Goal: Contribute content: Contribute content

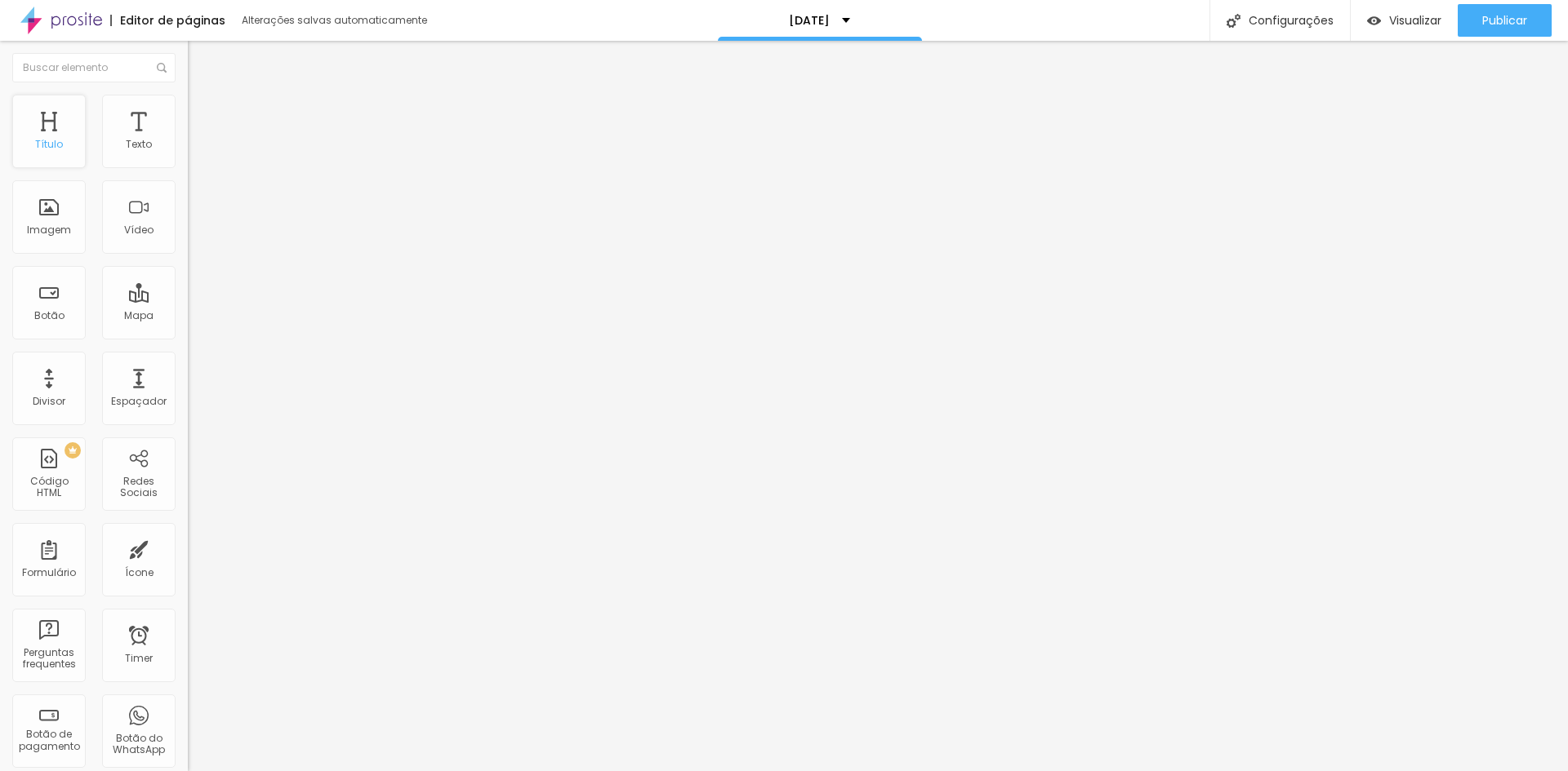
click at [54, 126] on div "Título" at bounding box center [48, 131] width 74 height 73
click at [1477, 23] on button "Publicar" at bounding box center [1505, 21] width 94 height 33
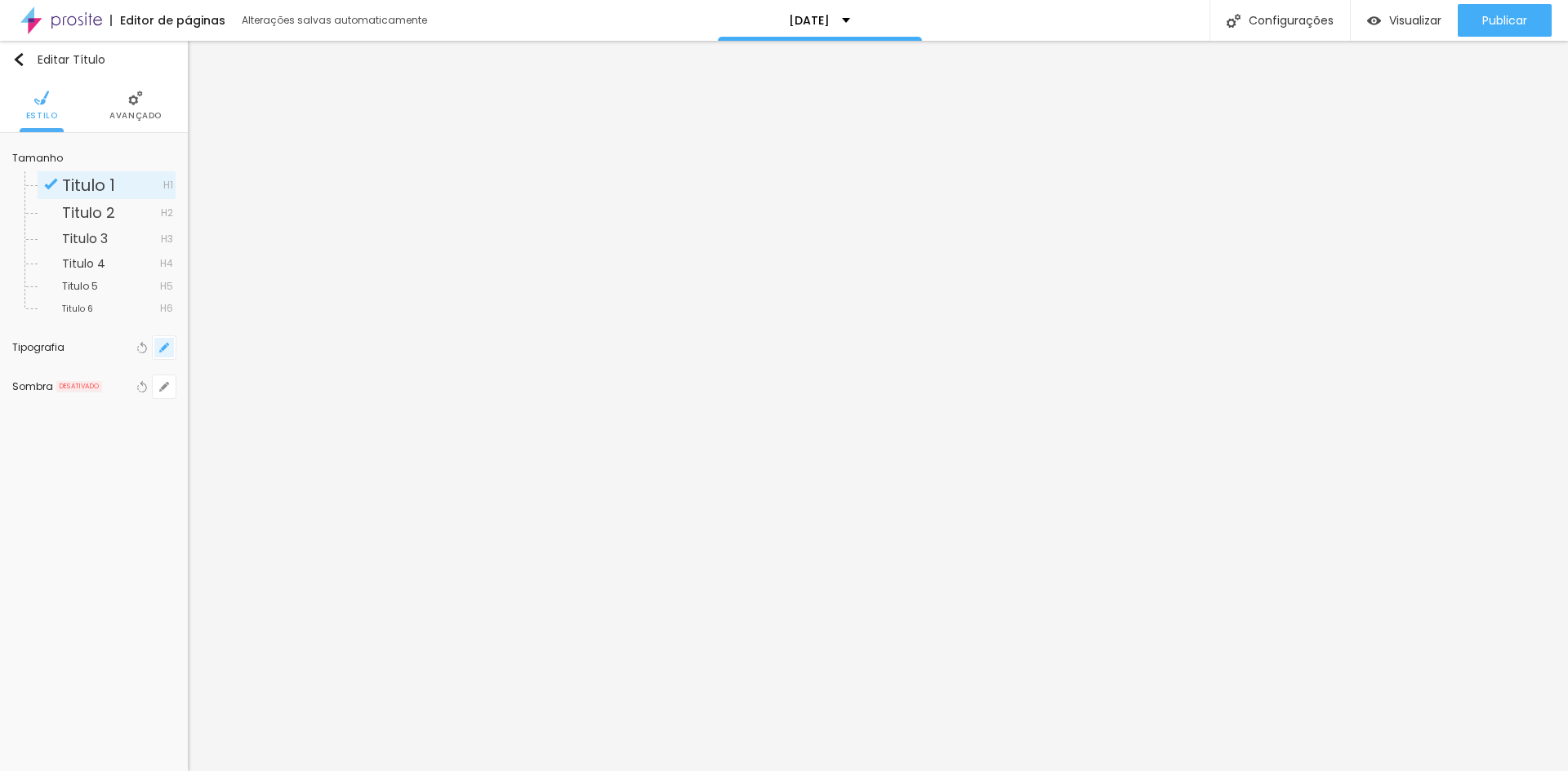
click at [160, 342] on button "button" at bounding box center [164, 347] width 22 height 22
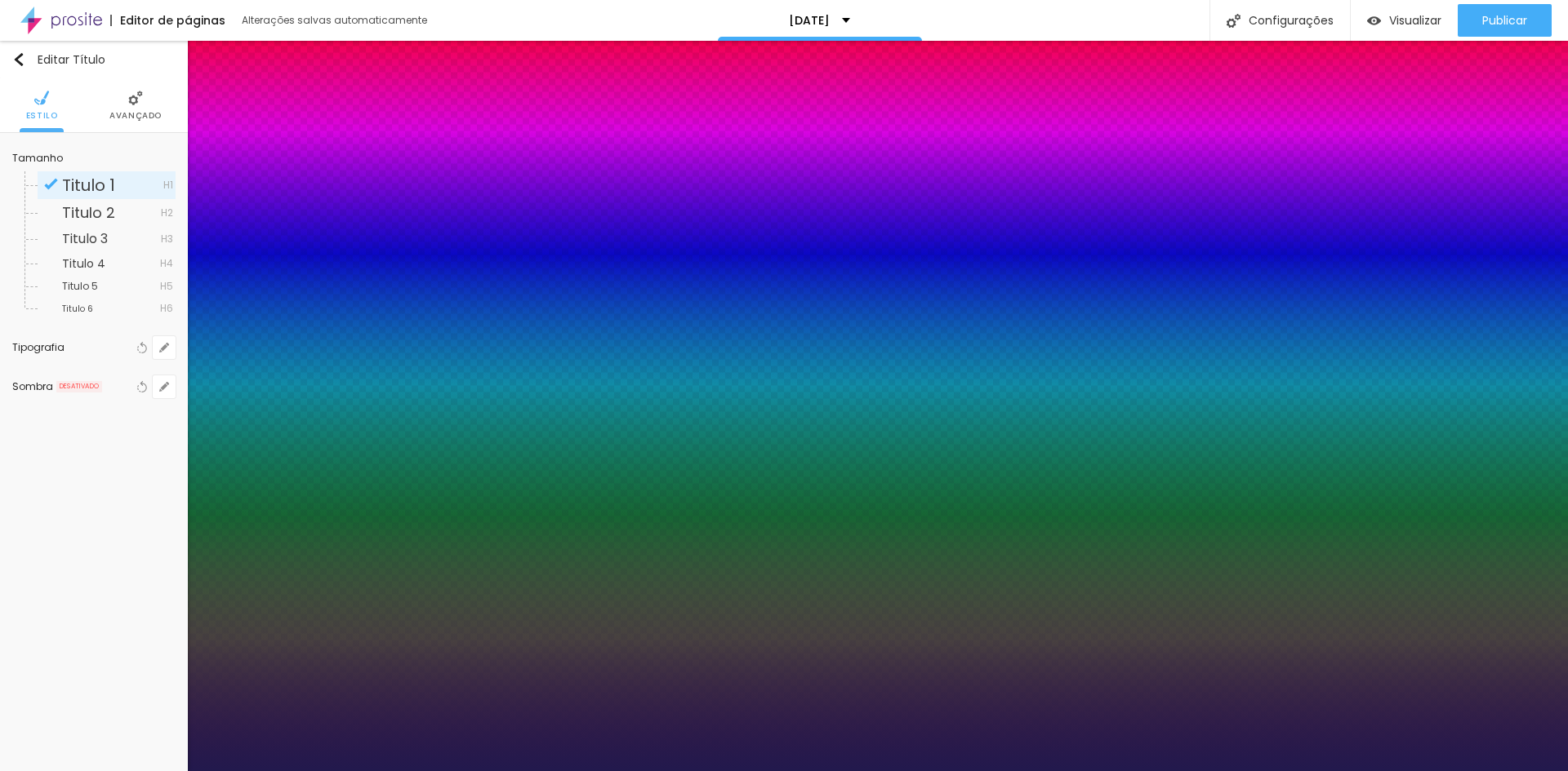
type input "1"
drag, startPoint x: 350, startPoint y: 464, endPoint x: 376, endPoint y: 464, distance: 26.0
type input "8"
type input "2"
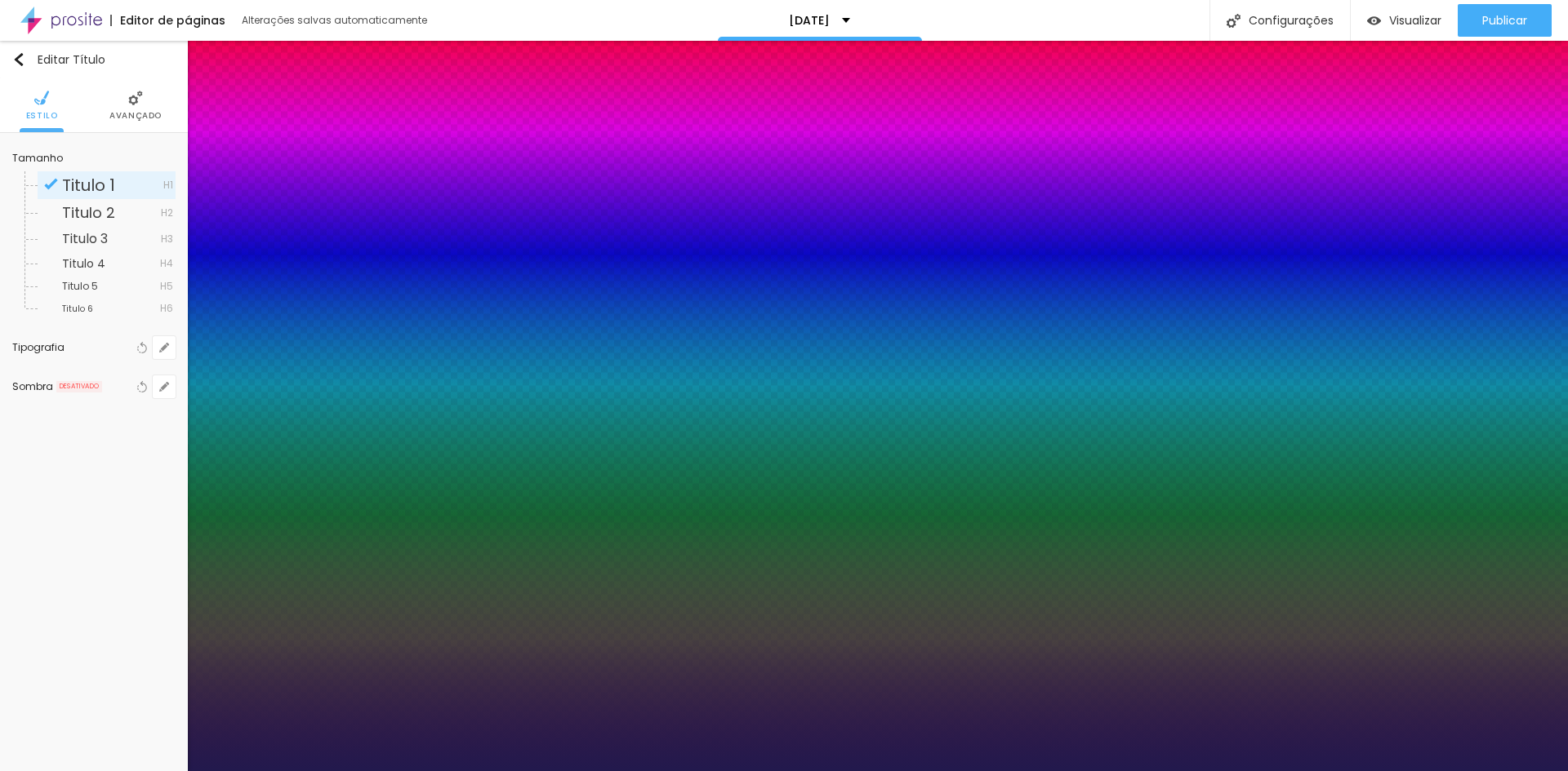
type input "1"
type input "20"
type input "1"
type input "20"
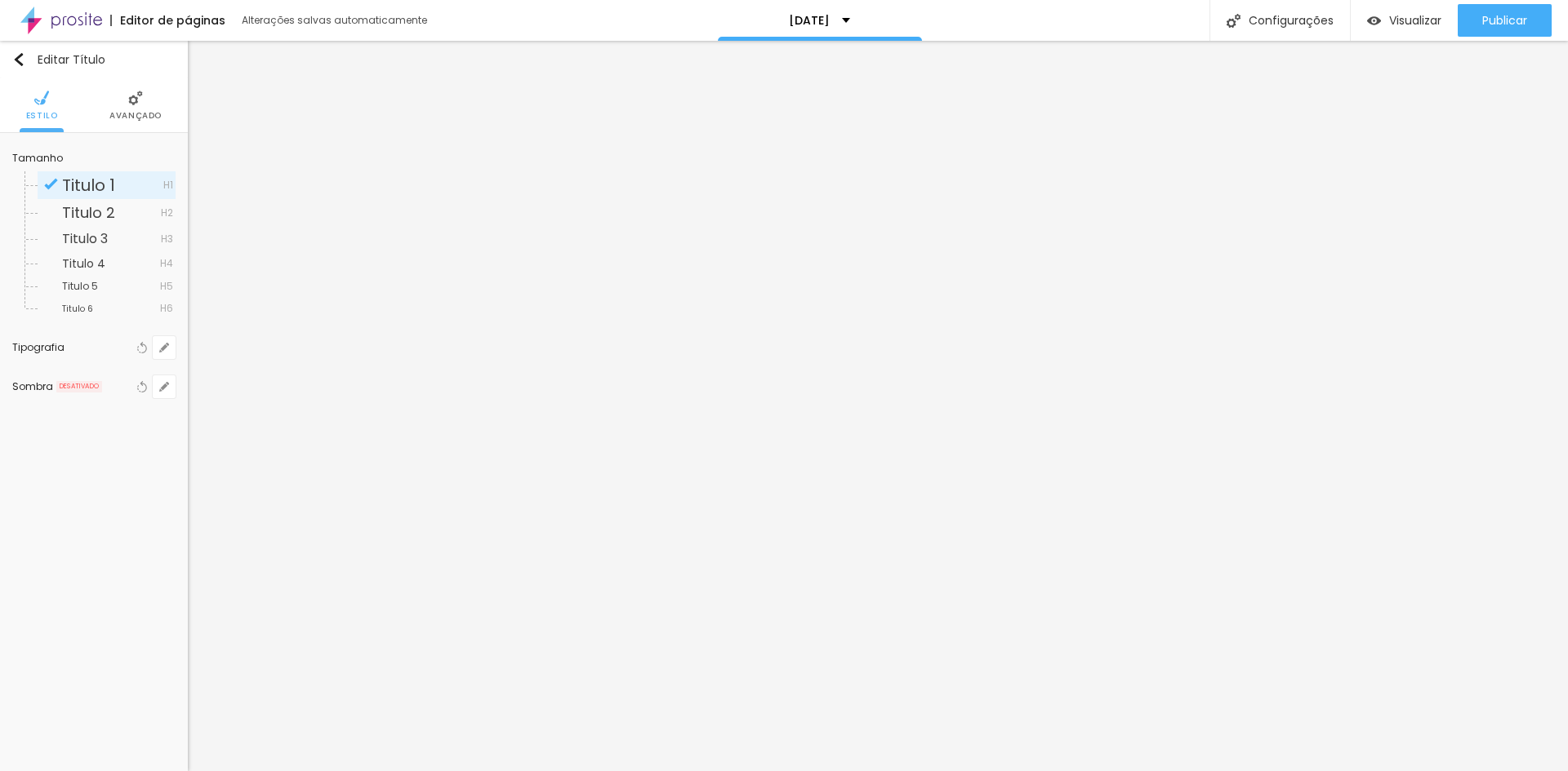
click at [136, 120] on span "Avançado" at bounding box center [136, 115] width 52 height 8
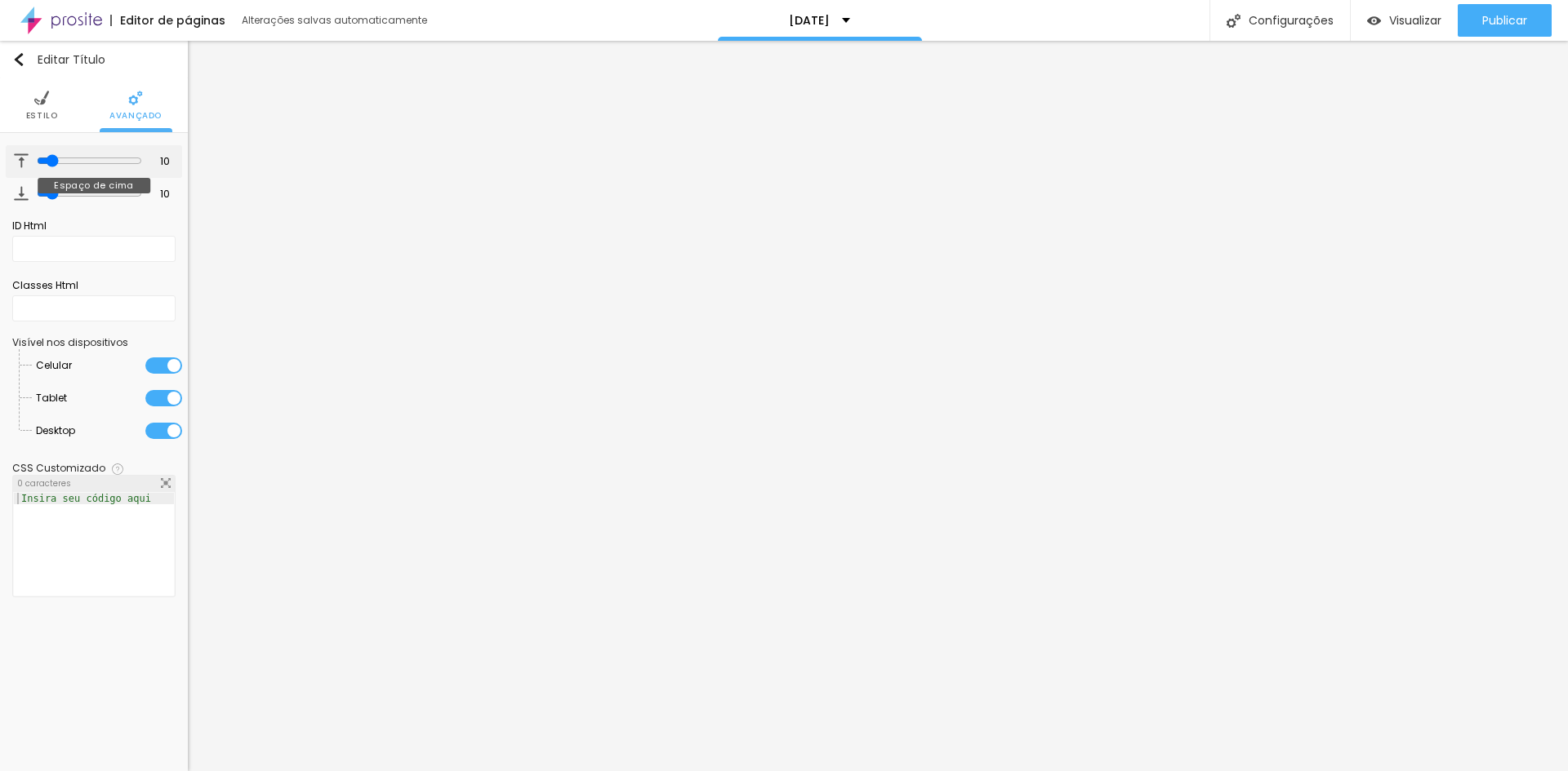
type input "0"
drag, startPoint x: 43, startPoint y: 160, endPoint x: 28, endPoint y: 175, distance: 21.2
type input "0"
click at [33, 163] on input "range" at bounding box center [88, 160] width 111 height 8
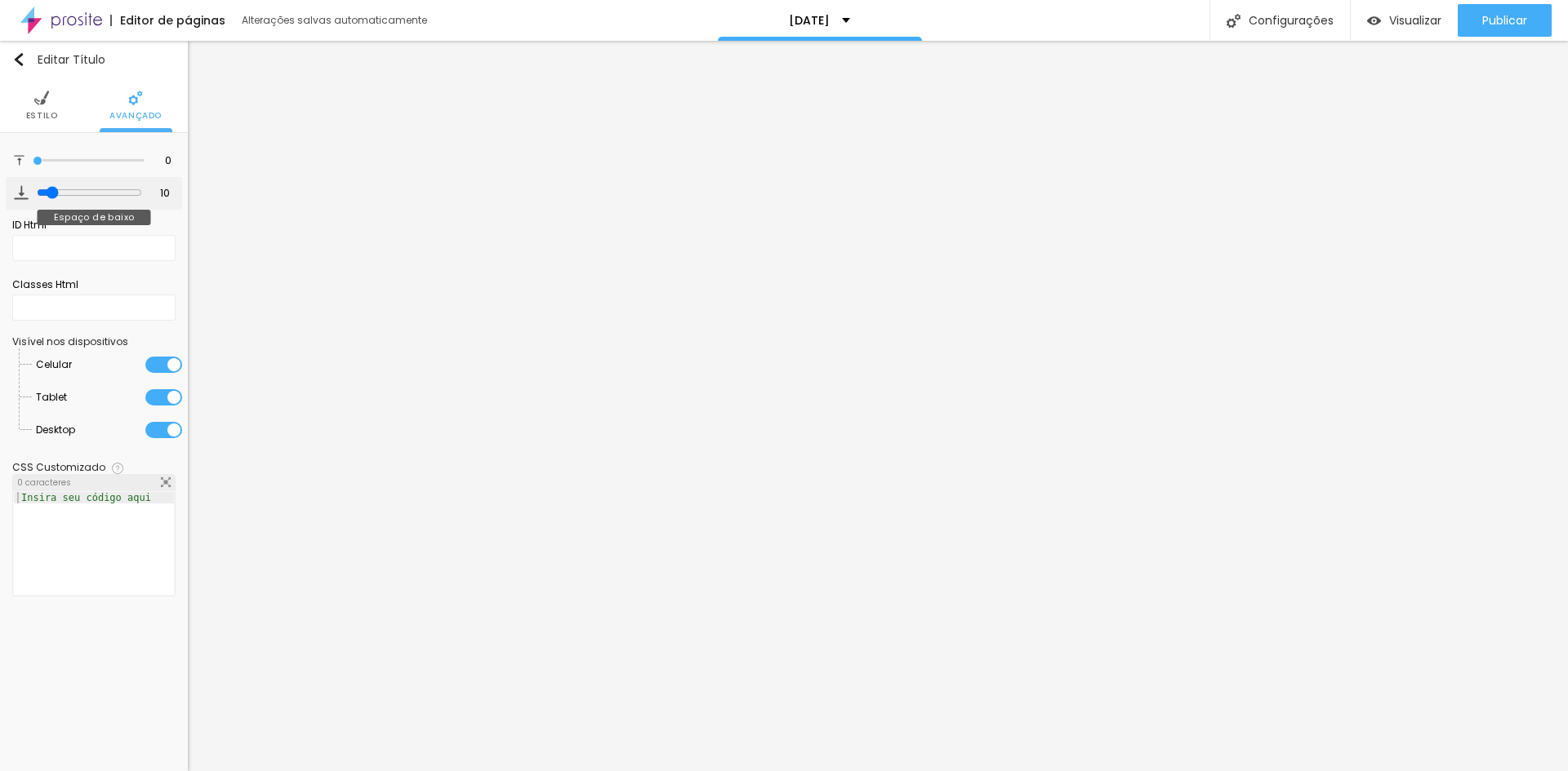
type input "7"
type input "0"
drag, startPoint x: 48, startPoint y: 189, endPoint x: 27, endPoint y: 190, distance: 21.0
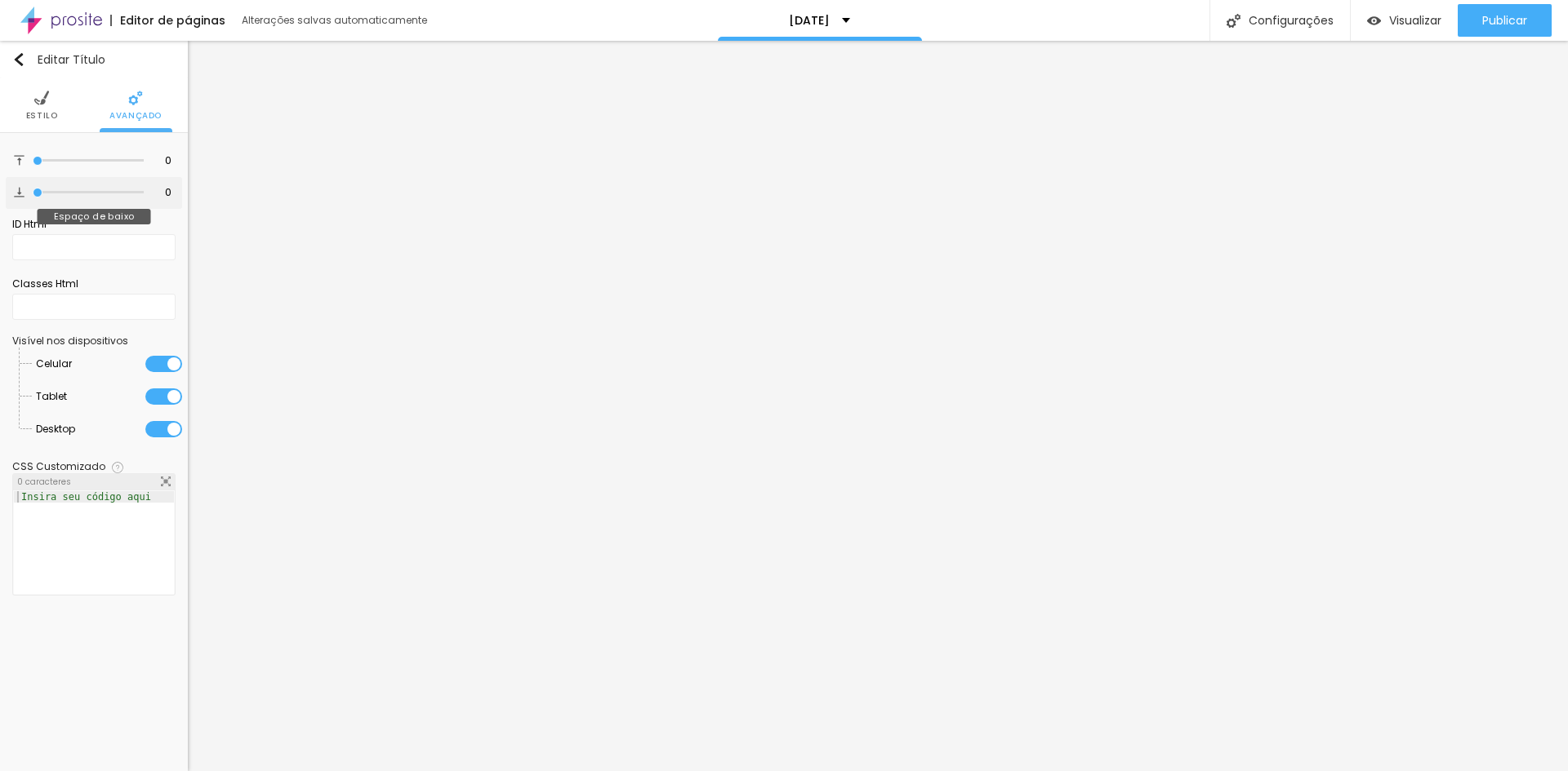
type input "0"
click at [33, 190] on input "range" at bounding box center [88, 192] width 111 height 8
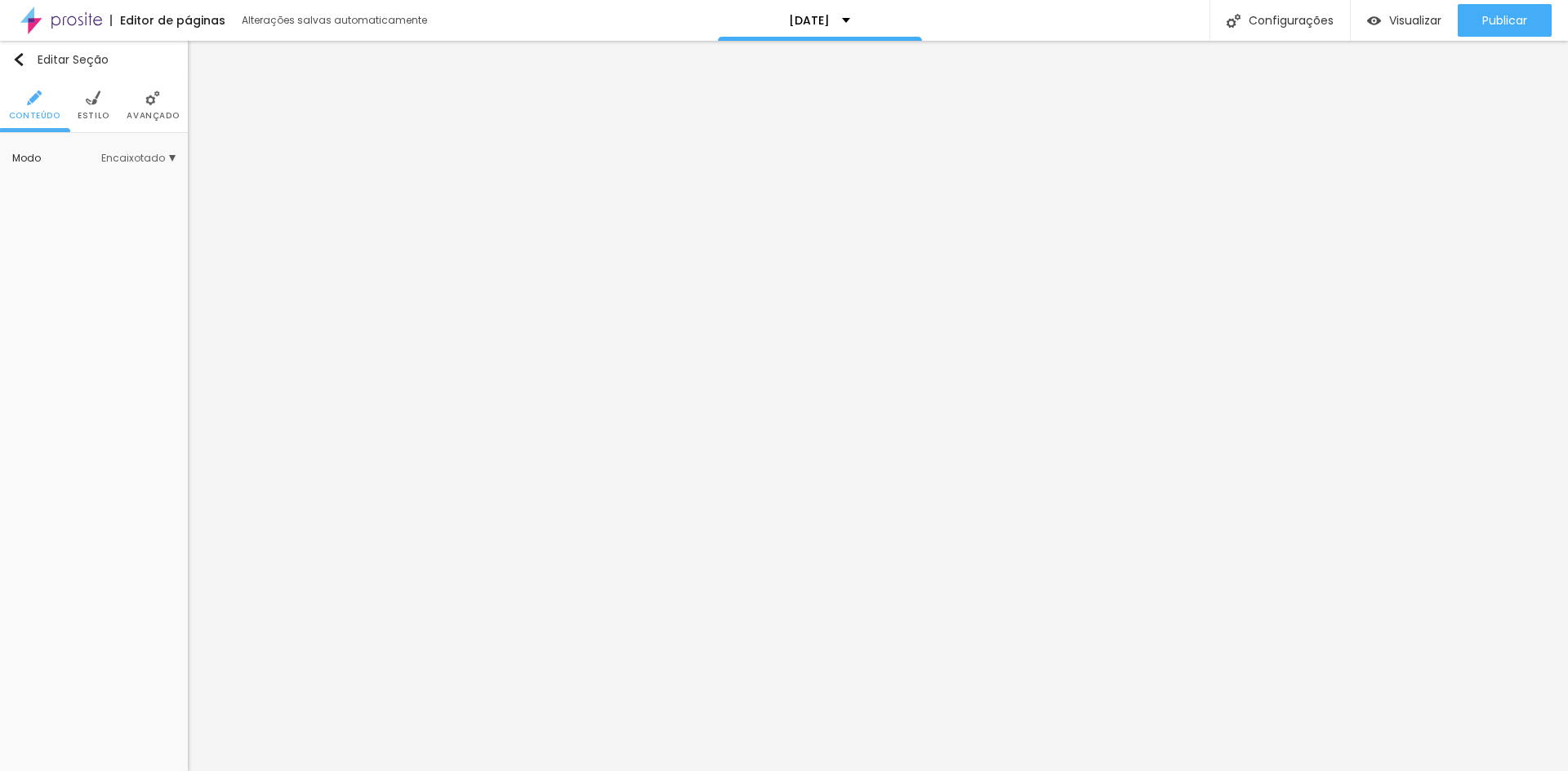
click at [151, 117] on span "Avançado" at bounding box center [152, 115] width 52 height 8
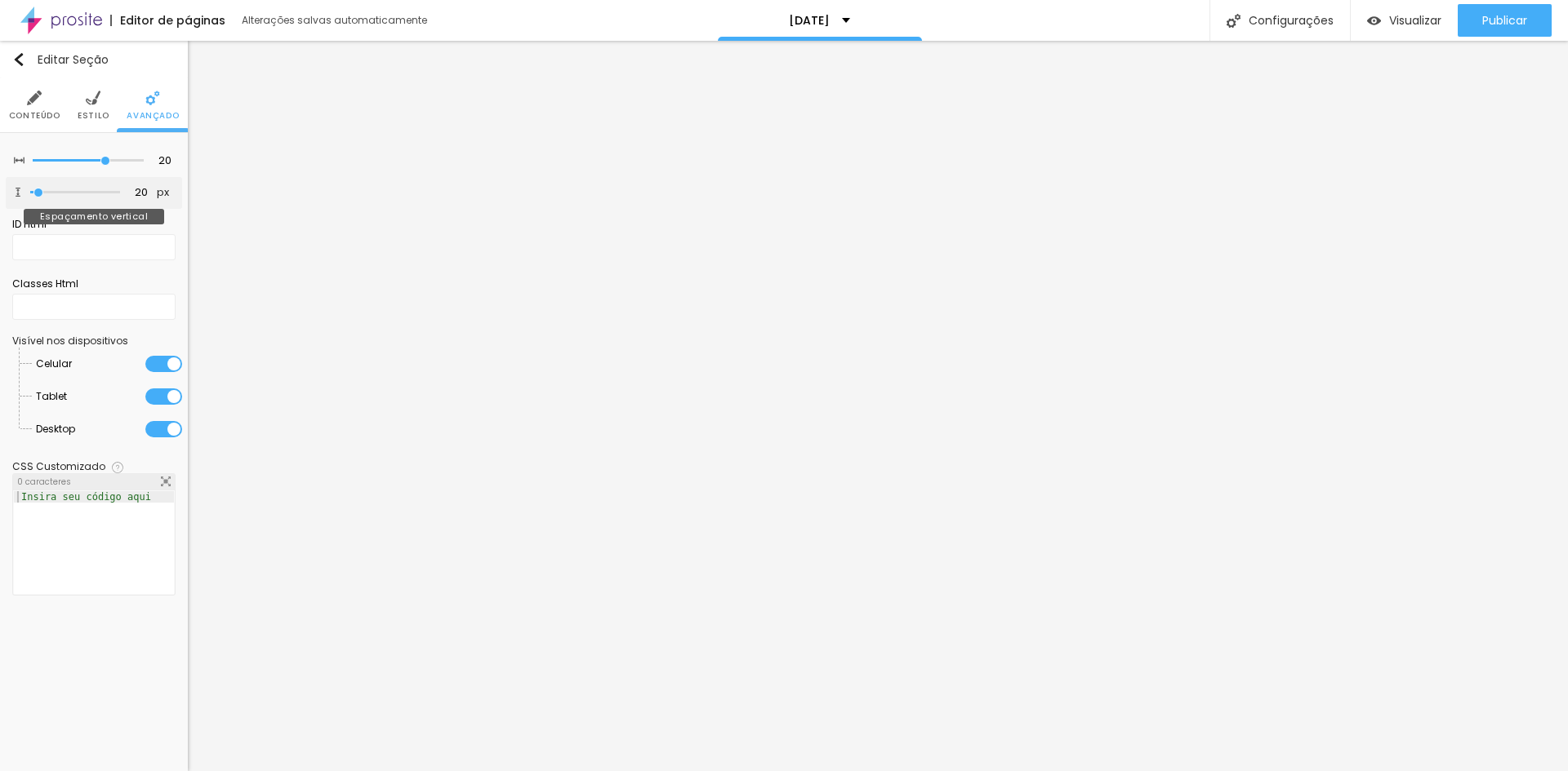
type input "23"
type input "18"
type input "13"
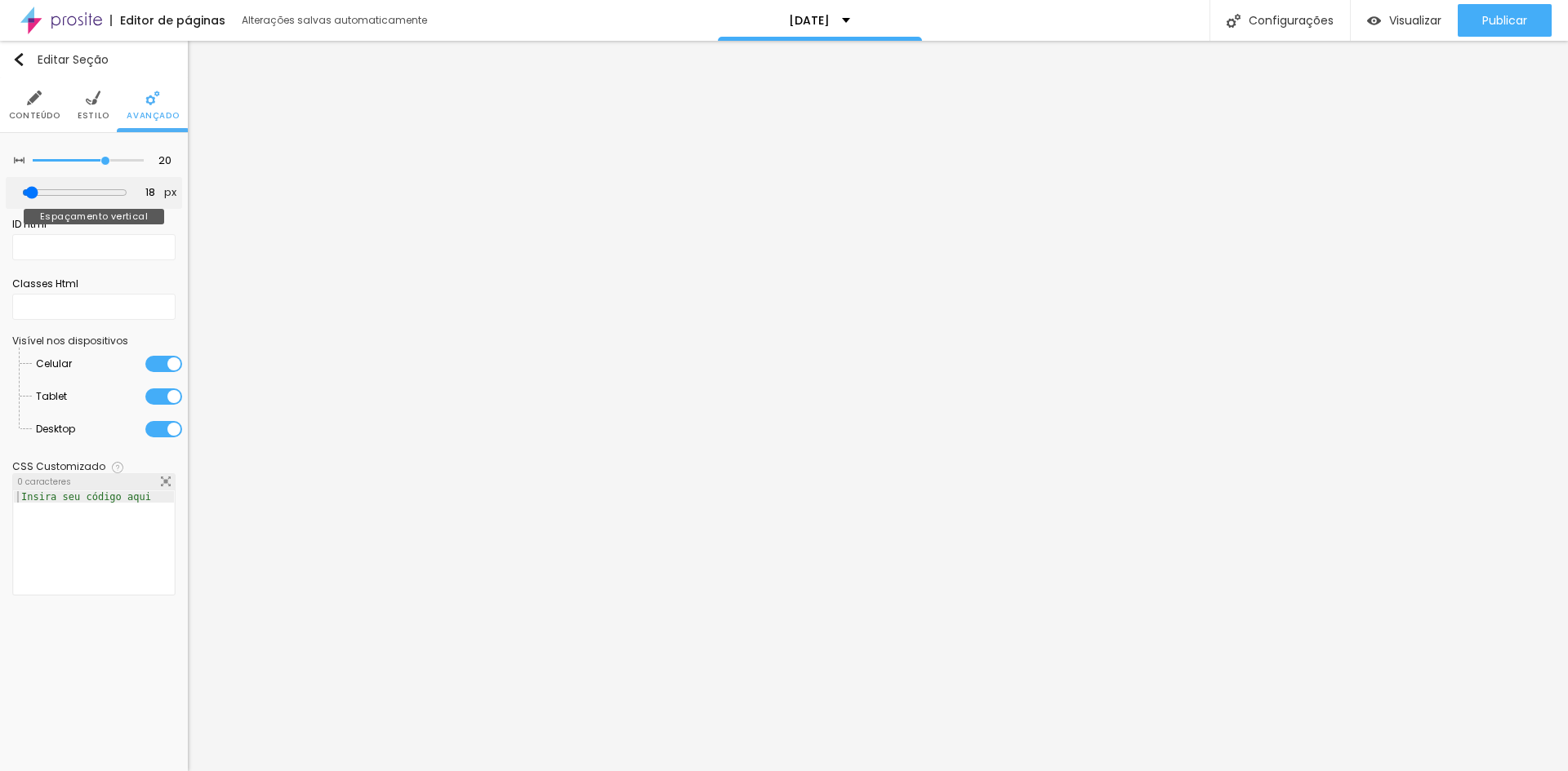
type input "13"
type input "2"
type input "0"
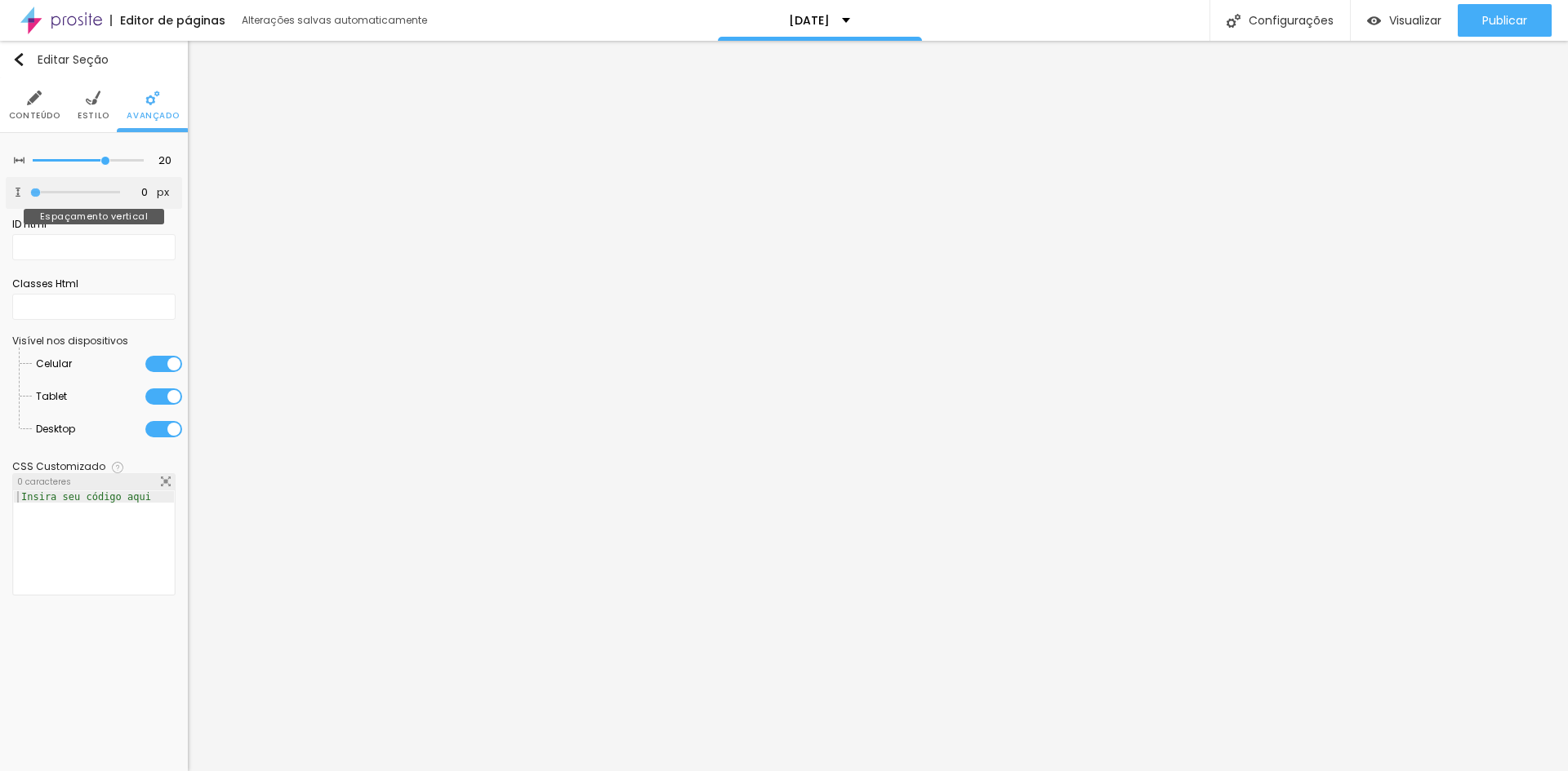
drag, startPoint x: 40, startPoint y: 195, endPoint x: 31, endPoint y: 198, distance: 9.5
type input "0"
click at [31, 197] on input "range" at bounding box center [75, 192] width 90 height 8
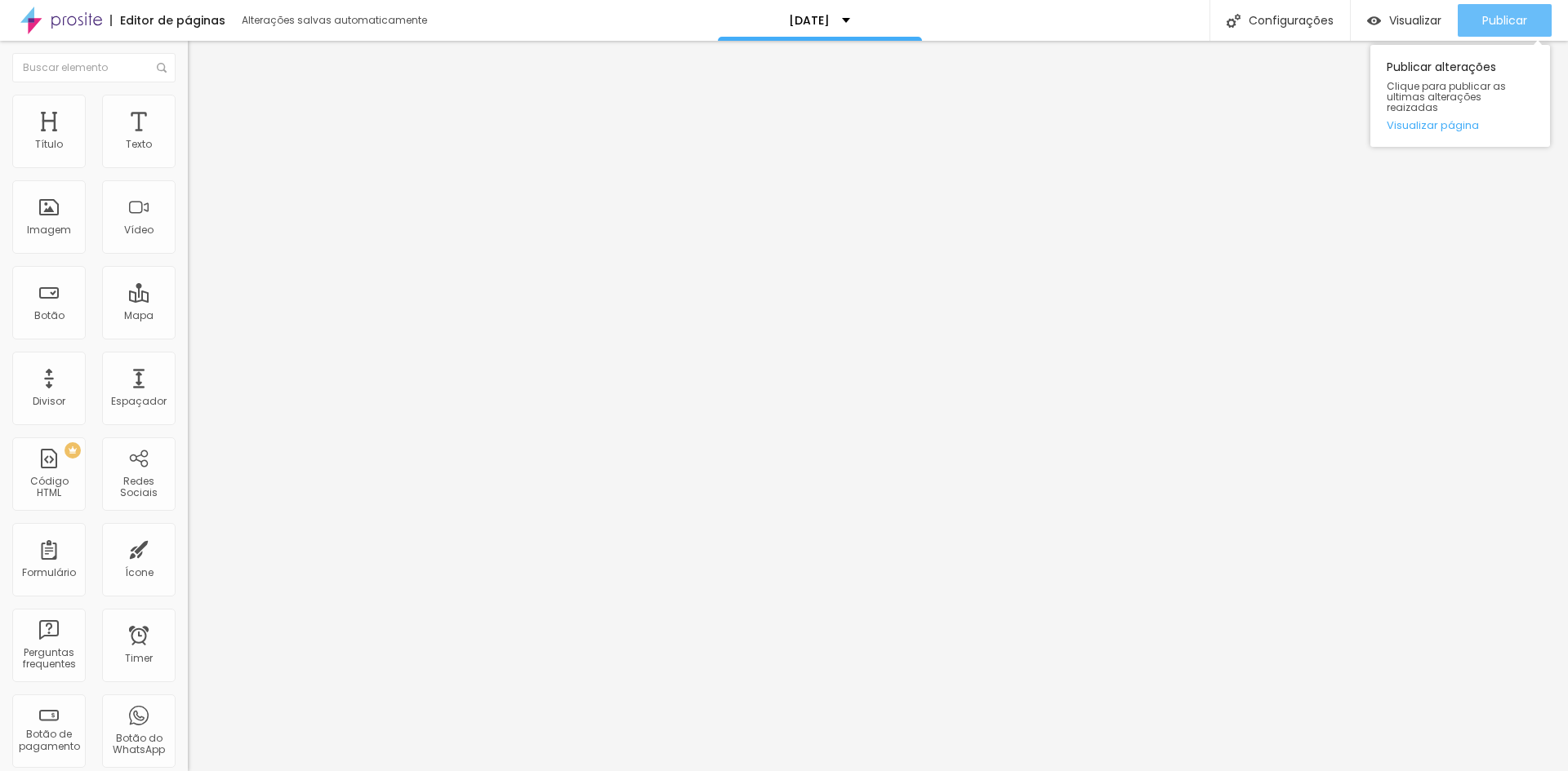
click at [1506, 16] on span "Publicar" at bounding box center [1505, 20] width 45 height 13
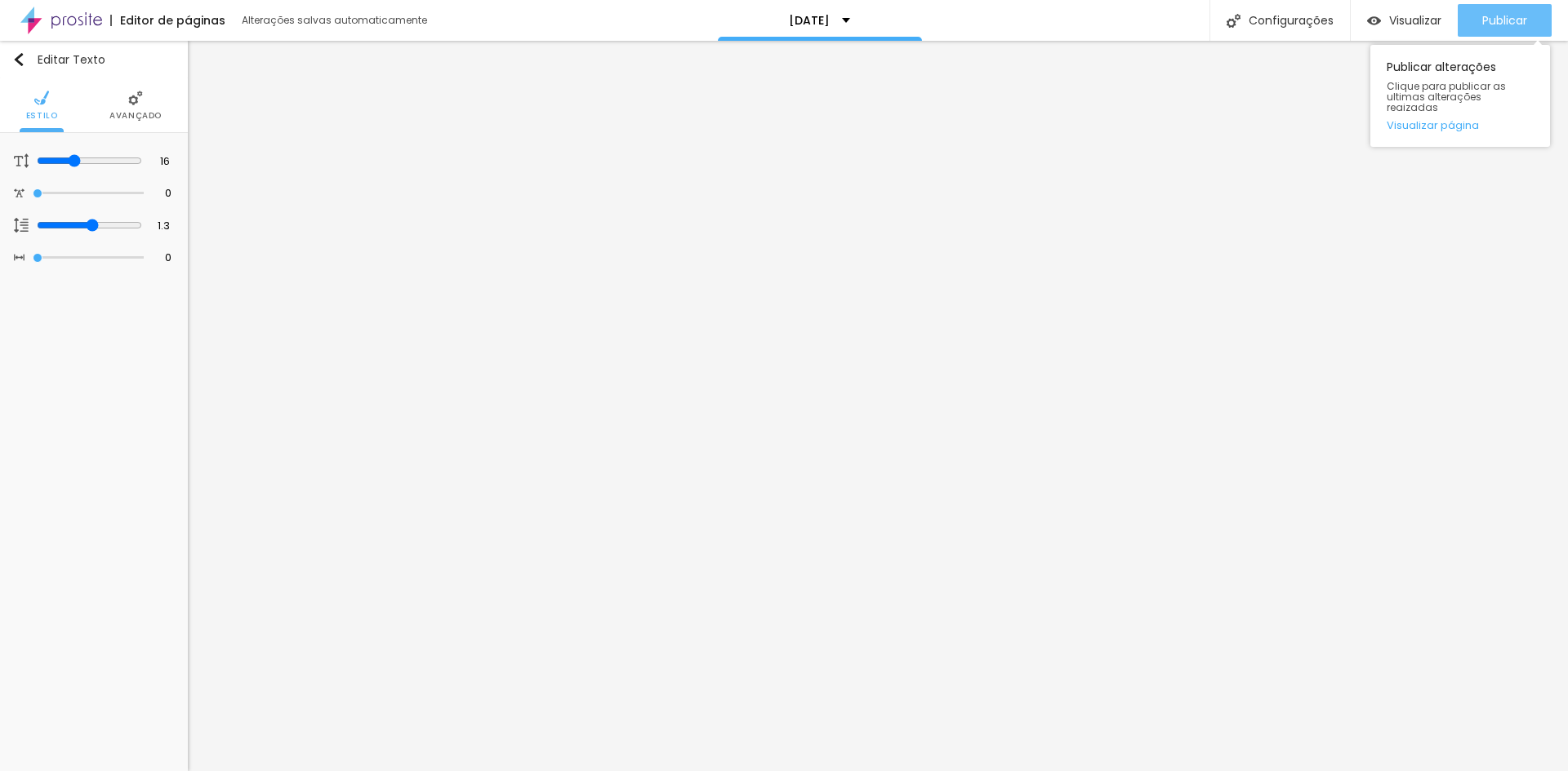
click at [1490, 21] on span "Publicar" at bounding box center [1505, 20] width 45 height 13
click at [1425, 120] on link "Visualizar página" at bounding box center [1460, 125] width 147 height 10
click at [1487, 23] on span "Publicar" at bounding box center [1505, 20] width 45 height 13
click at [1482, 17] on span "Publicar" at bounding box center [1505, 20] width 45 height 13
click at [1428, 120] on link "Visualizar página" at bounding box center [1460, 125] width 147 height 10
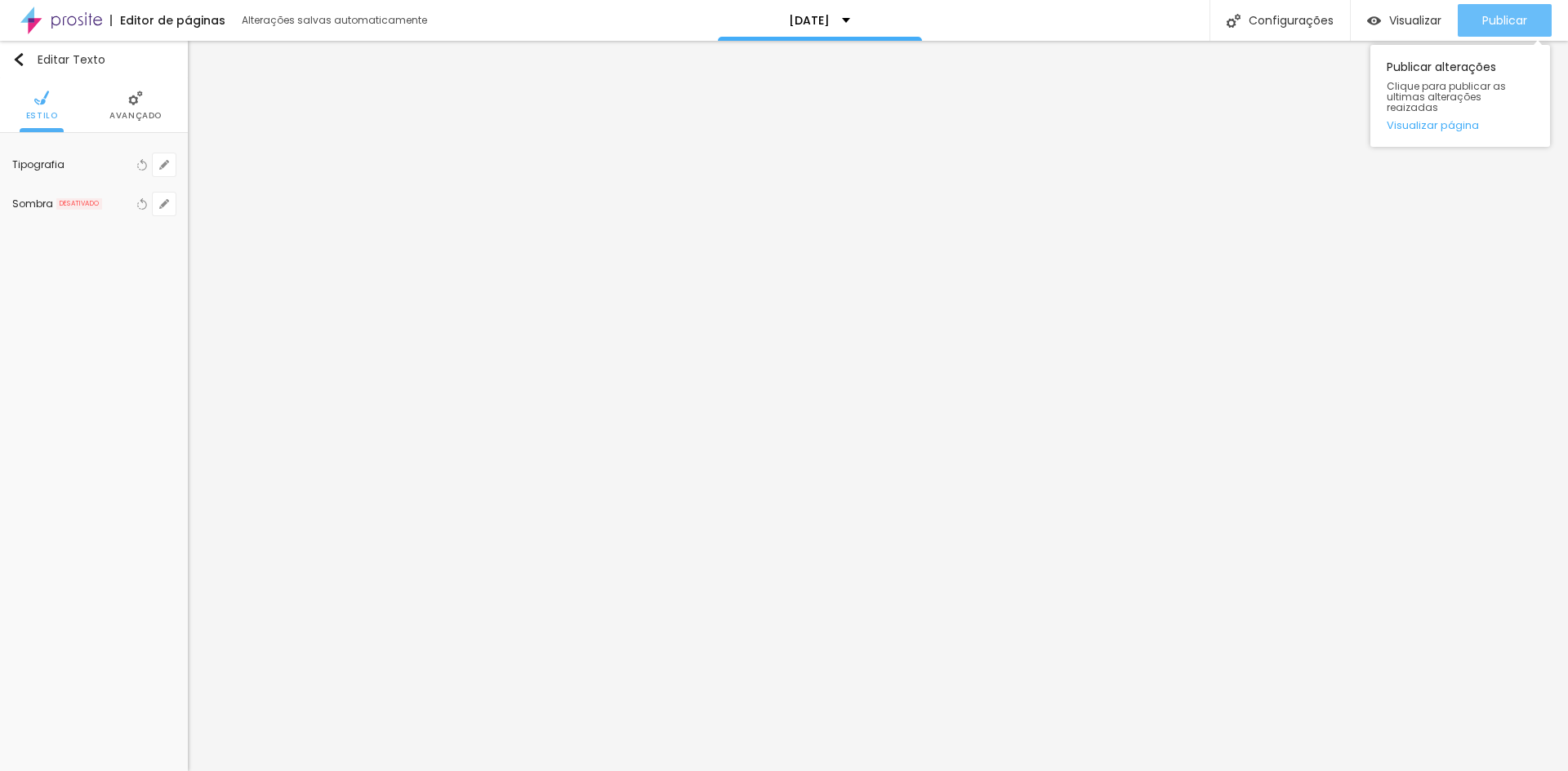
click at [1500, 30] on div "Publicar" at bounding box center [1505, 21] width 45 height 33
click at [1496, 14] on span "Publicar" at bounding box center [1505, 20] width 45 height 13
click at [1504, 23] on span "Publicar" at bounding box center [1505, 20] width 45 height 13
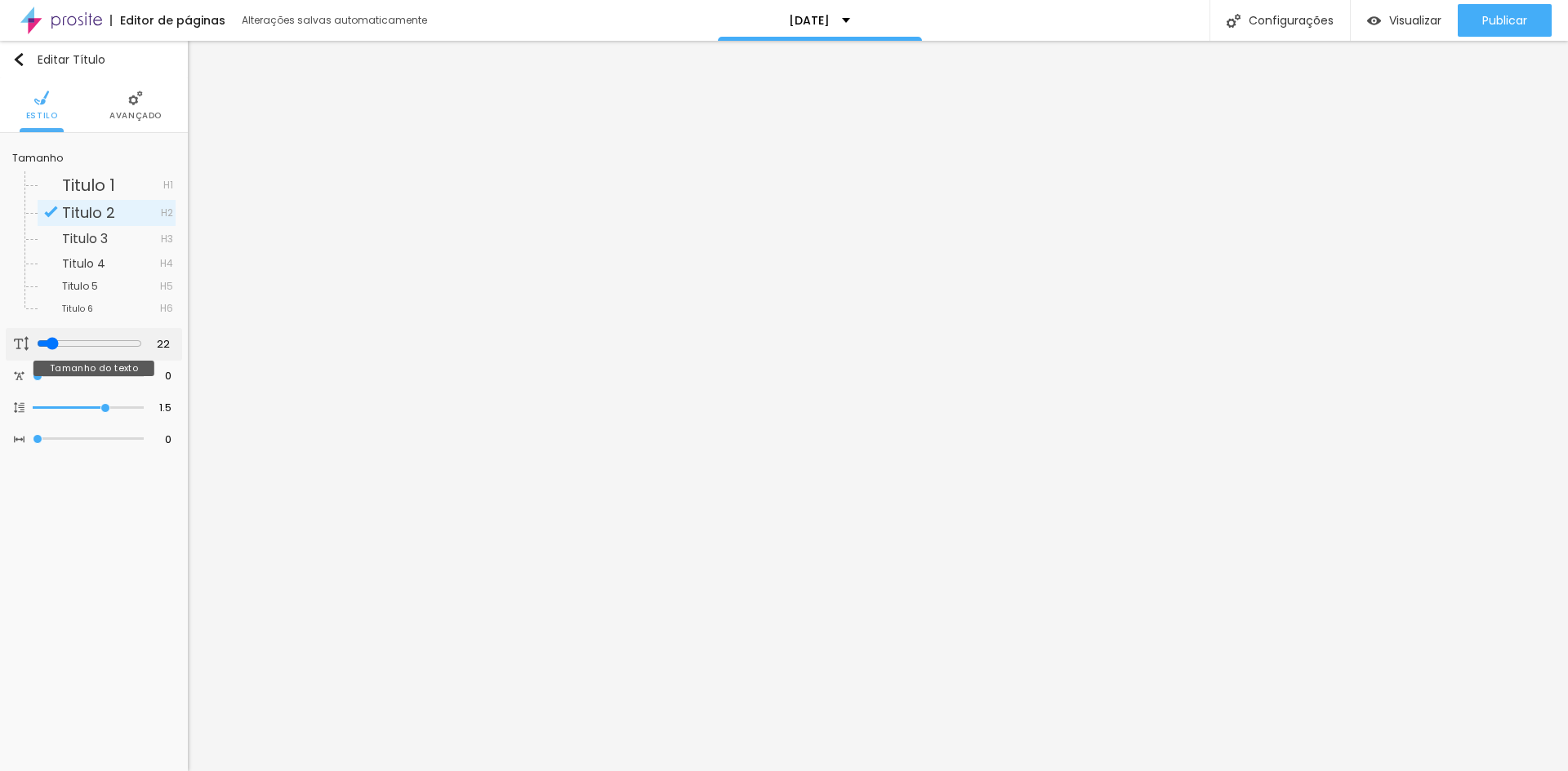
type input "24"
type input "25"
type input "24"
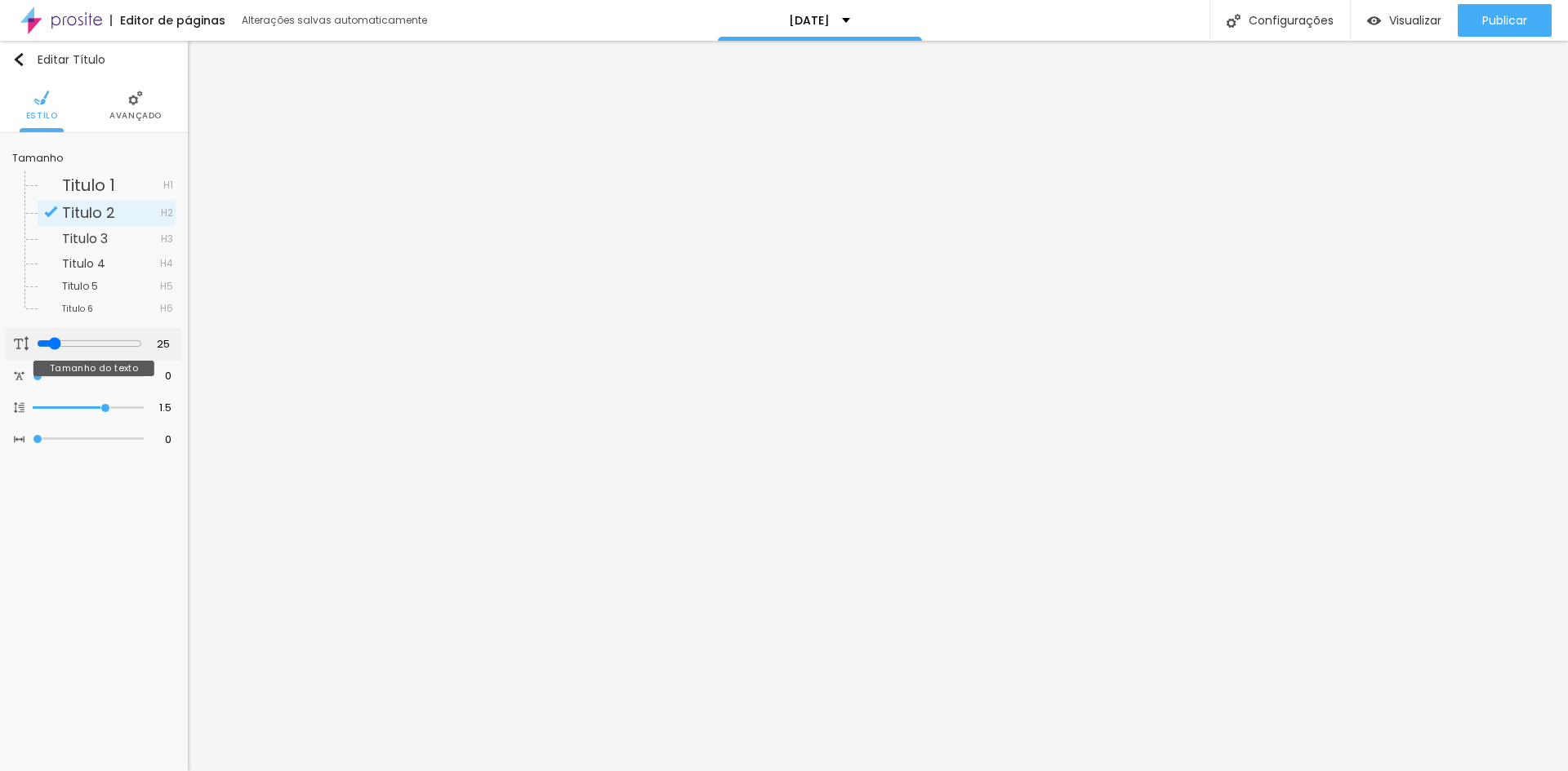
type input "24"
type input "23"
click at [49, 343] on input "range" at bounding box center [89, 343] width 106 height 13
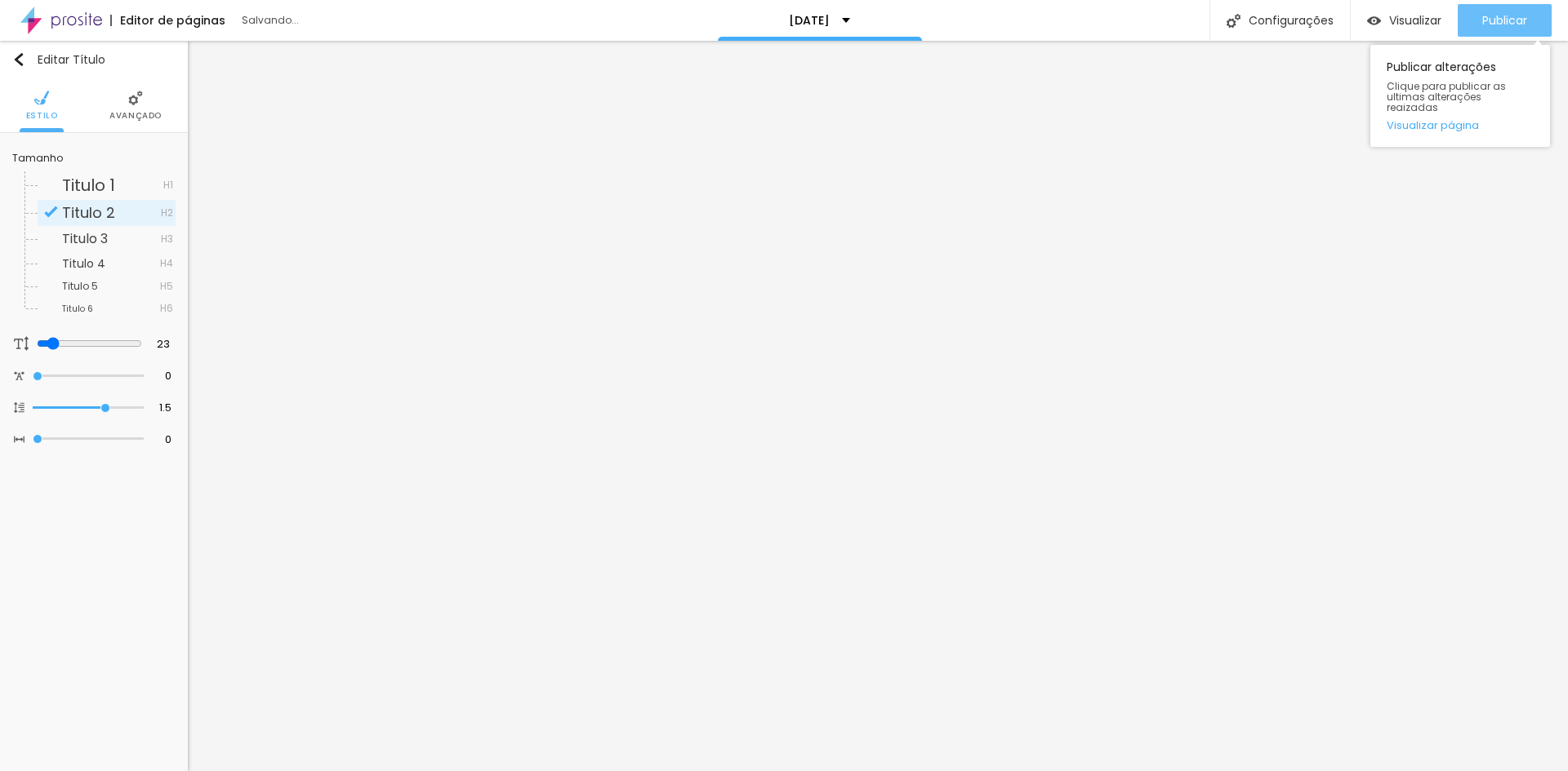
click at [1484, 21] on span "Publicar" at bounding box center [1505, 20] width 45 height 13
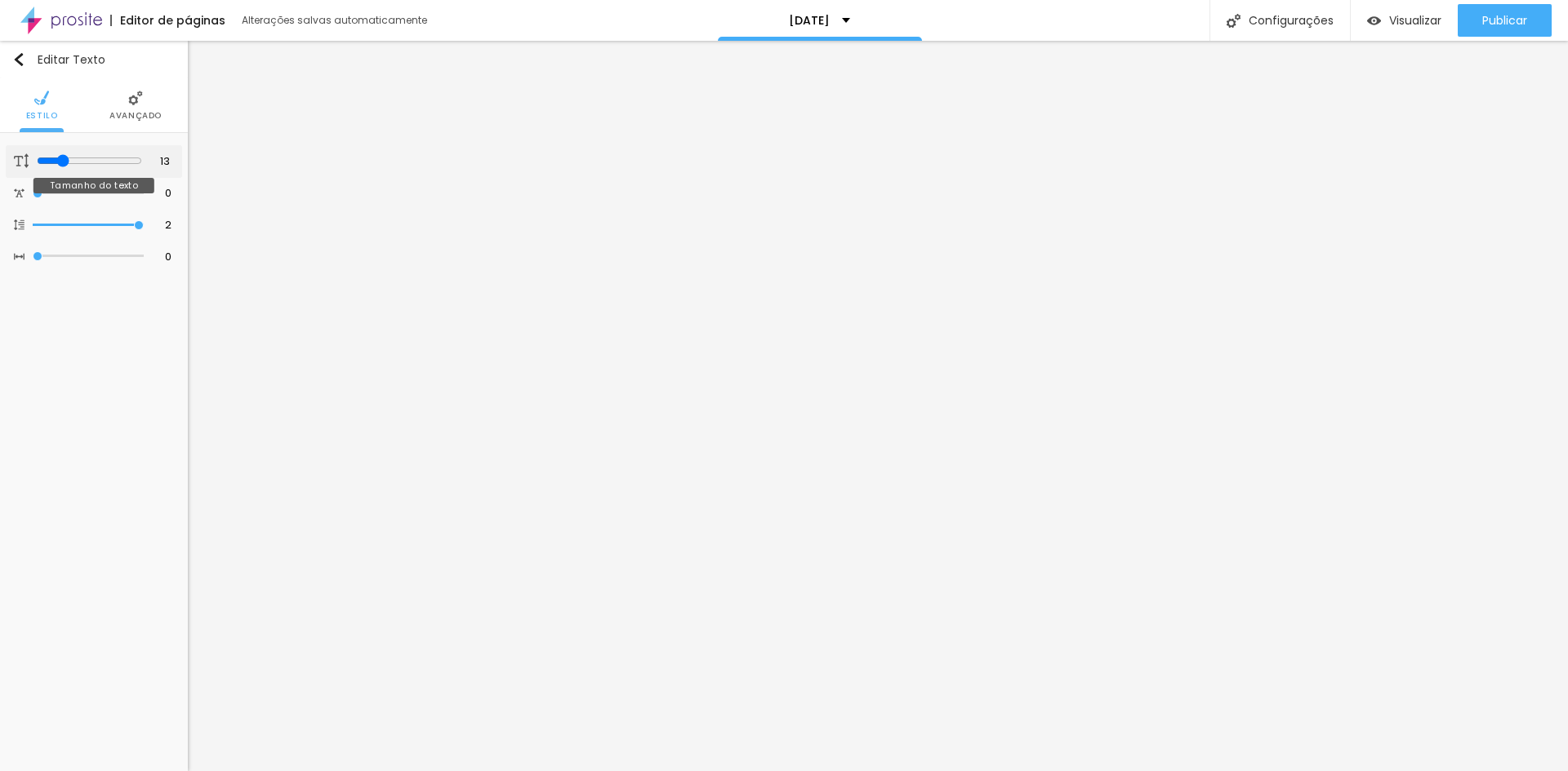
type input "14"
type input "15"
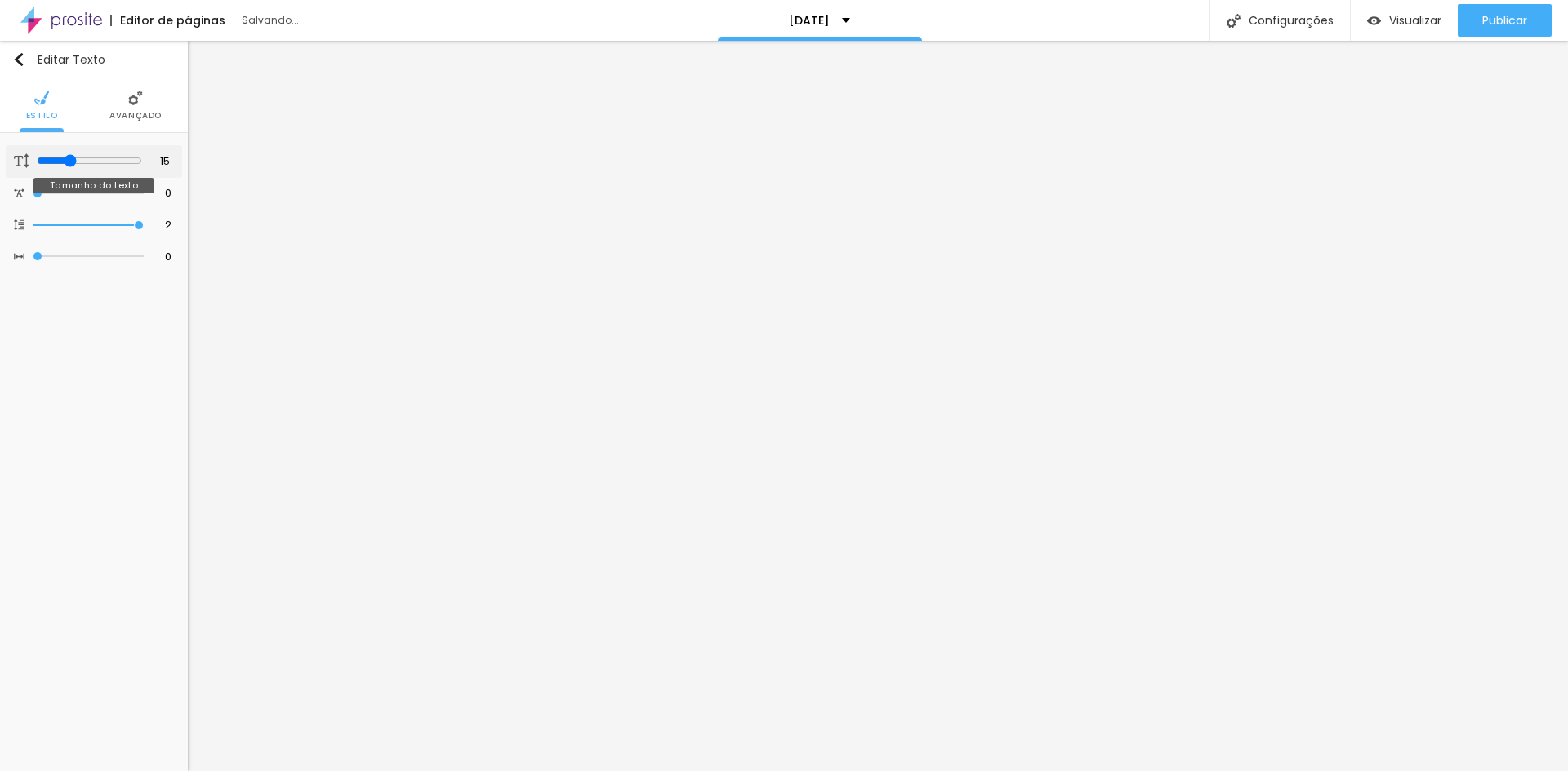
click at [67, 165] on input "range" at bounding box center [89, 160] width 106 height 13
click at [162, 169] on icon "button" at bounding box center [163, 164] width 10 height 10
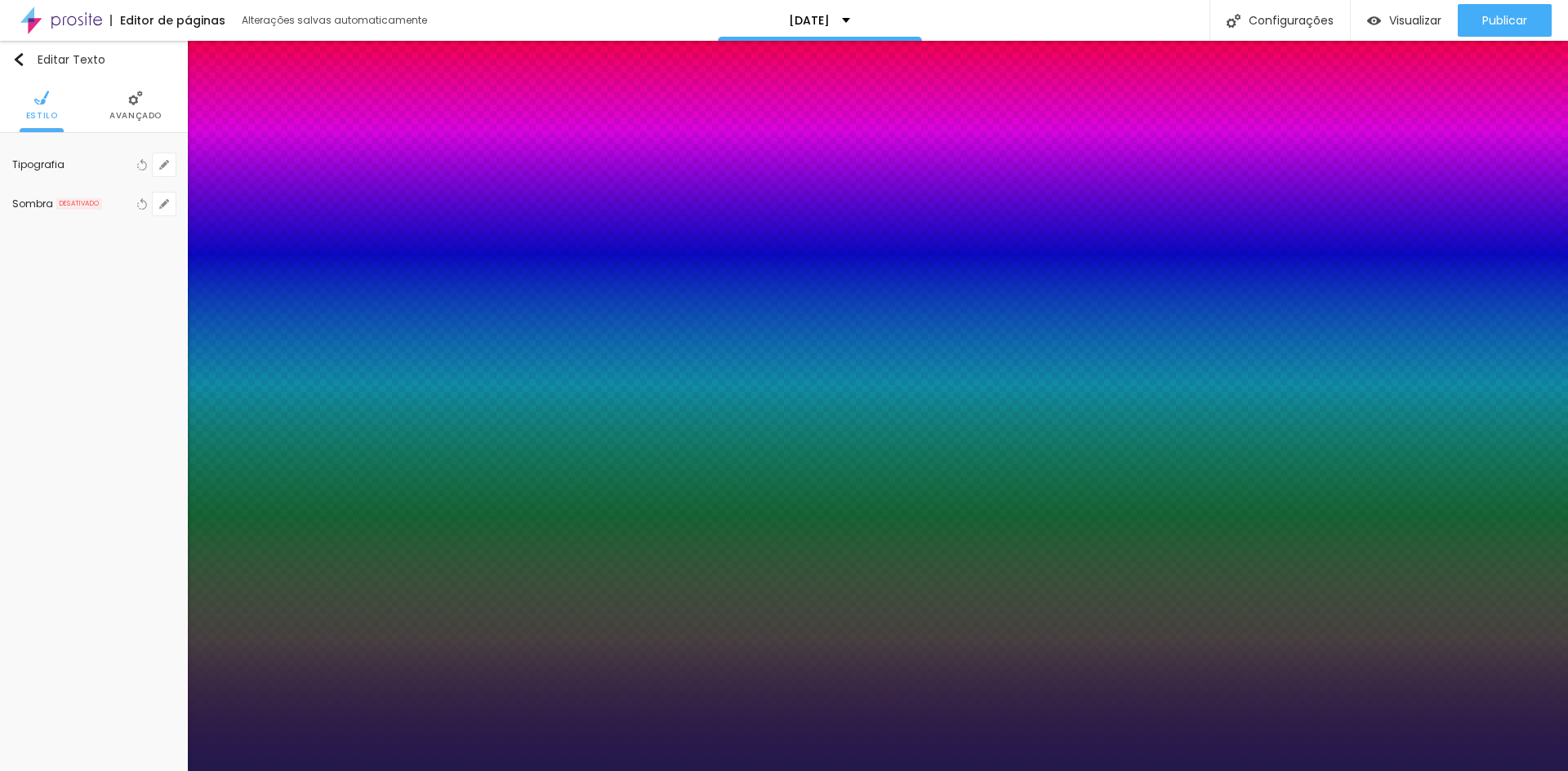
type input "9"
type input "11"
type input "12"
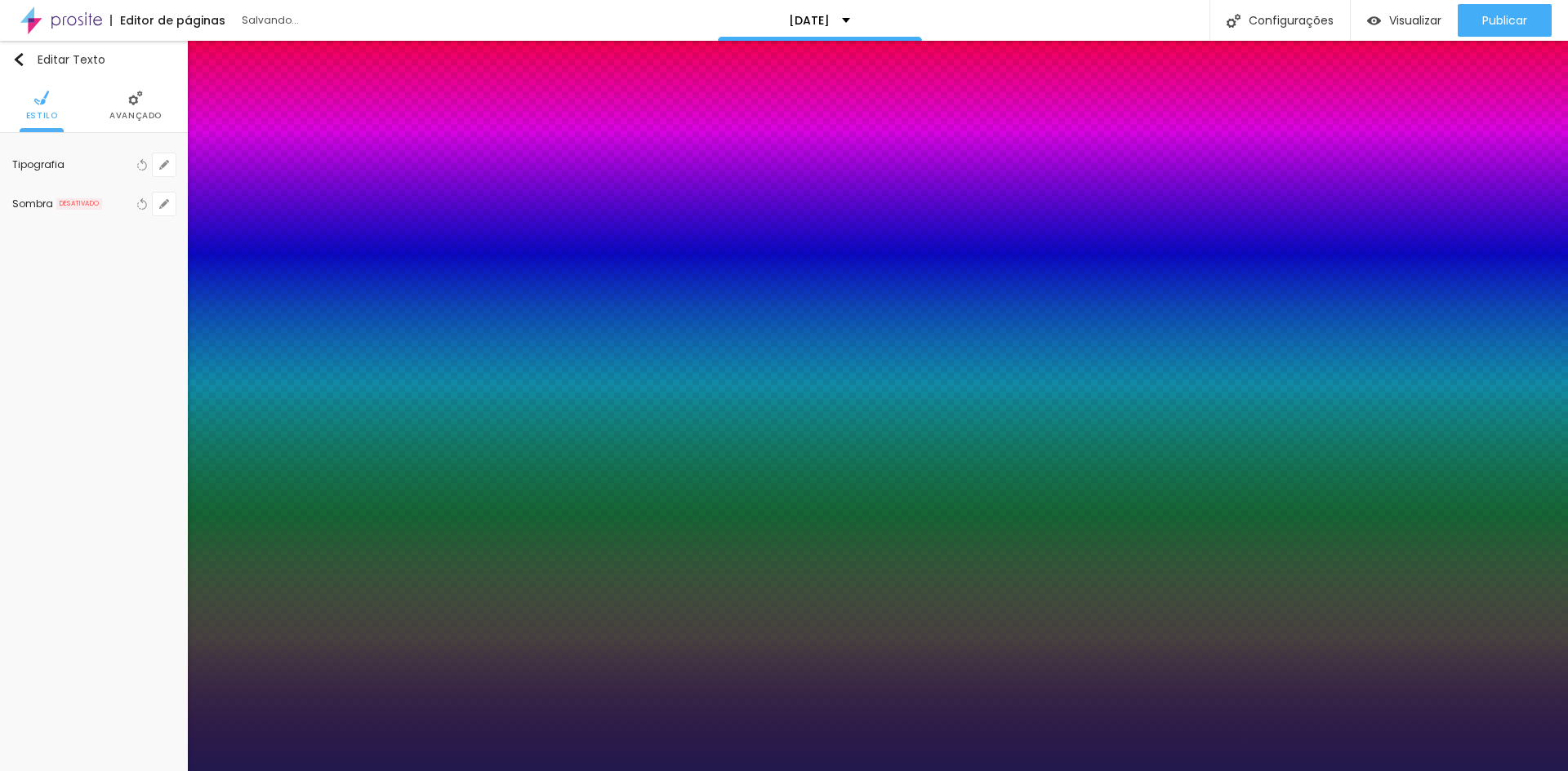
type input "12"
type input "13"
type input "15"
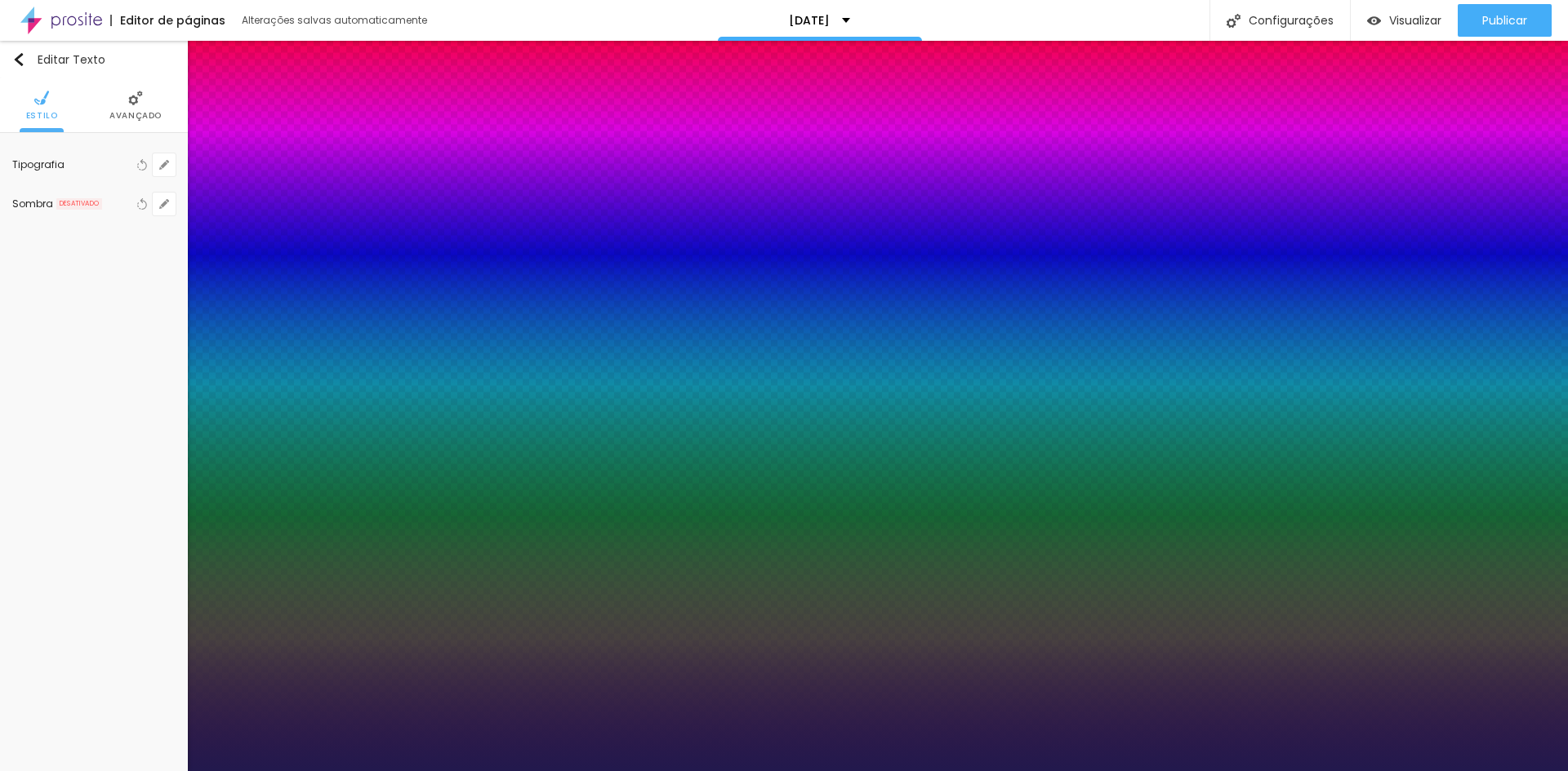
type input "15"
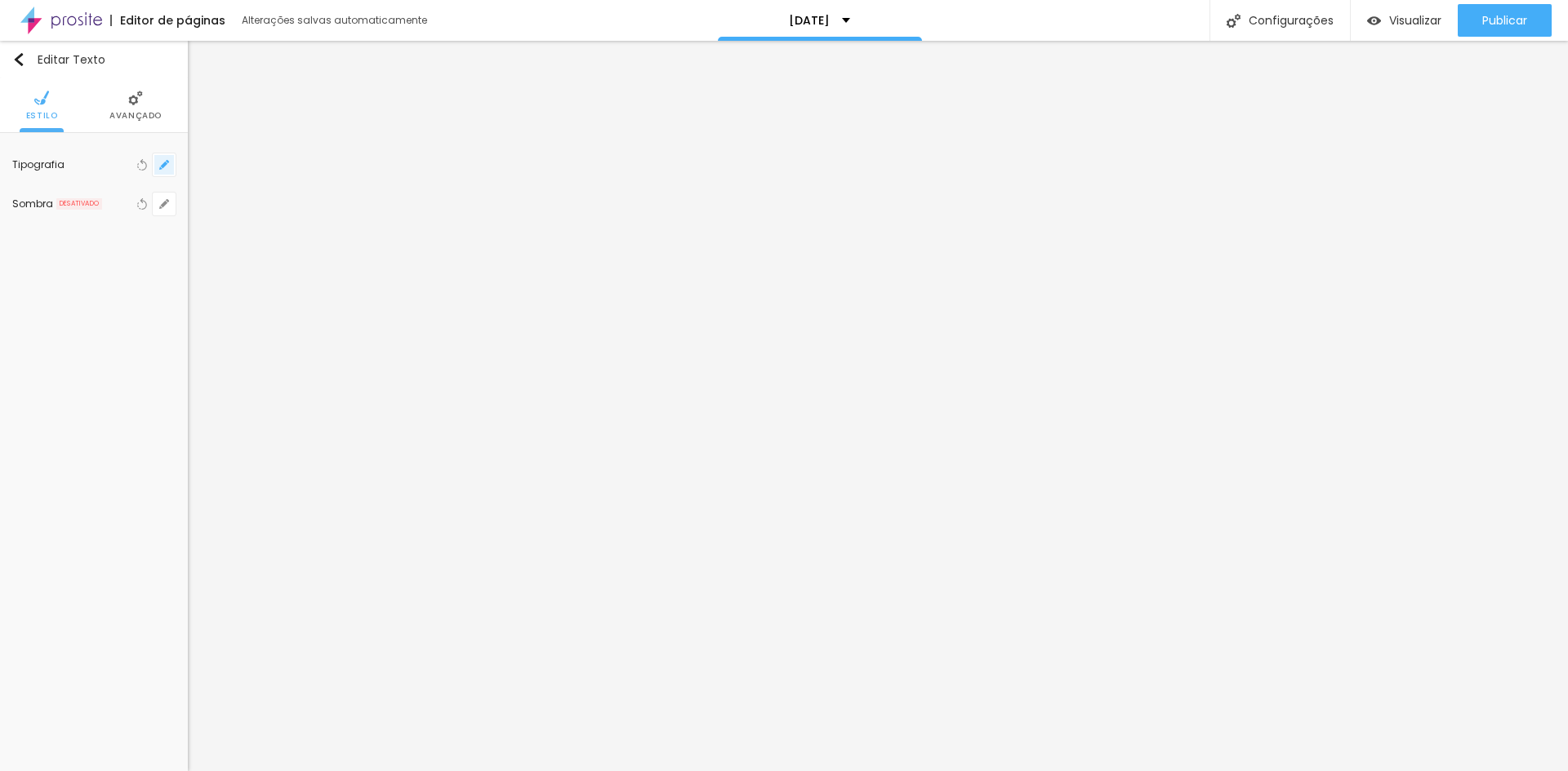
click at [161, 157] on button "button" at bounding box center [164, 165] width 22 height 22
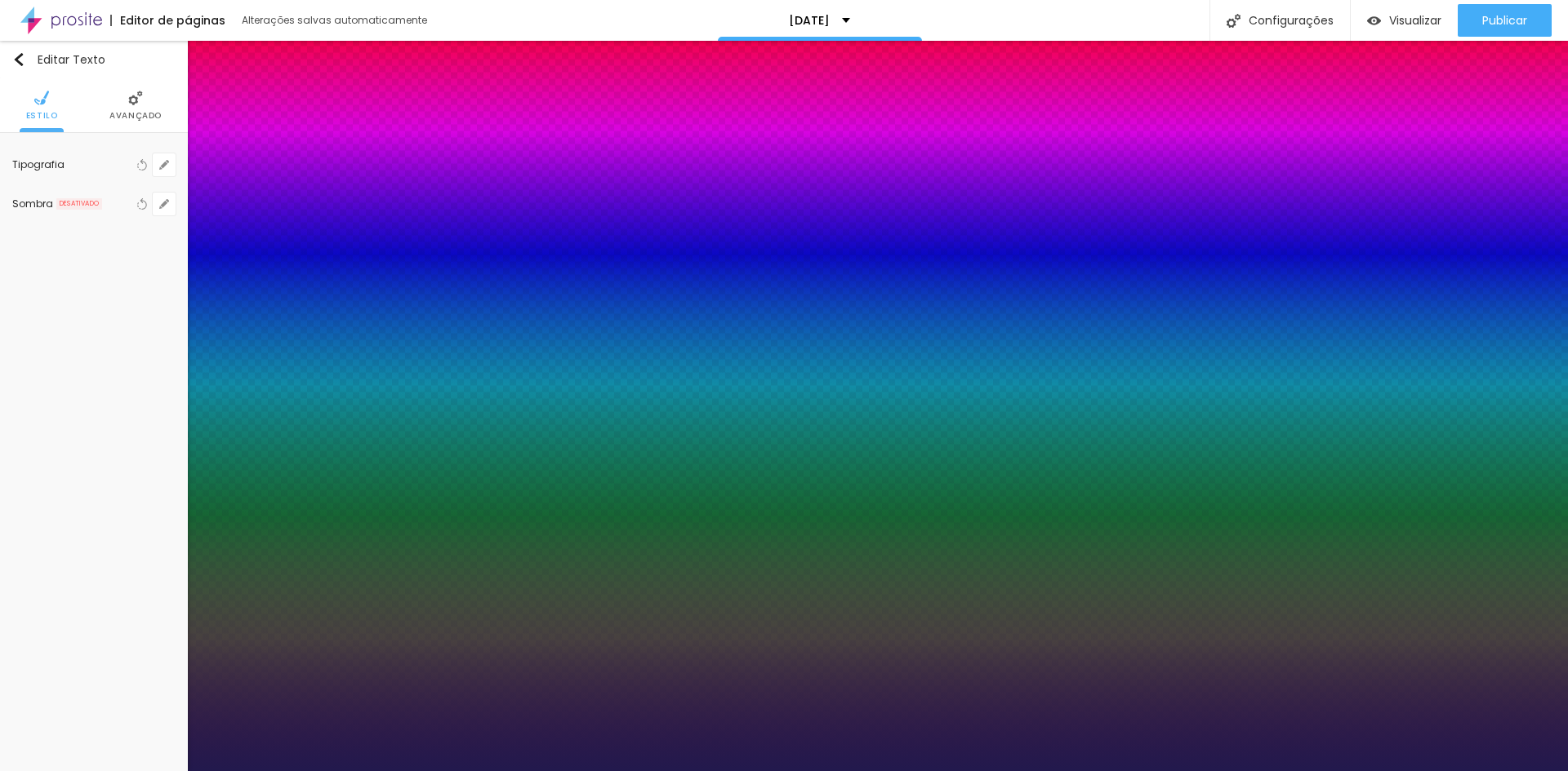
type input "14"
type input "16"
type input "17"
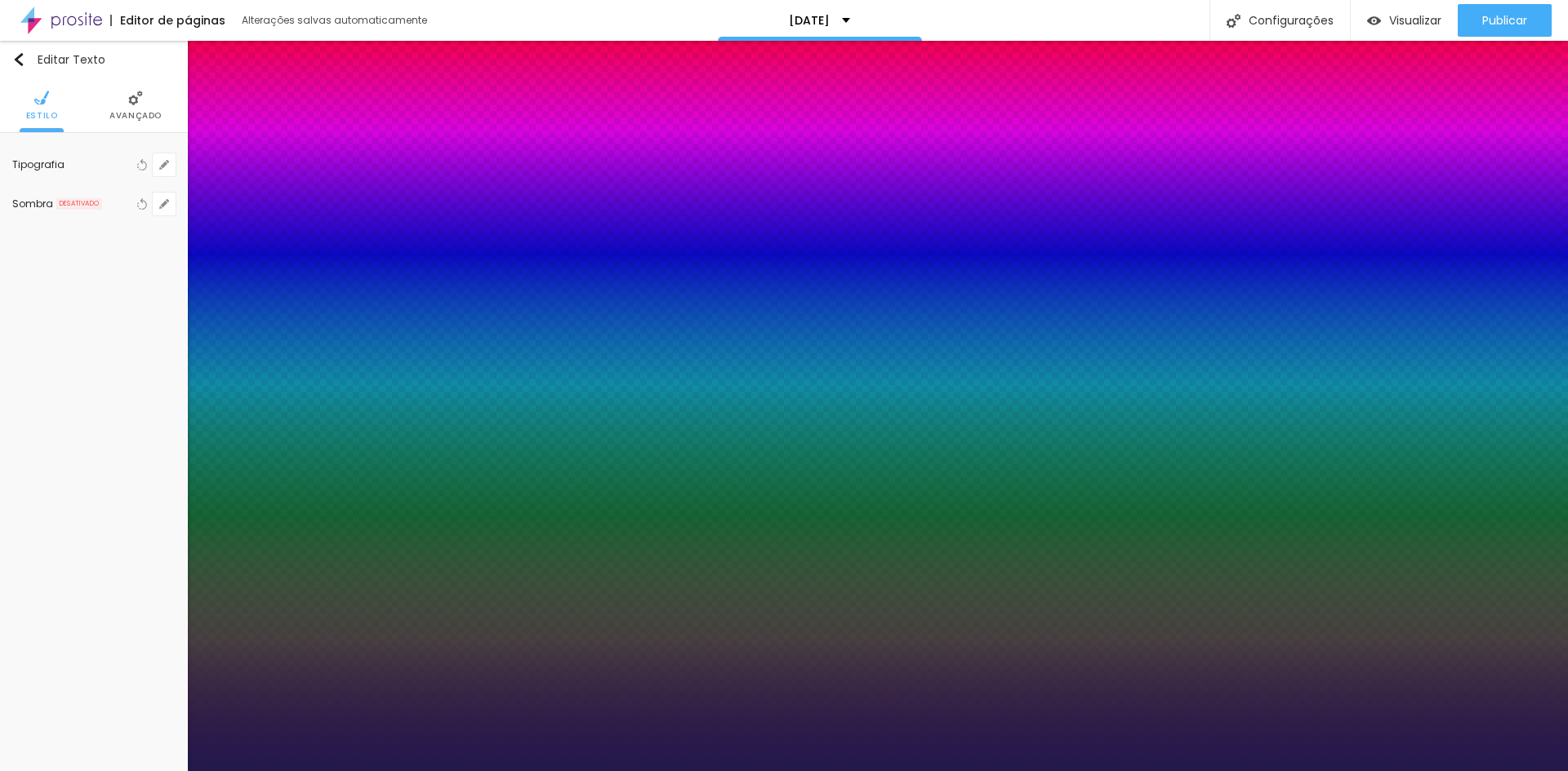
type input "17"
type input "18"
type input "16"
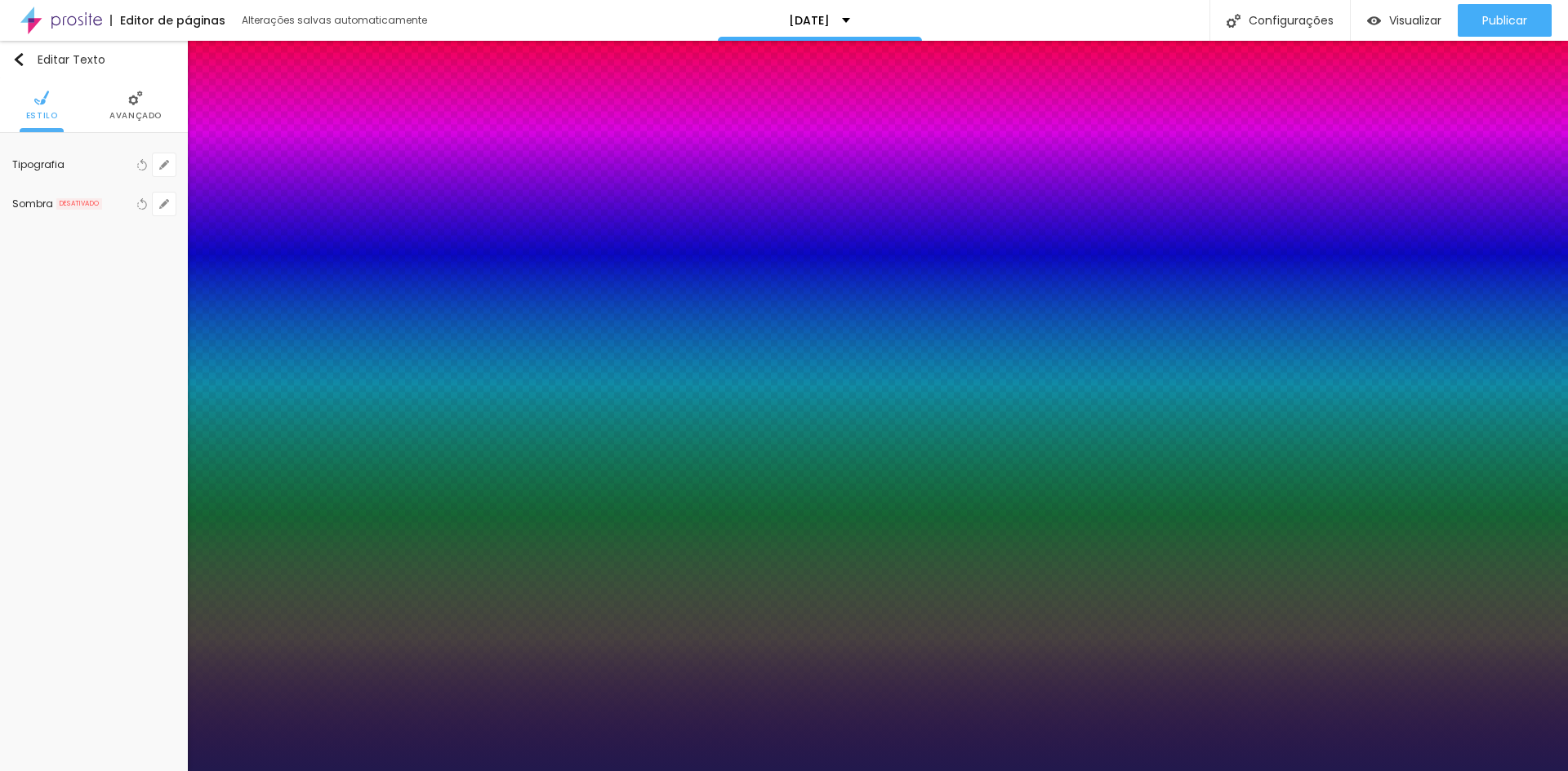
type input "15"
type input "14"
type input "16"
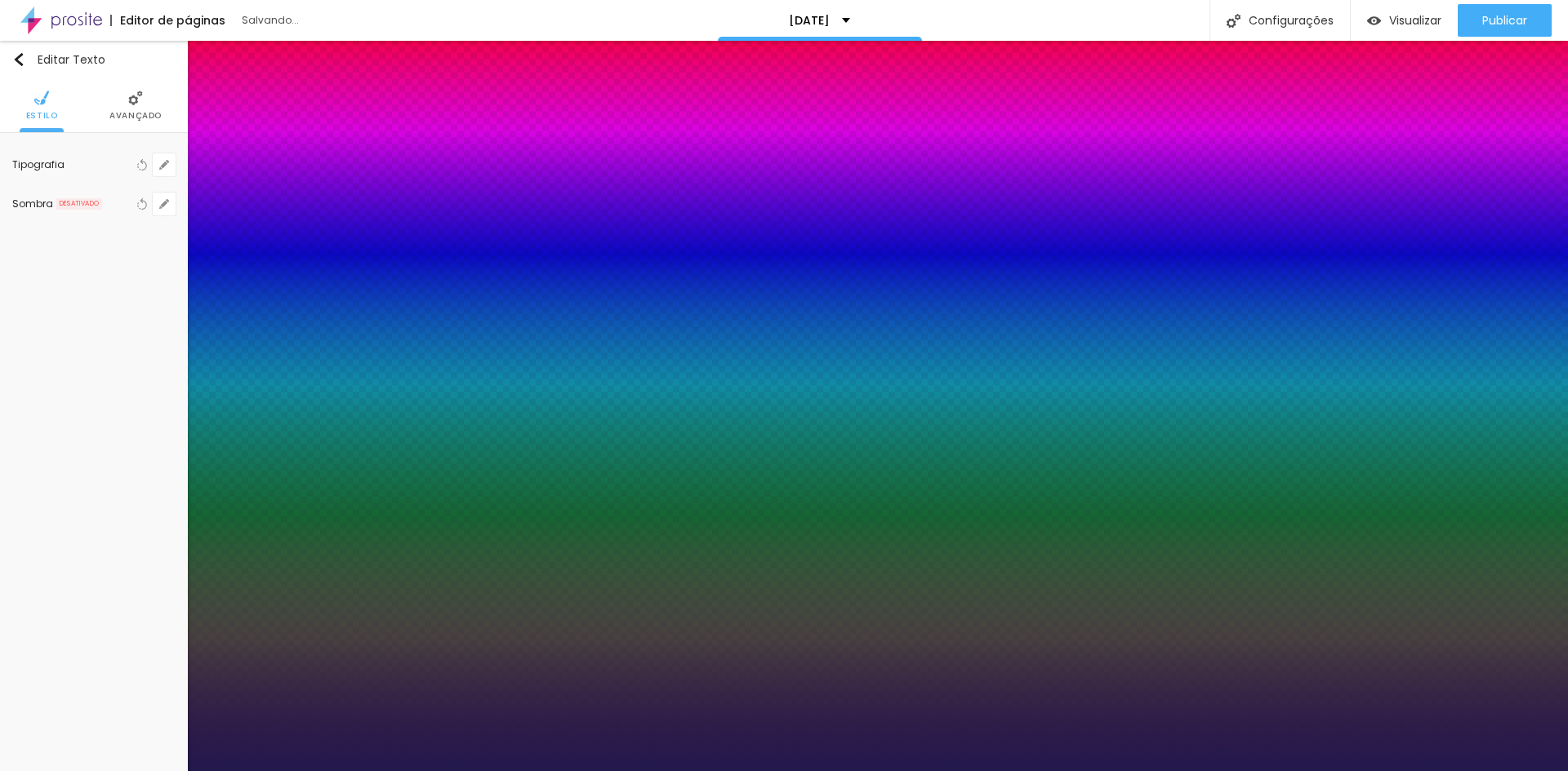
type input "16"
type input "15"
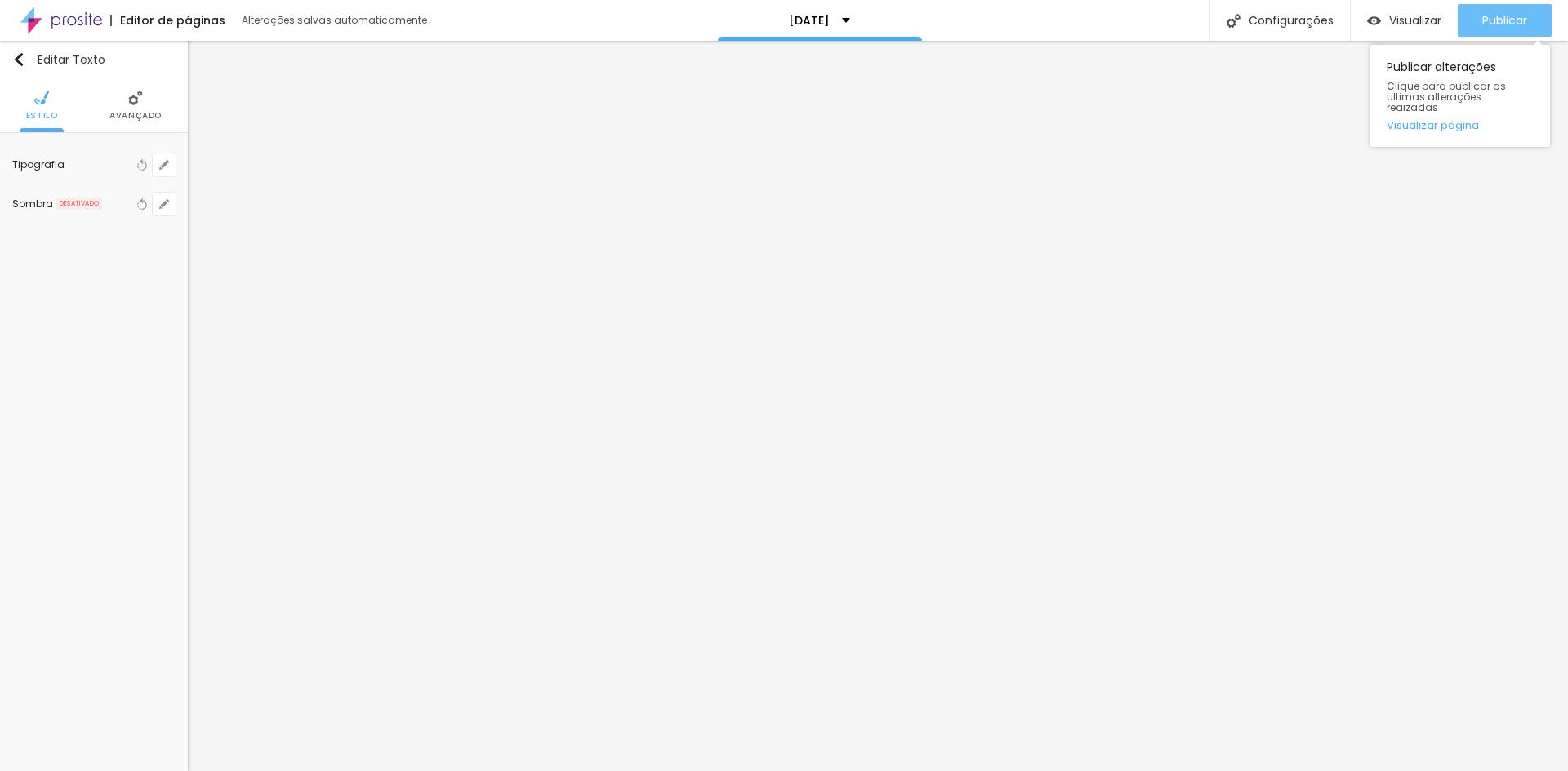
click at [1500, 22] on span "Publicar" at bounding box center [1505, 20] width 45 height 13
click at [1501, 15] on span "Publicar" at bounding box center [1505, 20] width 45 height 13
click at [1418, 120] on link "Visualizar página" at bounding box center [1460, 125] width 147 height 10
click at [1510, 10] on div "Publicar" at bounding box center [1505, 21] width 45 height 33
click at [1489, 19] on span "Publicar" at bounding box center [1505, 20] width 45 height 13
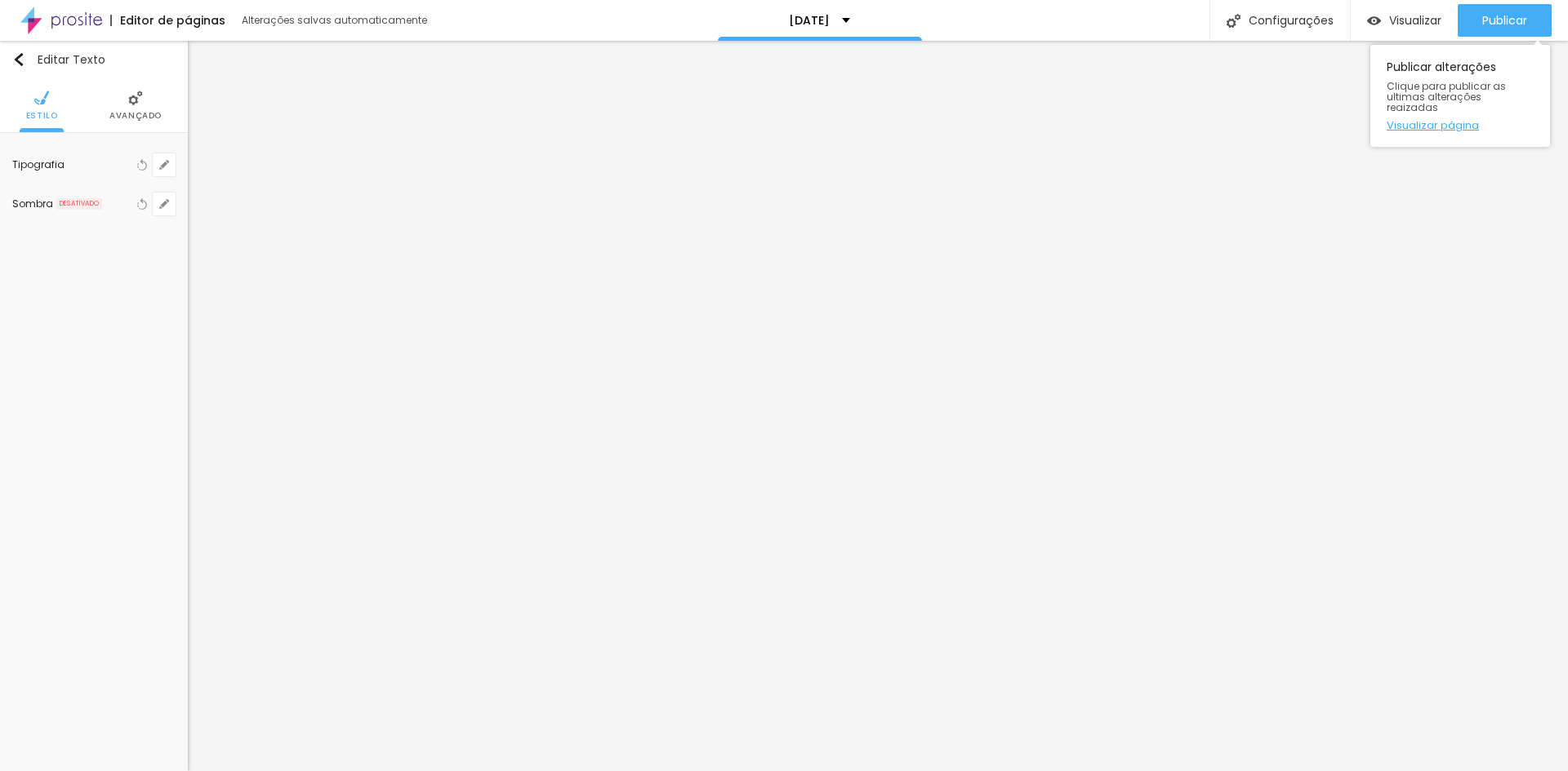
click at [1437, 120] on link "Visualizar página" at bounding box center [1460, 125] width 147 height 10
click at [139, 108] on li "Avançado" at bounding box center [152, 105] width 52 height 54
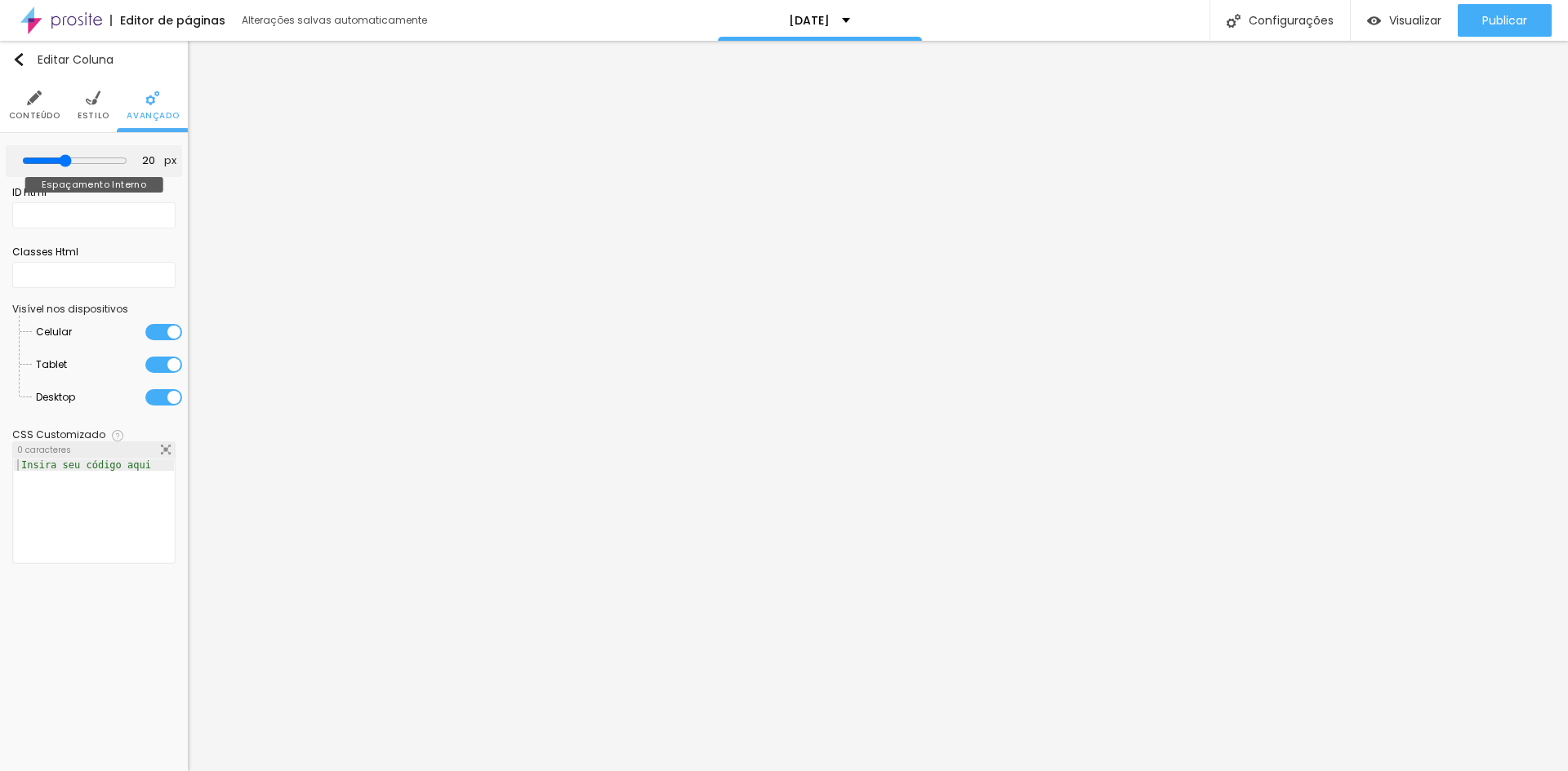
type input "25"
type input "30"
type input "35"
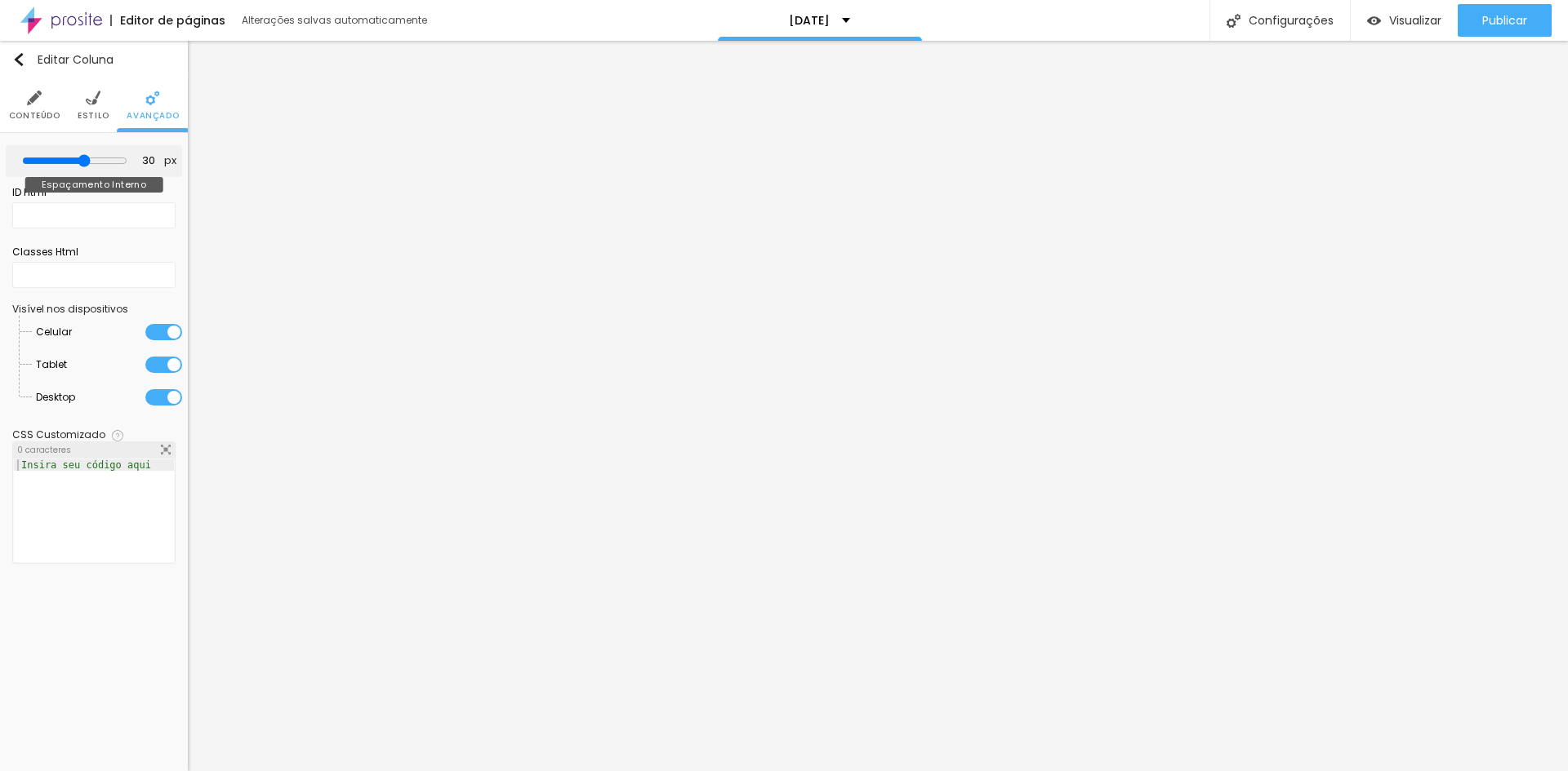
type input "35"
type input "40"
type input "45"
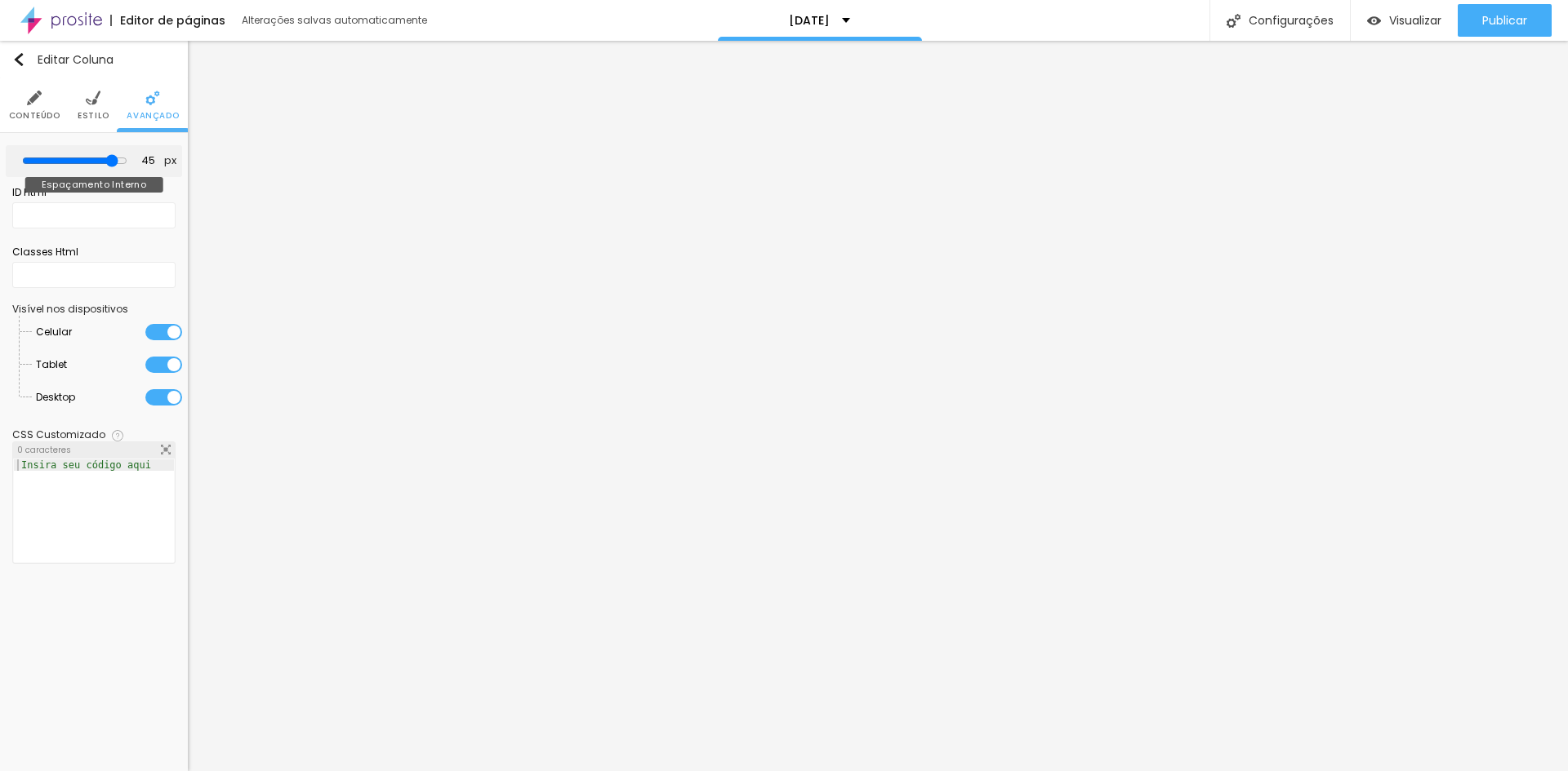
type input "50"
type input "45"
type input "40"
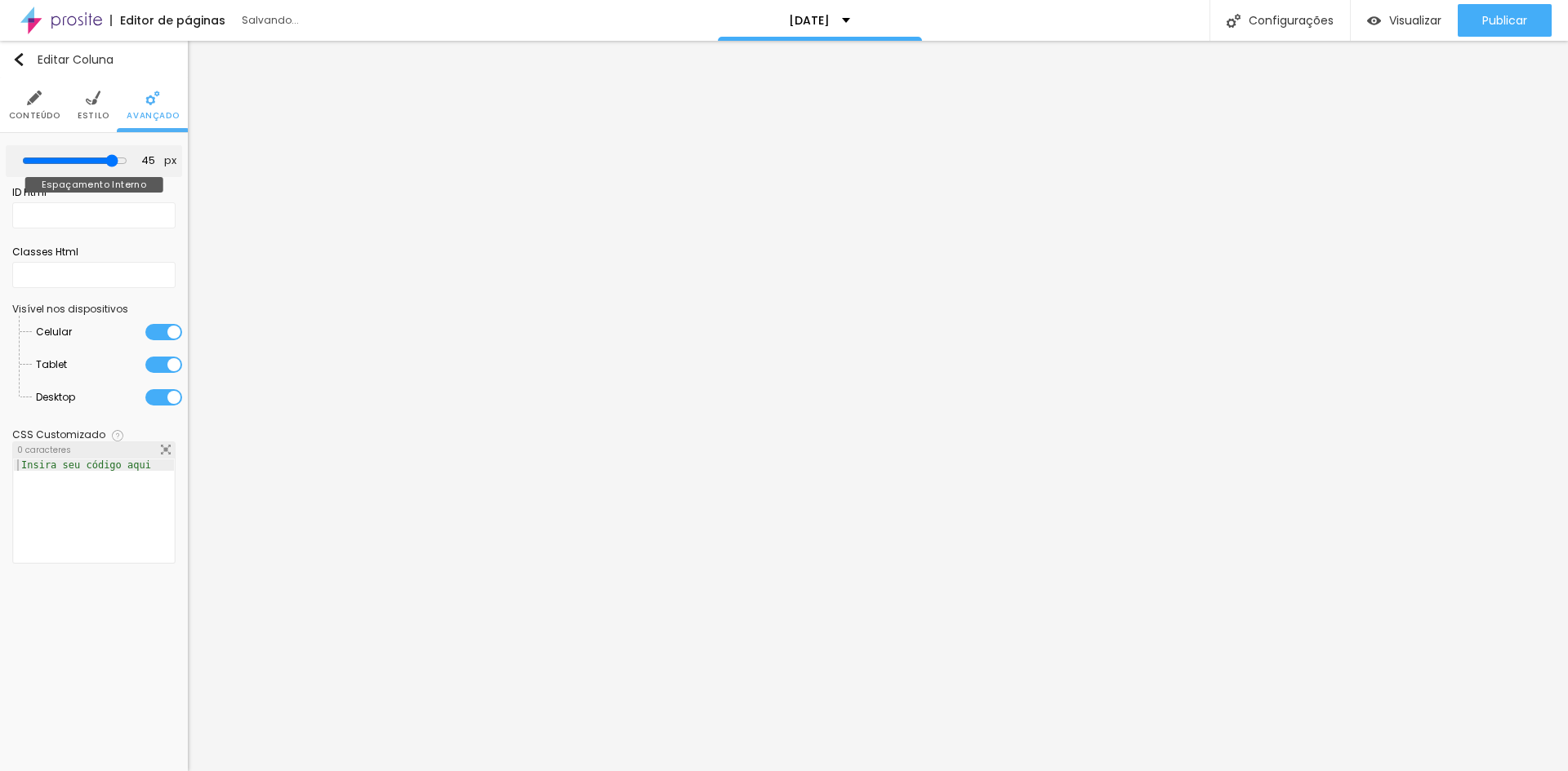
type input "40"
type input "35"
type input "30"
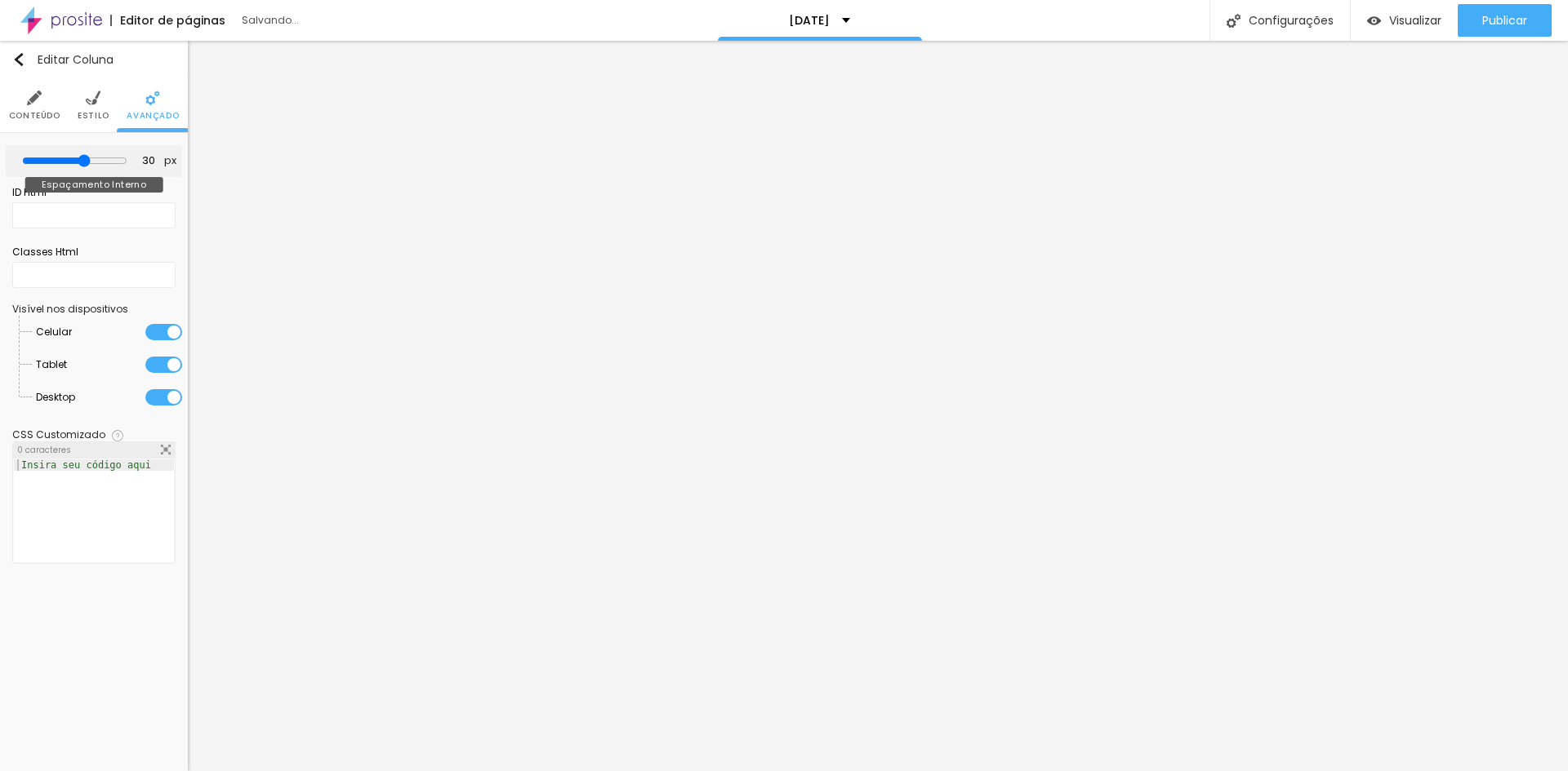
type input "25"
type input "20"
drag, startPoint x: 66, startPoint y: 159, endPoint x: 66, endPoint y: 169, distance: 10.0
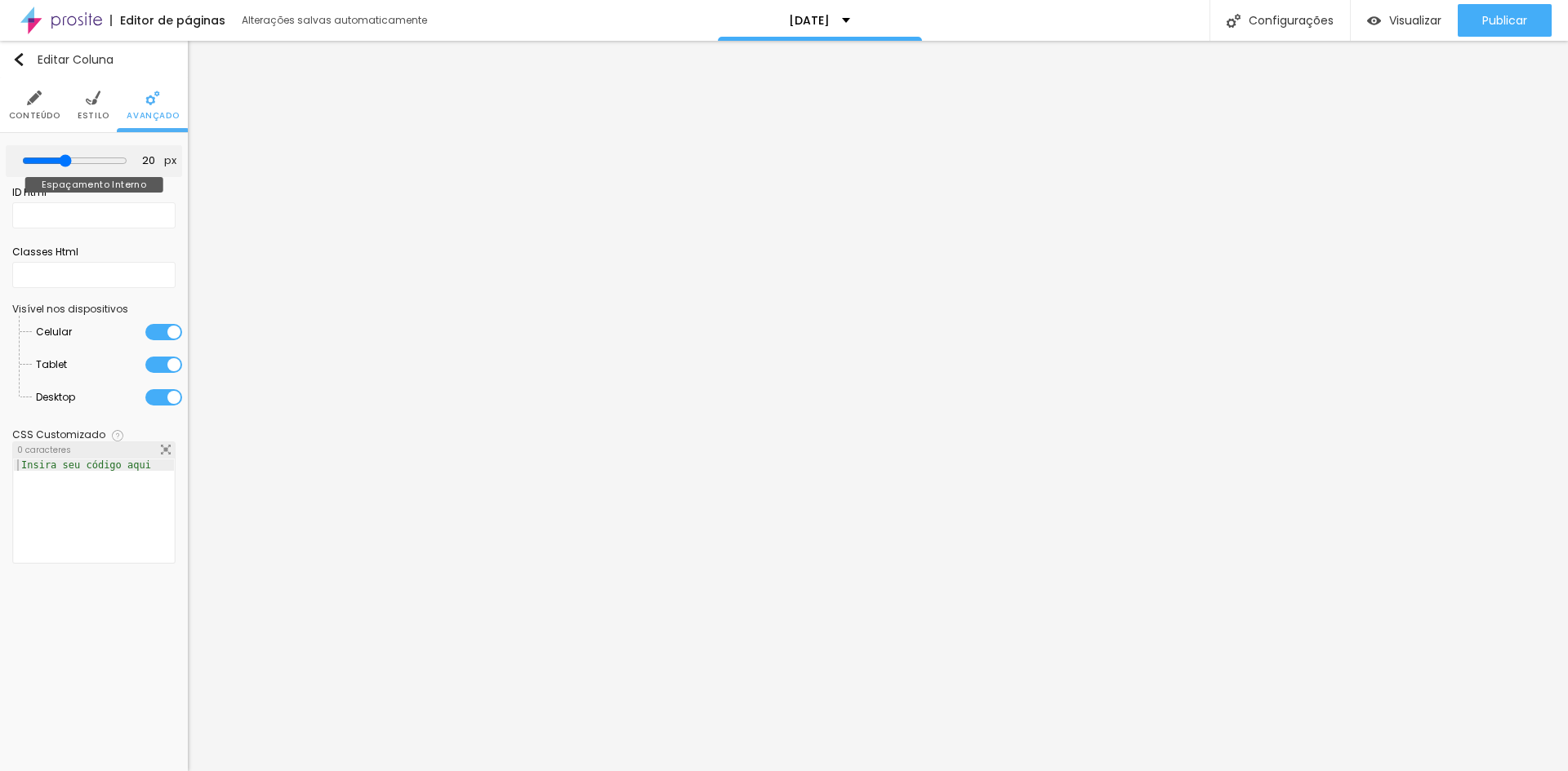
click at [66, 168] on input "range" at bounding box center [74, 160] width 106 height 13
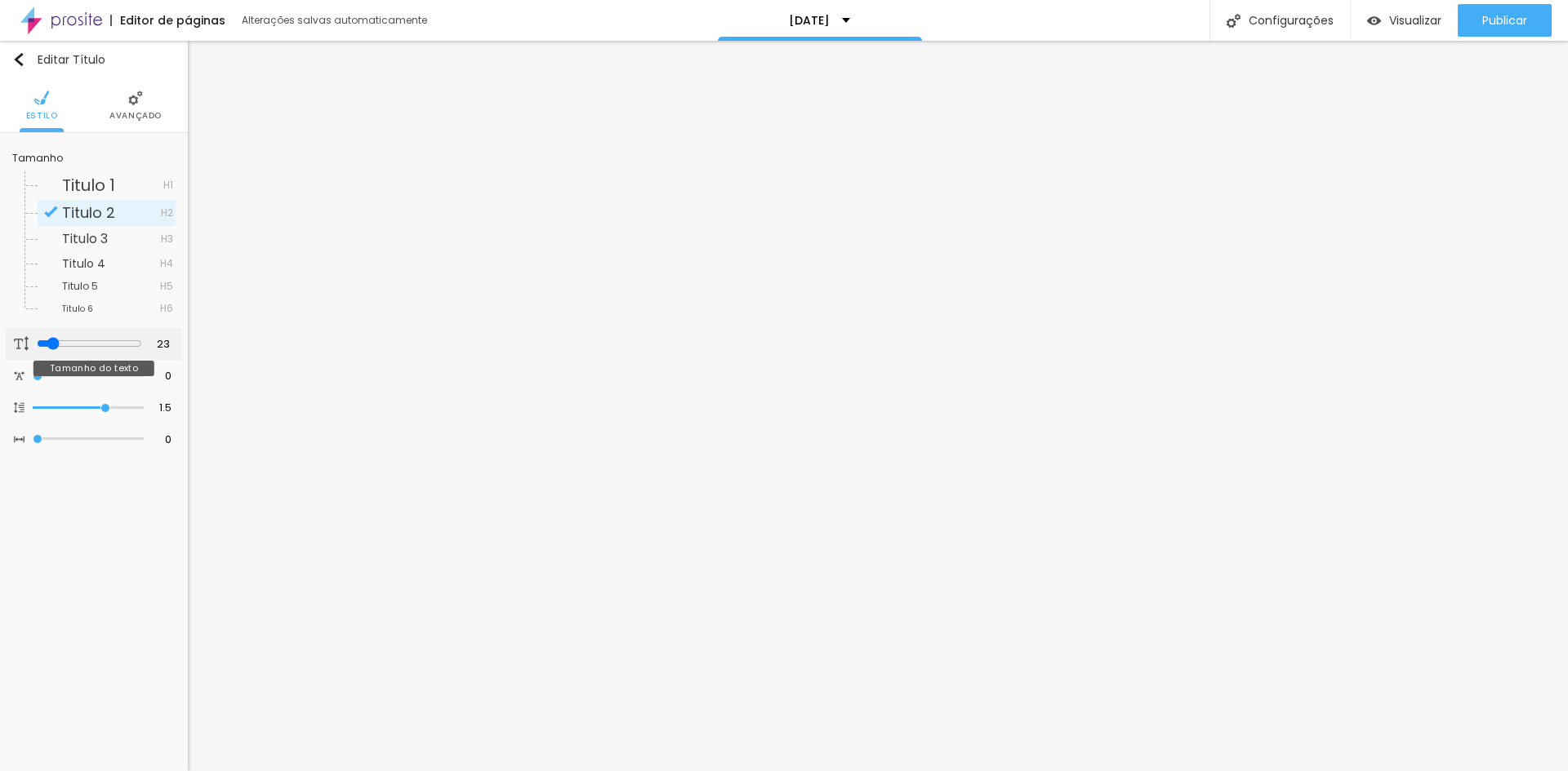
type input "22"
type input "21"
type input "20"
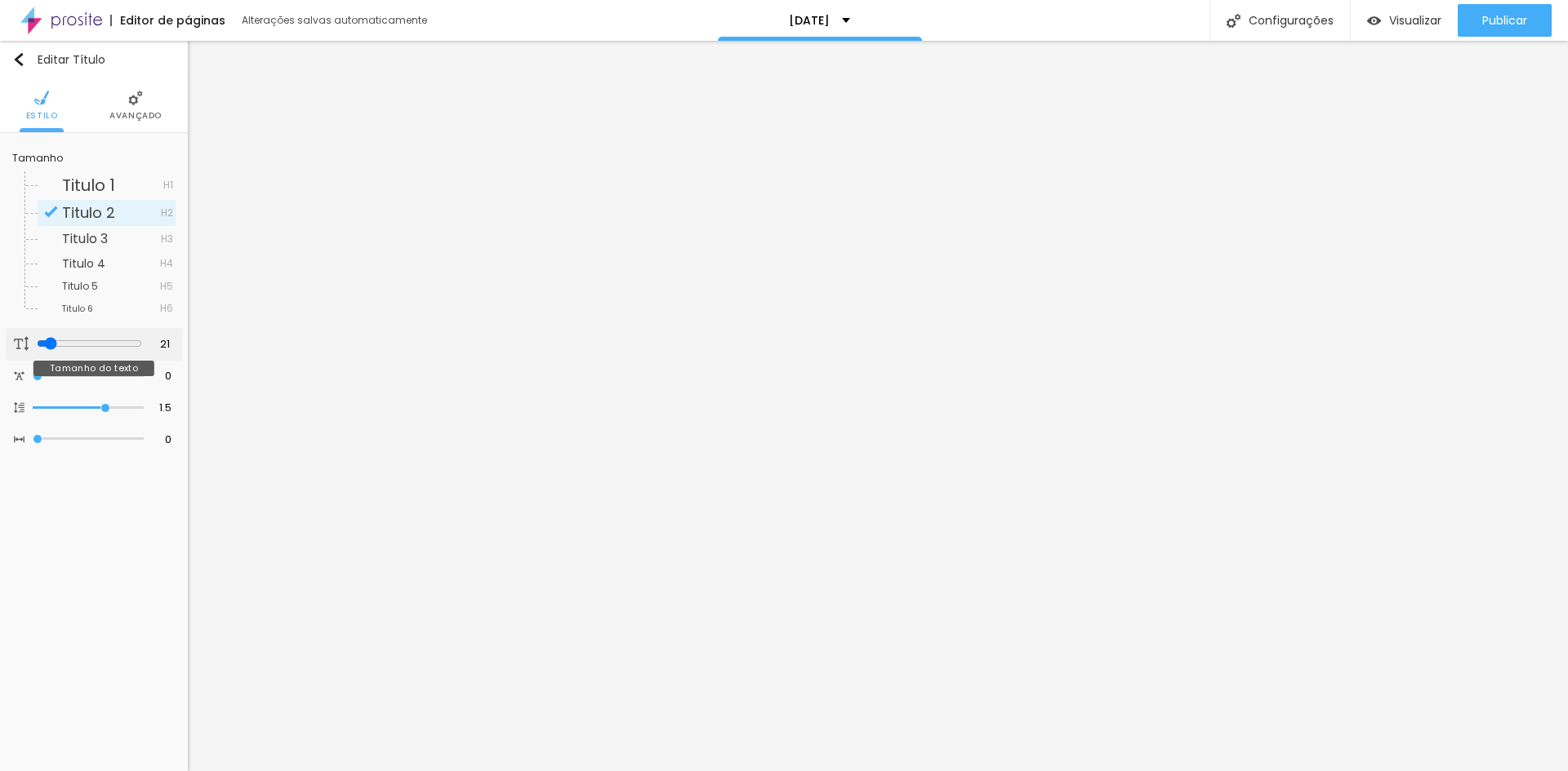
type input "20"
click at [45, 343] on input "range" at bounding box center [89, 343] width 106 height 13
type input "19"
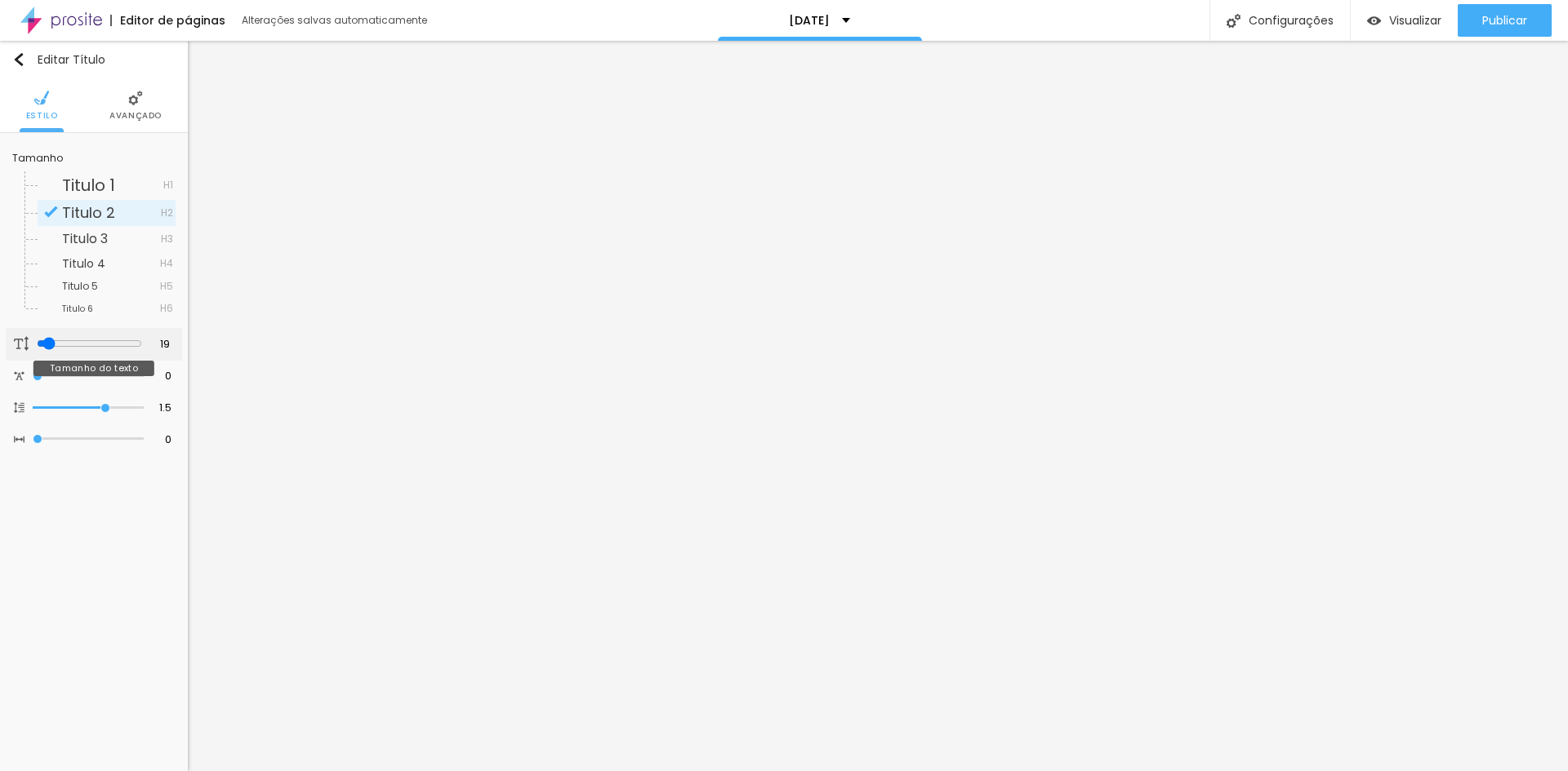
type input "18"
type input "17"
type input "18"
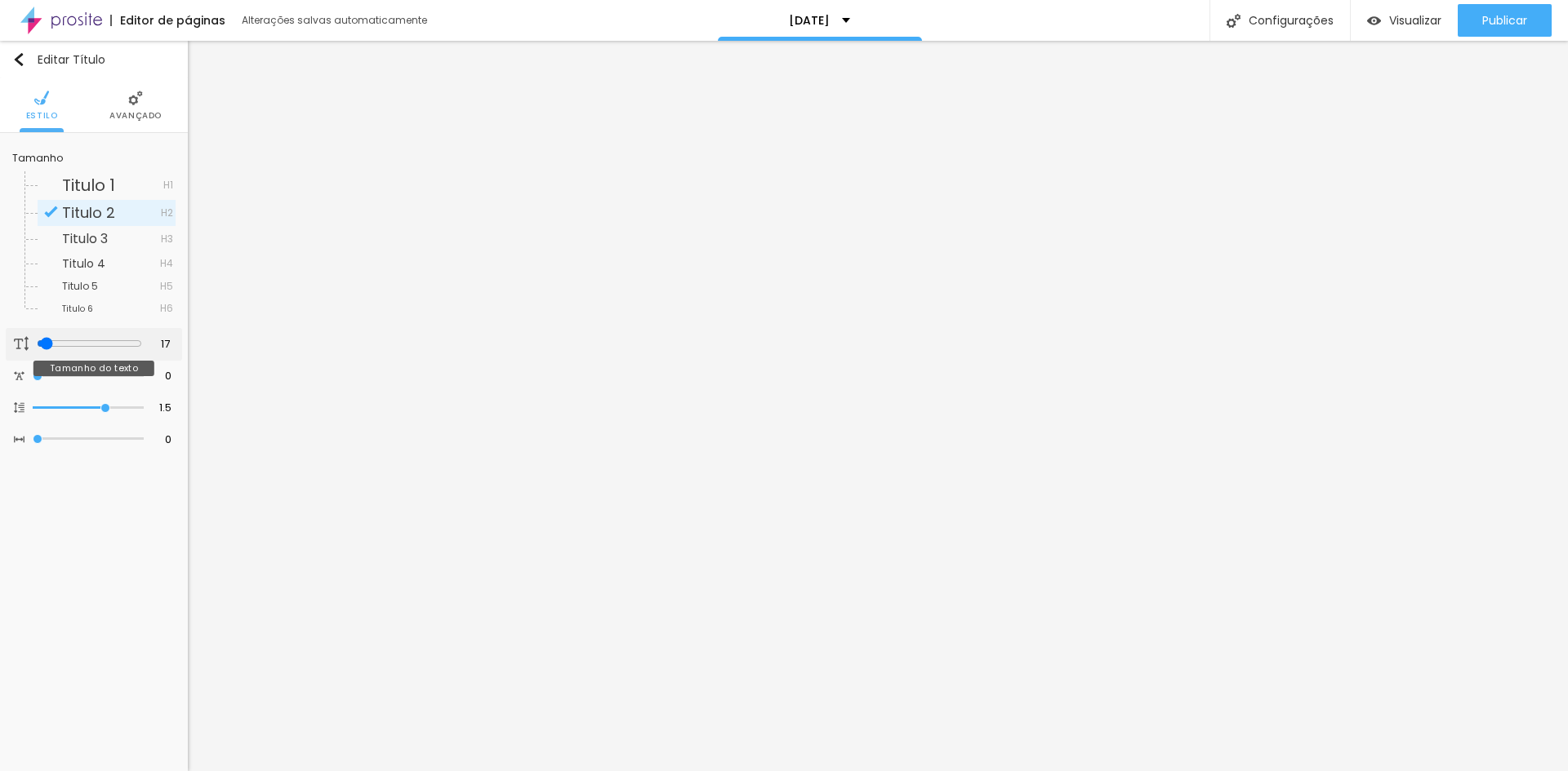
type input "18"
type input "19"
type input "20"
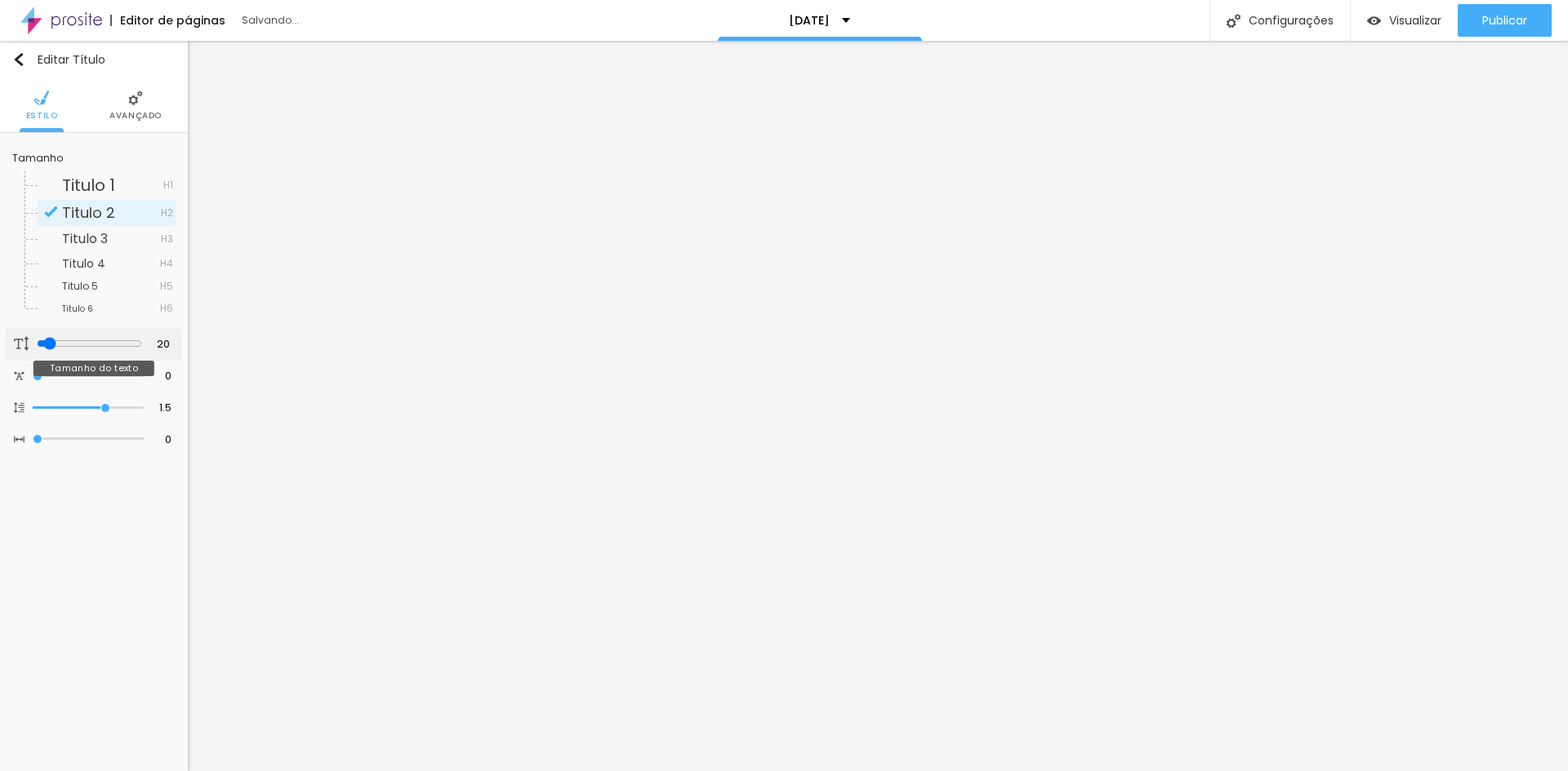
type input "20"
click at [46, 345] on input "range" at bounding box center [89, 343] width 106 height 13
click at [165, 341] on button "button" at bounding box center [164, 347] width 22 height 22
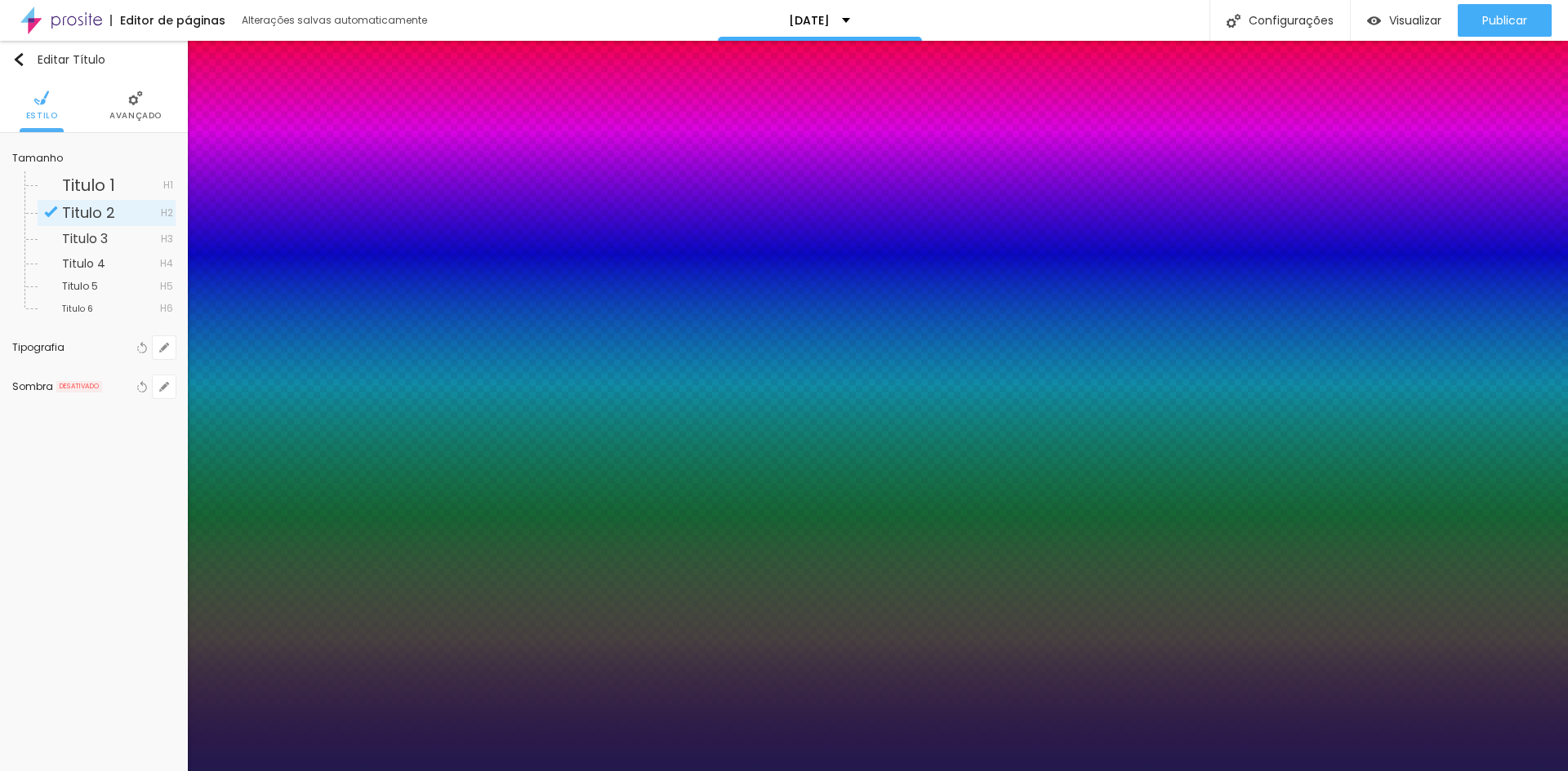
type input "2"
type input "21"
type input "2"
type input "20"
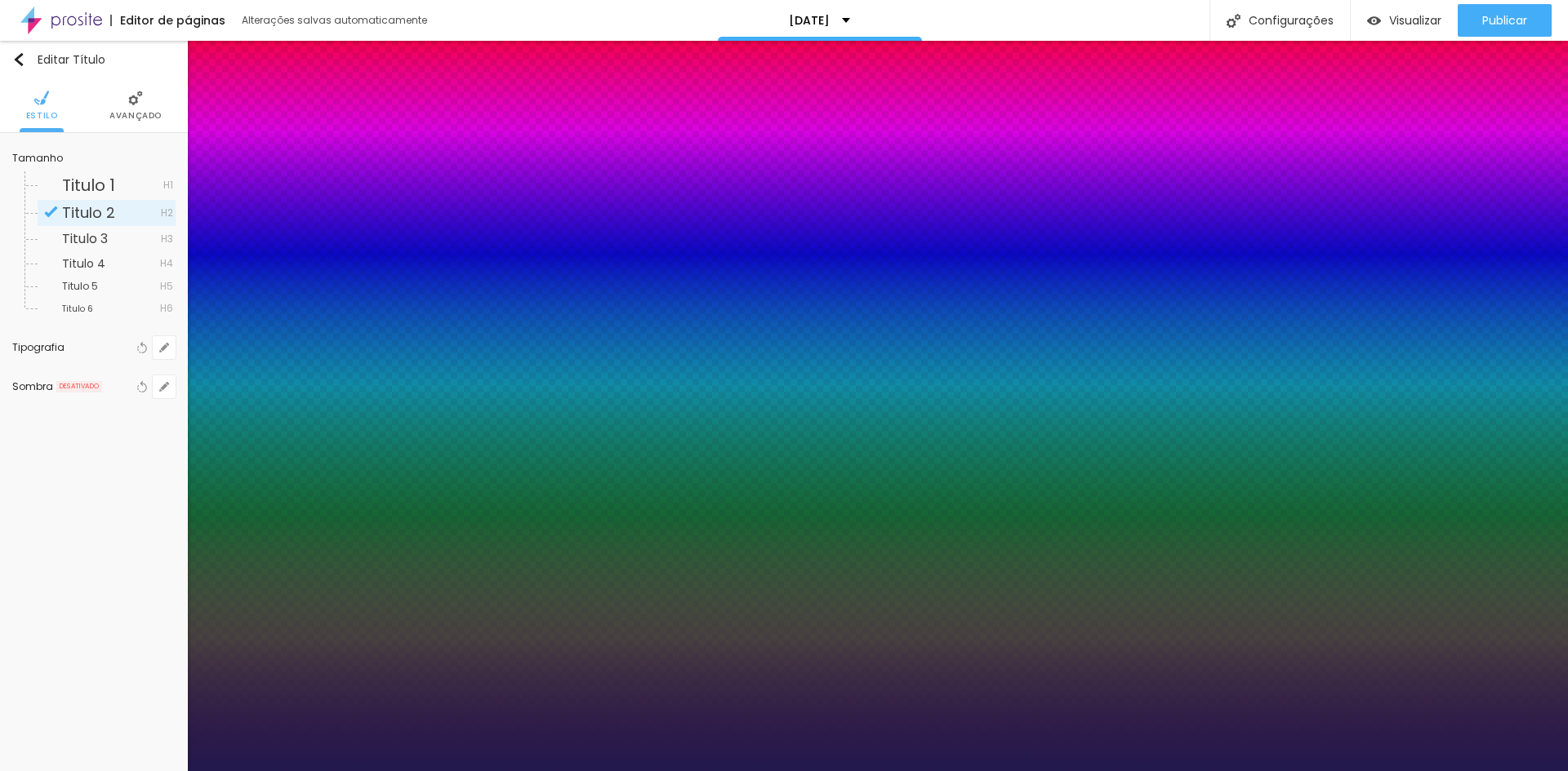
type input "20"
type input "2"
type input "19"
type input "2"
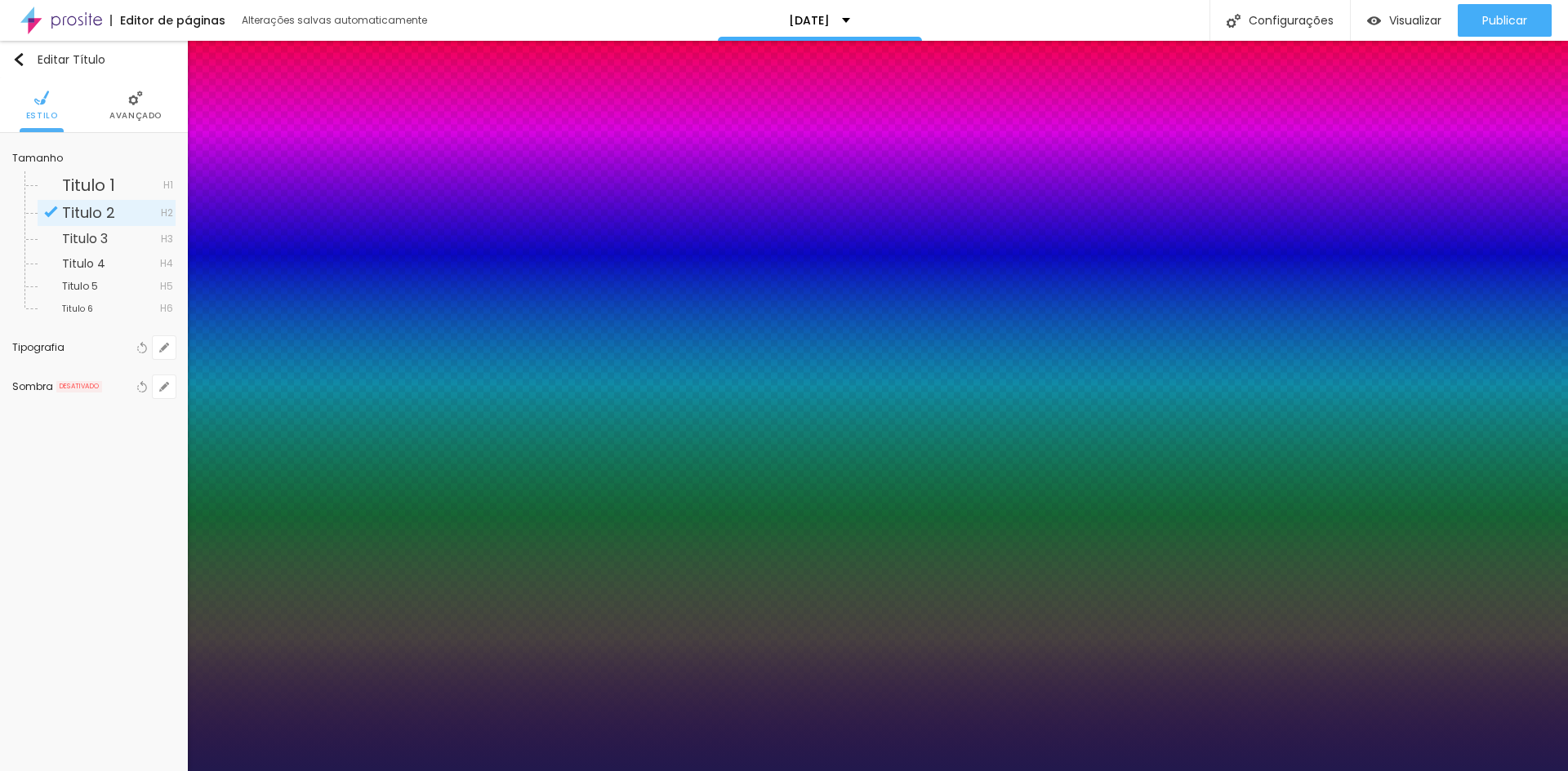
type input "18"
type input "2"
type input "19"
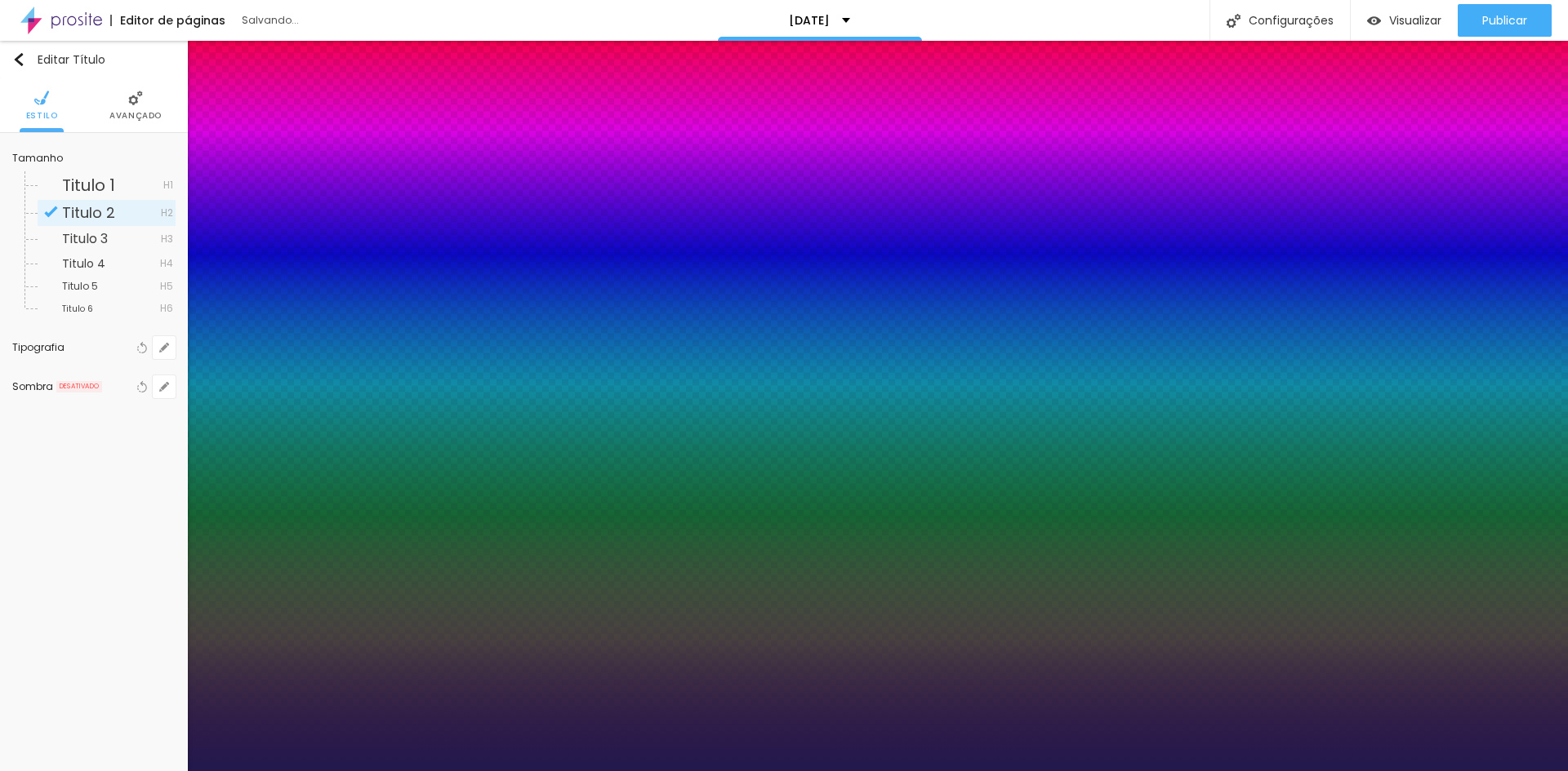
type input "2"
type input "20"
type input "2"
type input "20"
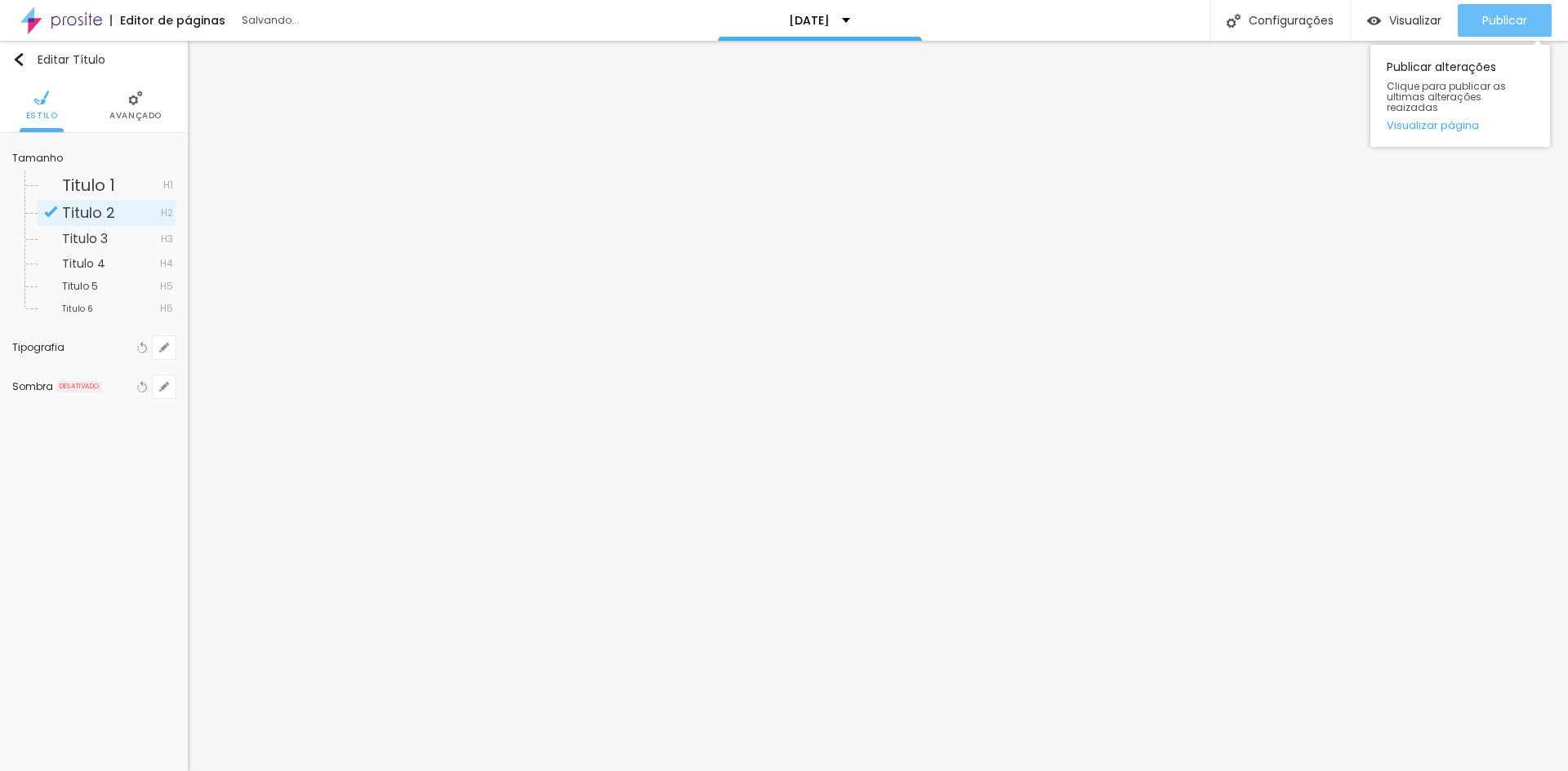
click at [1483, 25] on span "Publicar" at bounding box center [1505, 20] width 45 height 13
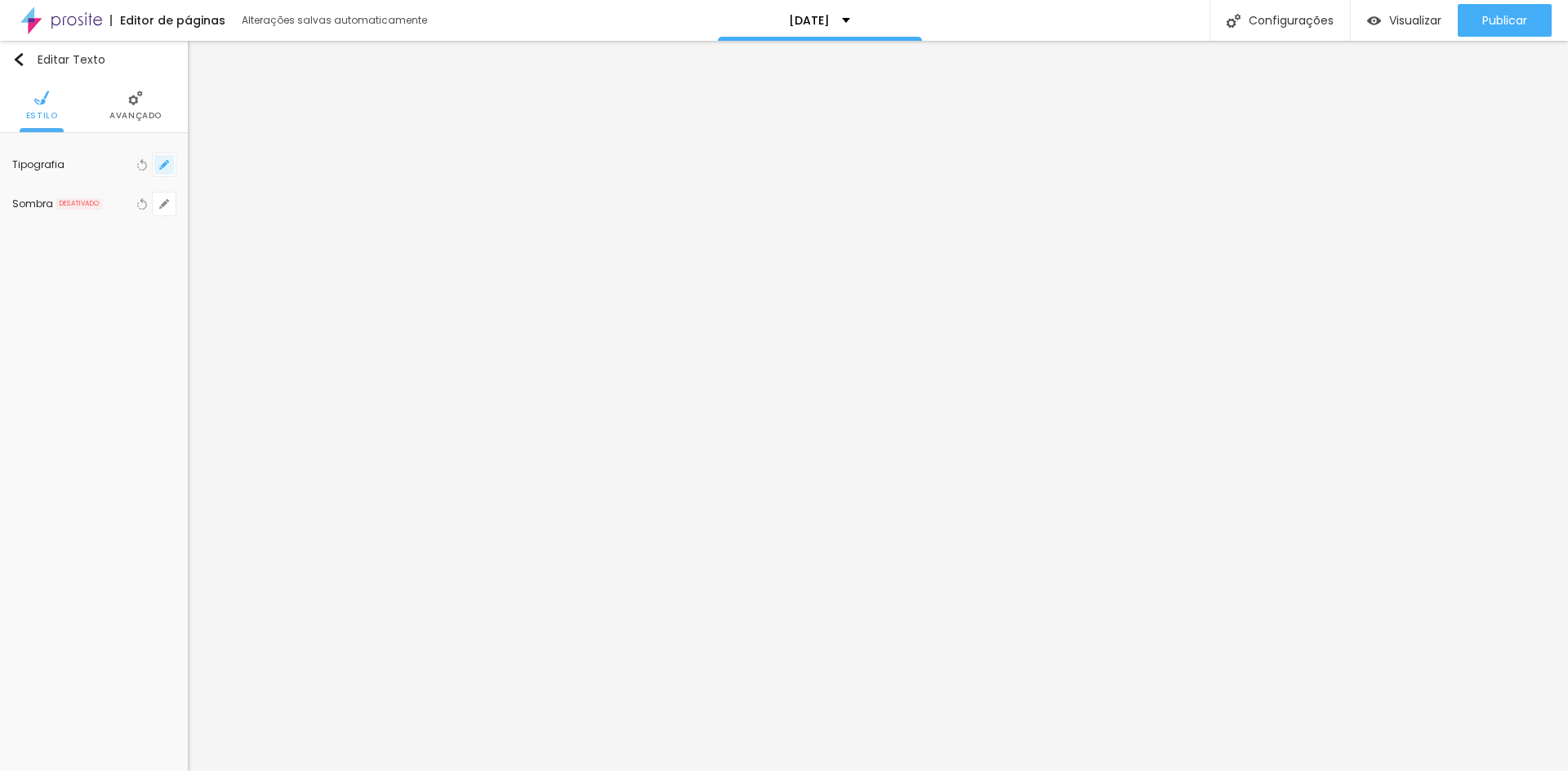
click at [166, 168] on icon "button" at bounding box center [163, 164] width 10 height 10
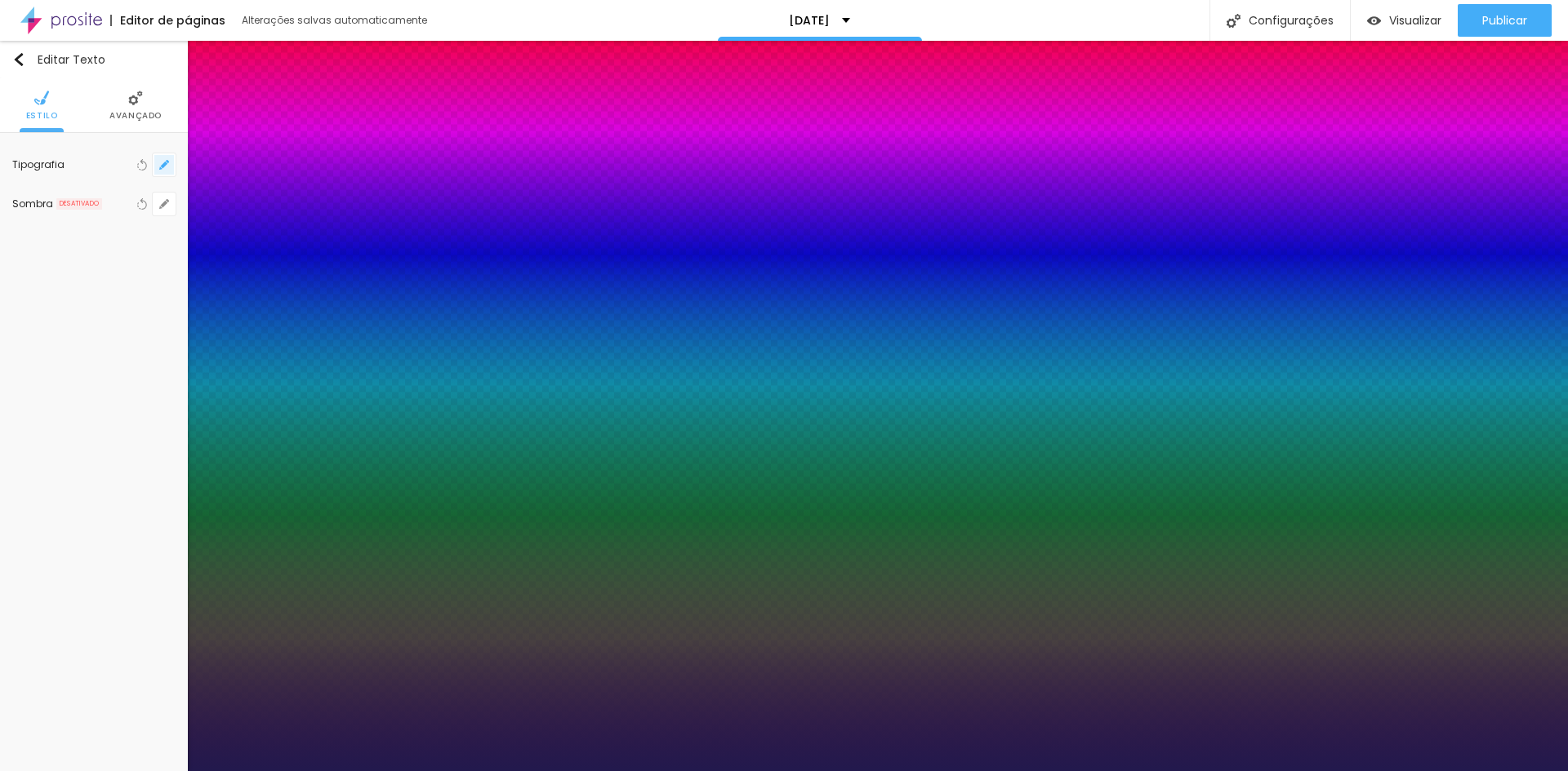
type input "1"
type input "14"
type input "1"
type input "15"
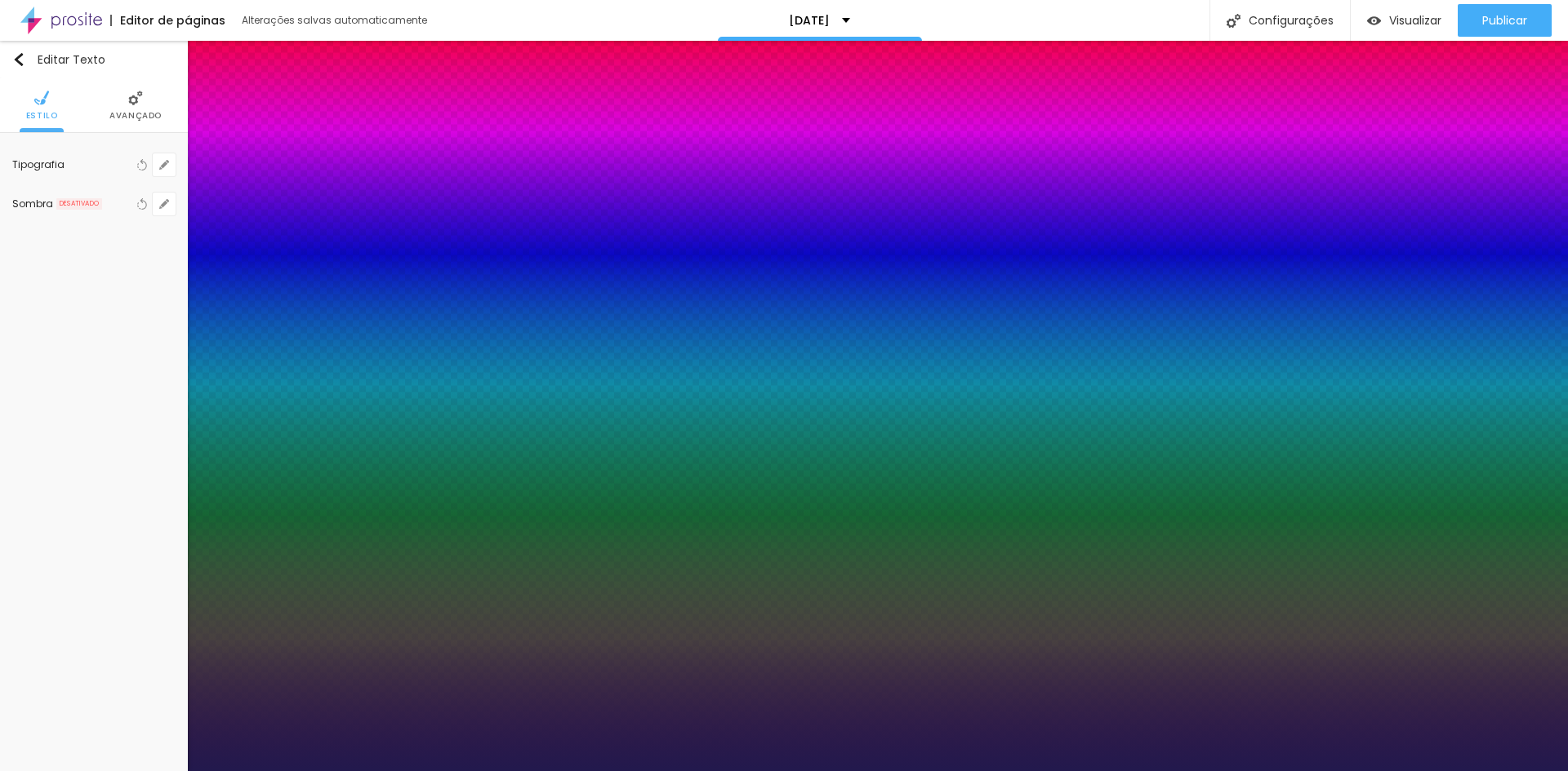
type input "15"
type input "1"
type input "16"
type input "1"
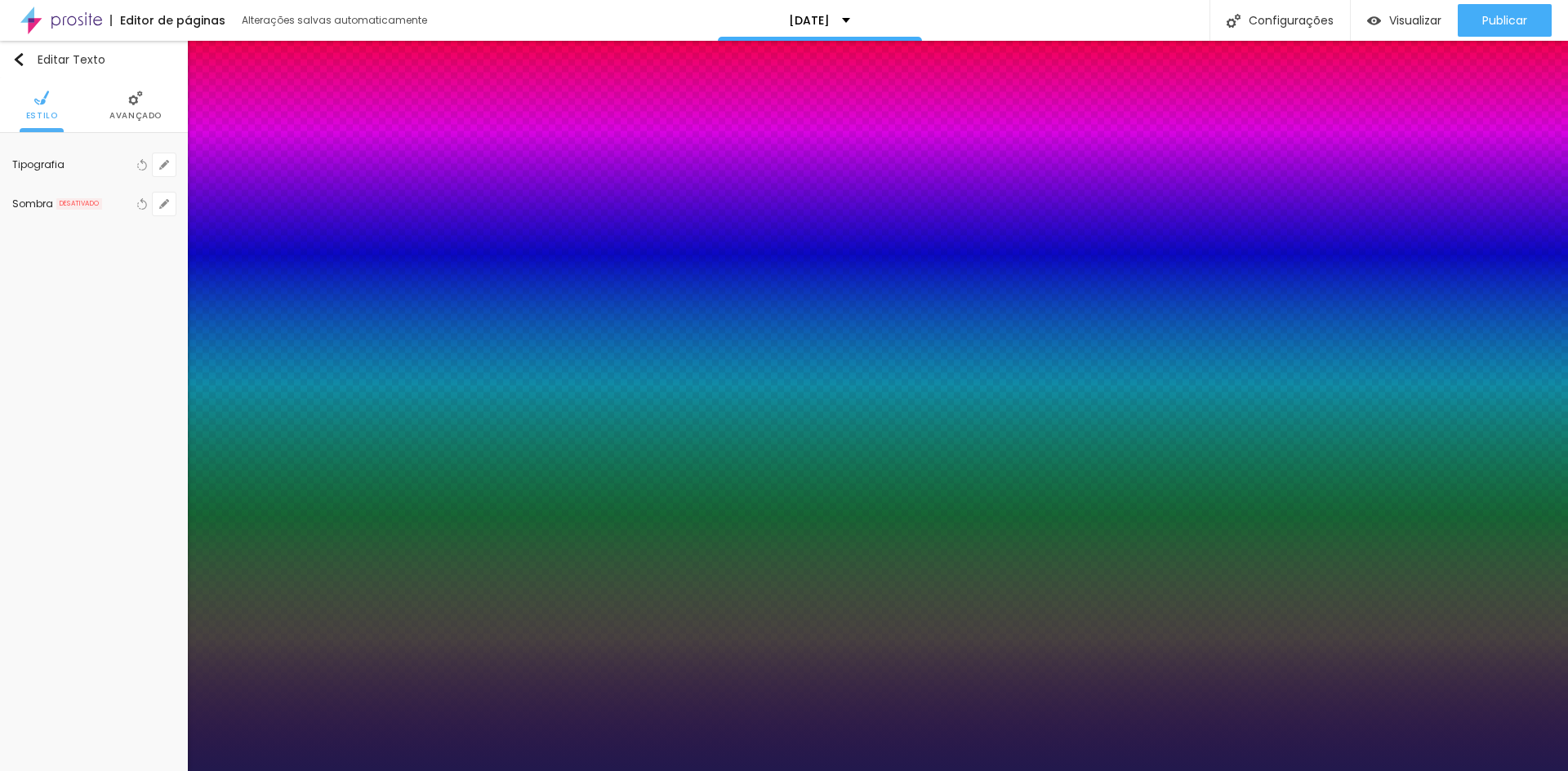
type input "18"
type input "1"
type input "18"
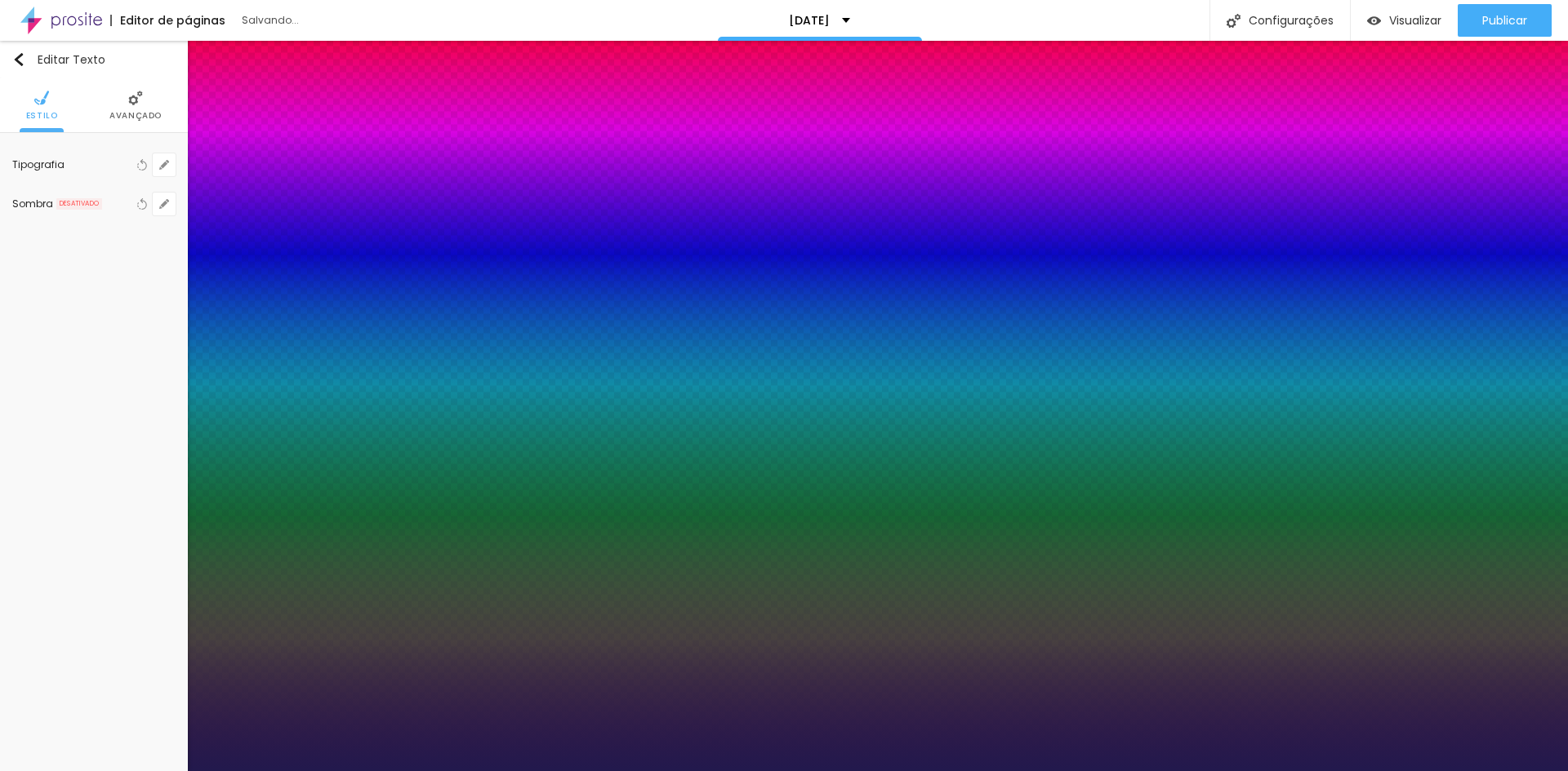
type input "1"
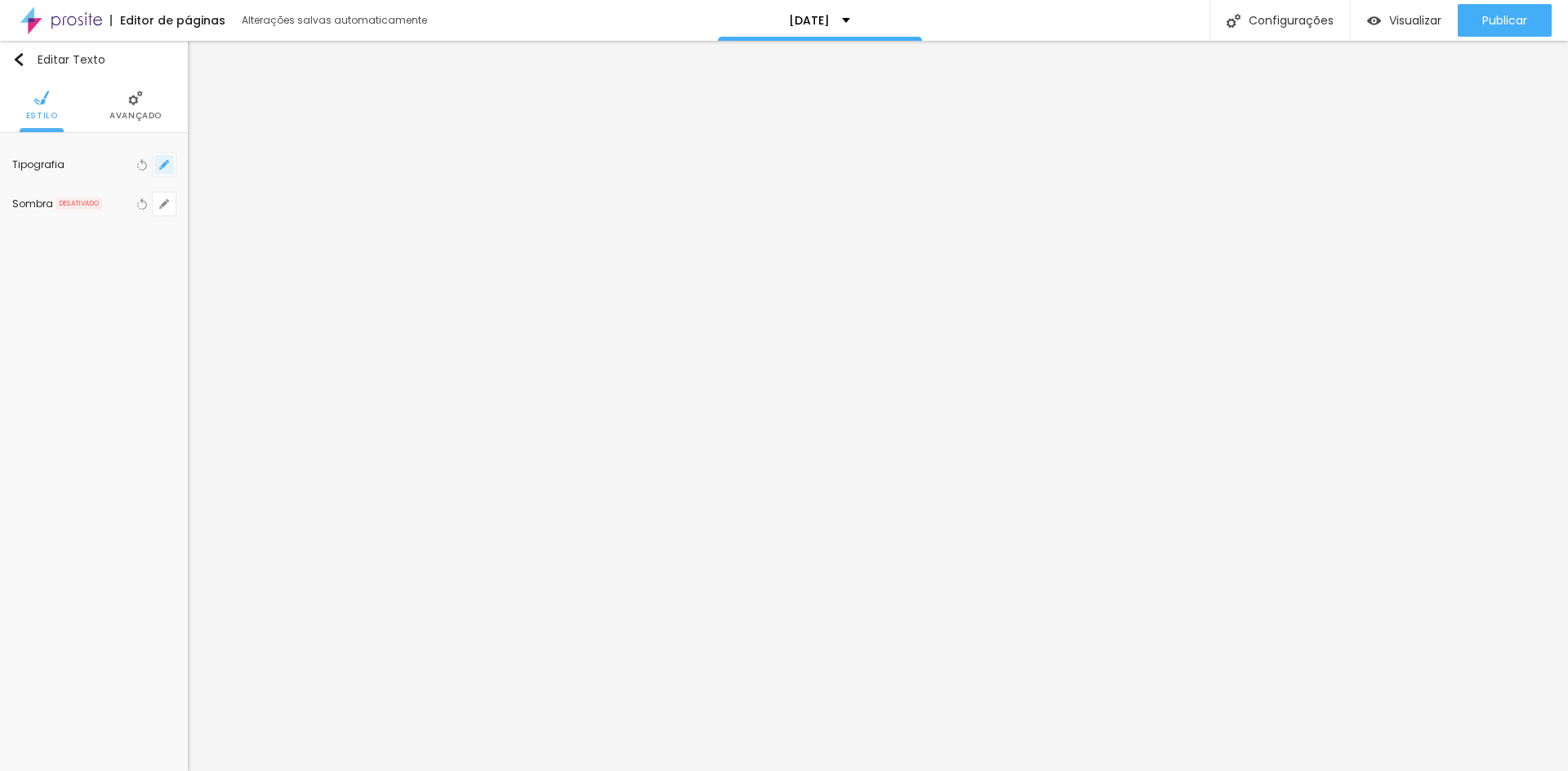
click at [163, 165] on icon "button" at bounding box center [164, 165] width 7 height 7
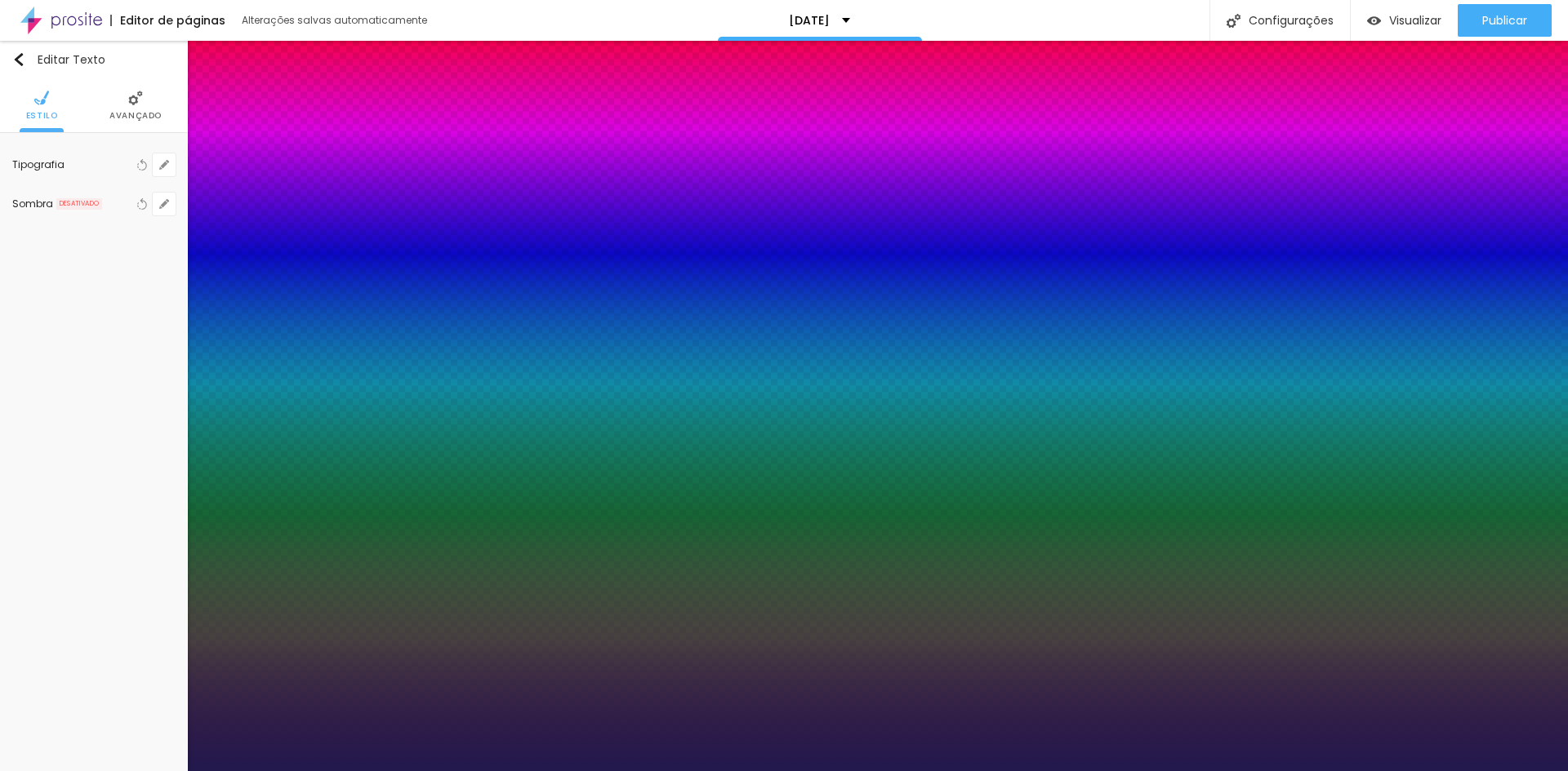
type input "1"
type input "18"
type input "1"
type input "18"
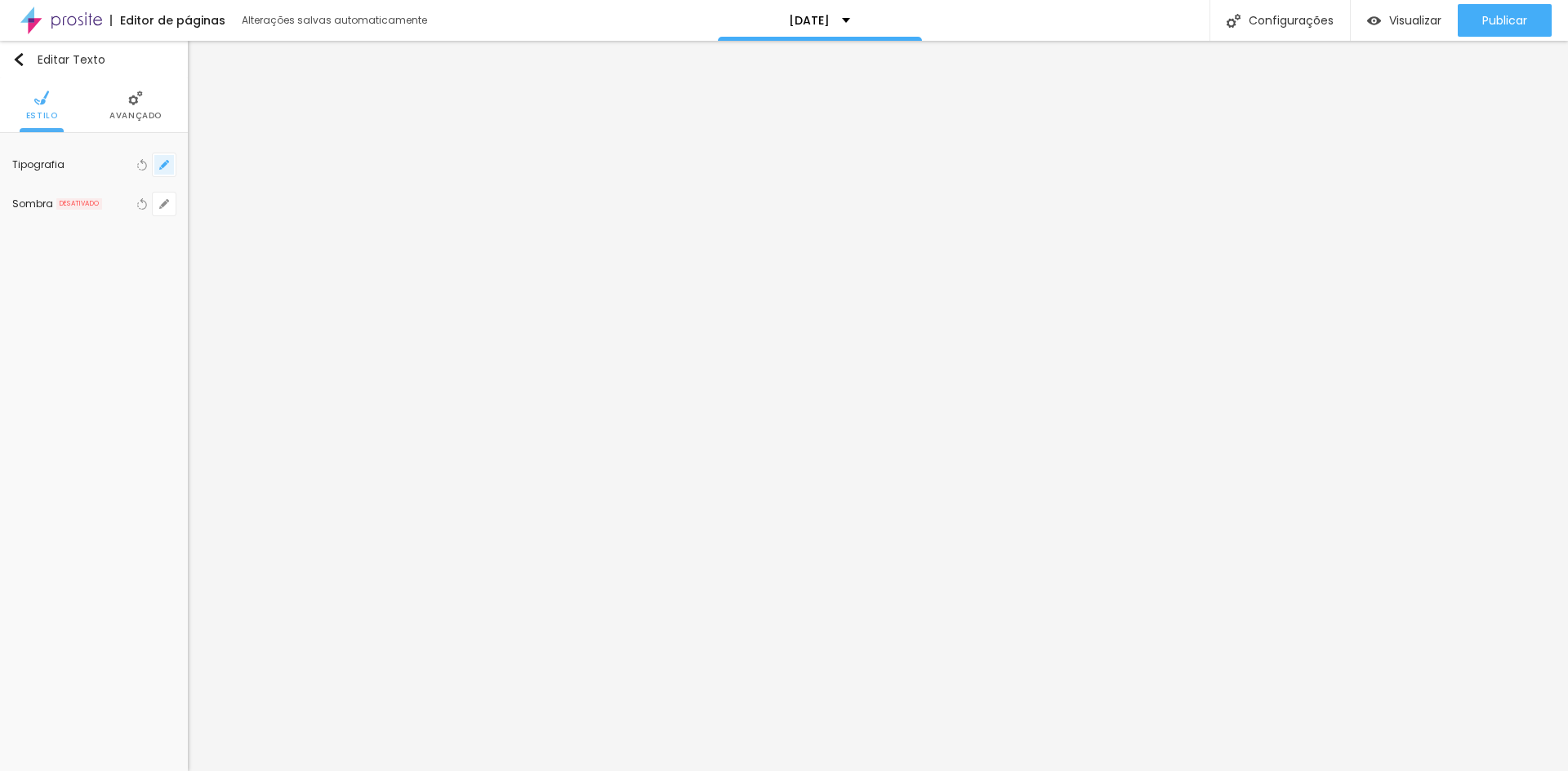
click at [169, 165] on button "button" at bounding box center [164, 165] width 22 height 22
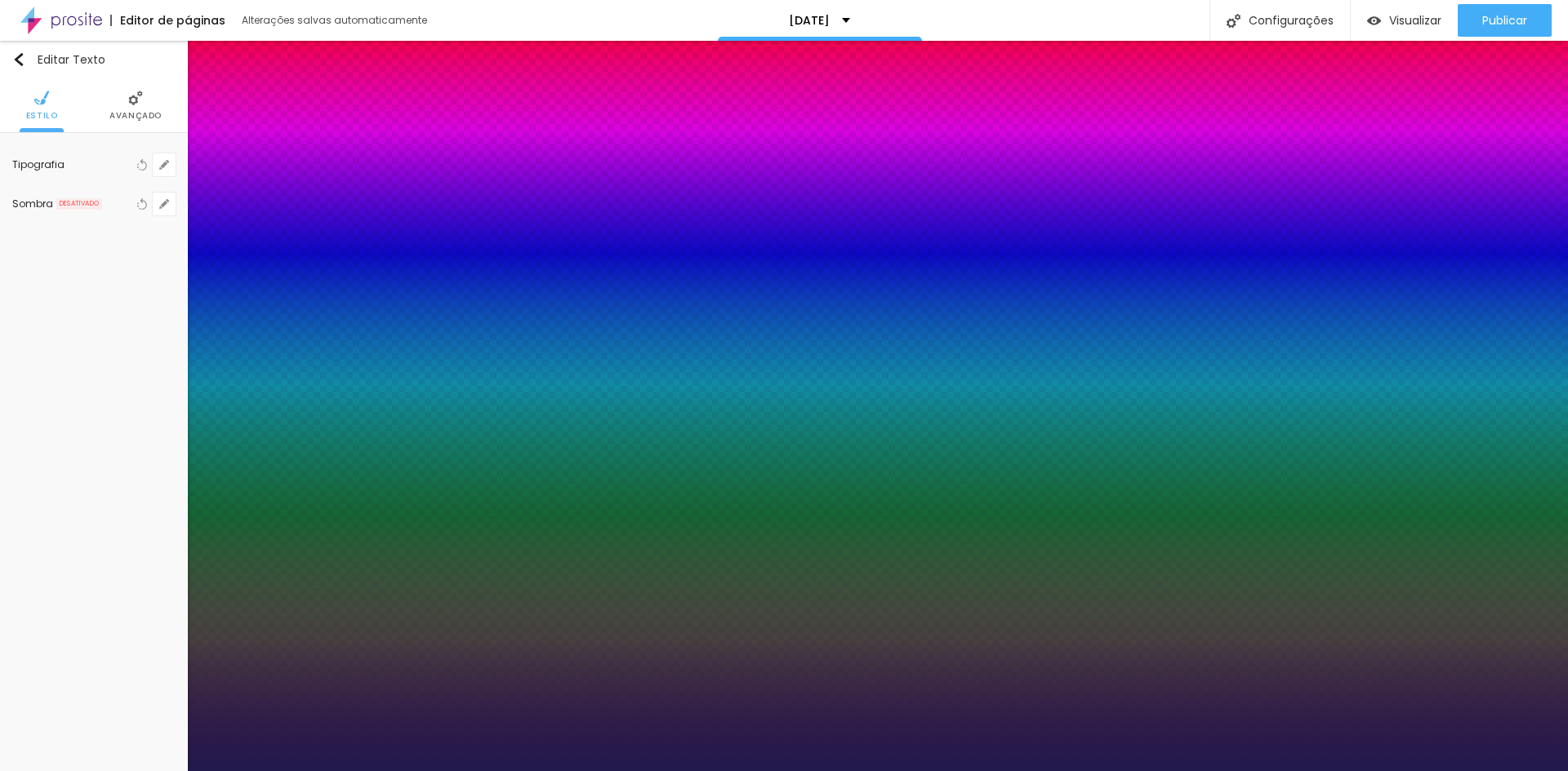
type input "1"
type input "17"
type input "1"
type input "18"
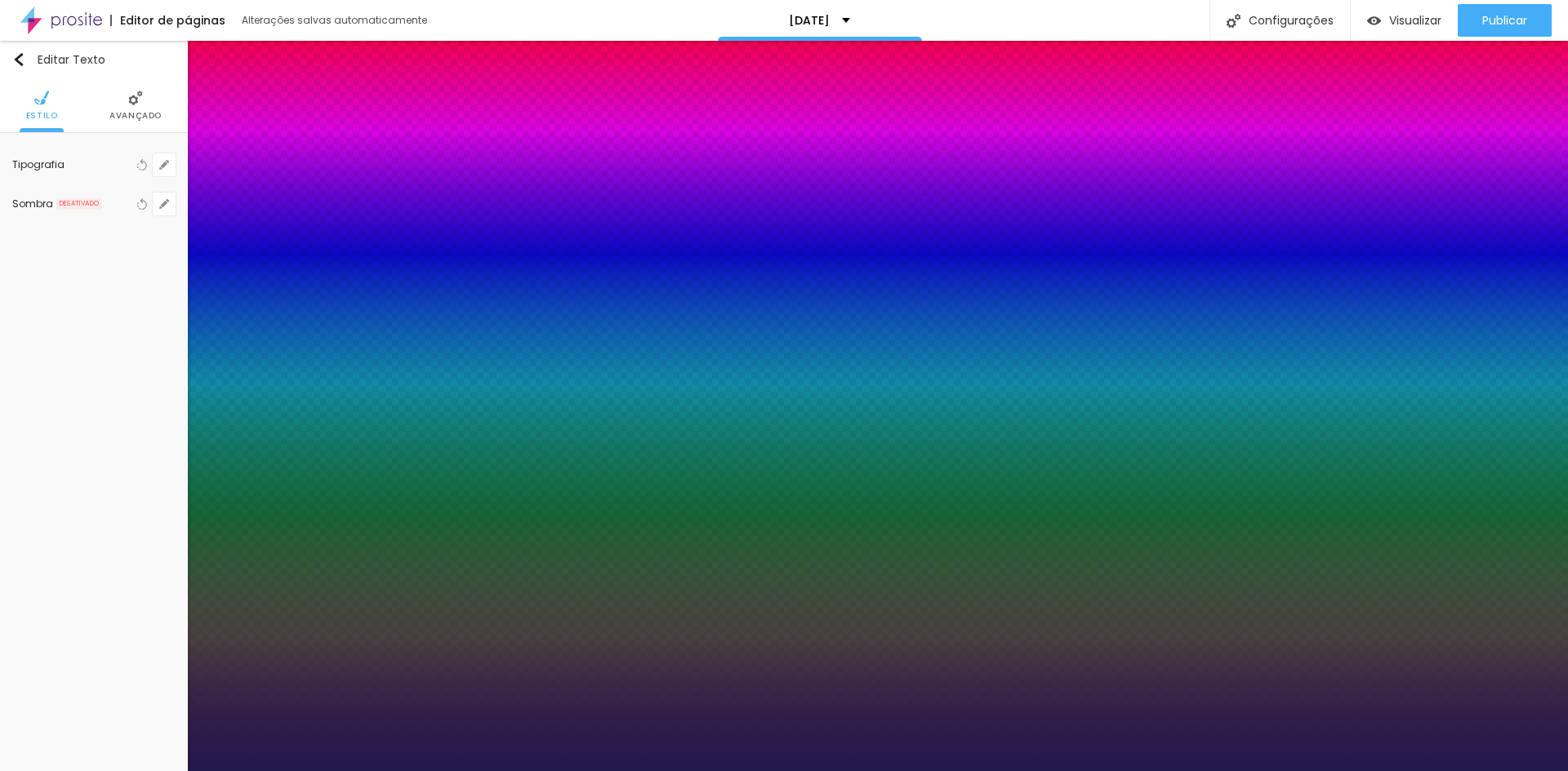
type input "18"
type input "1"
type input "18"
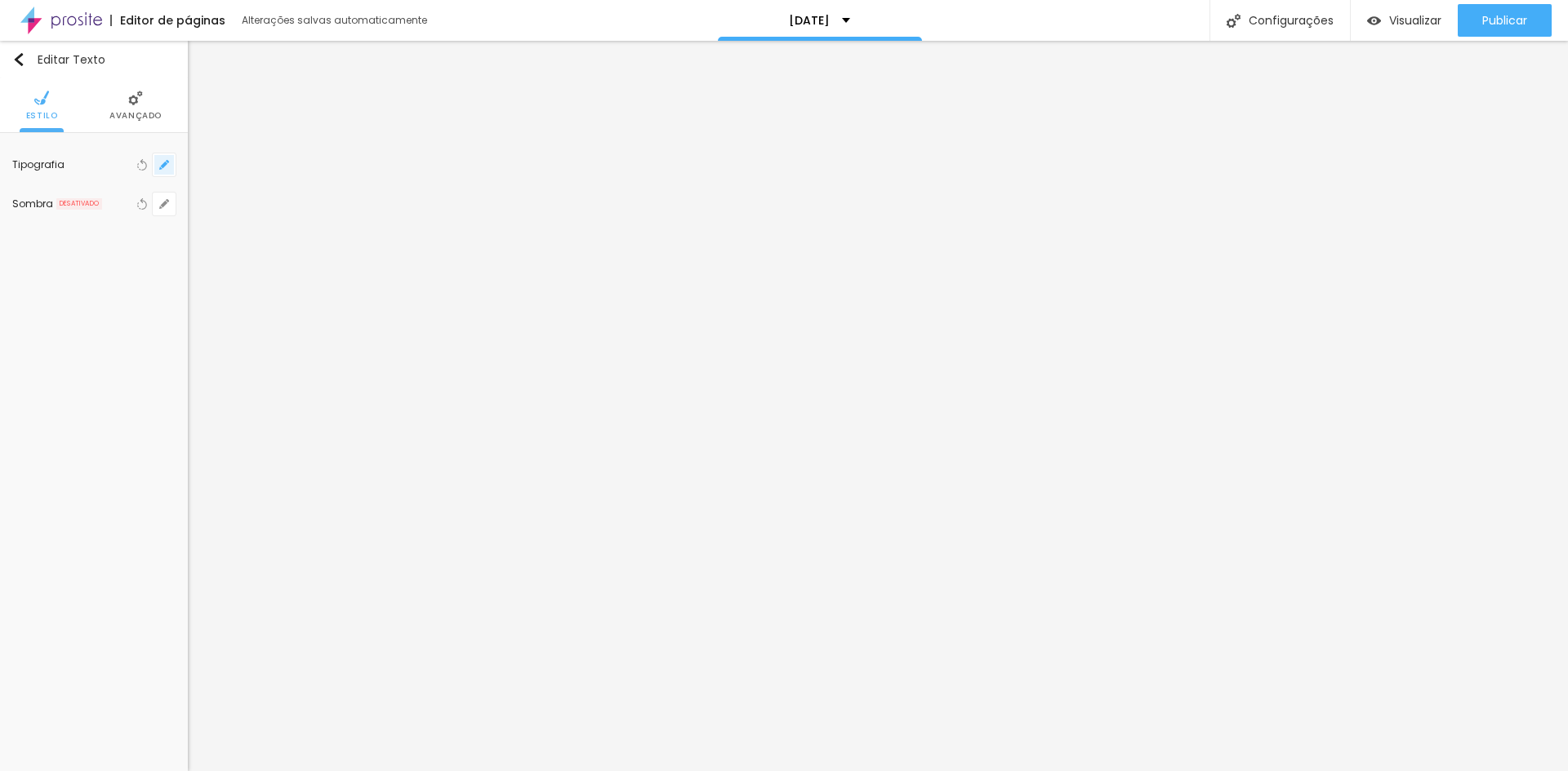
click at [164, 163] on icon "button" at bounding box center [164, 165] width 7 height 7
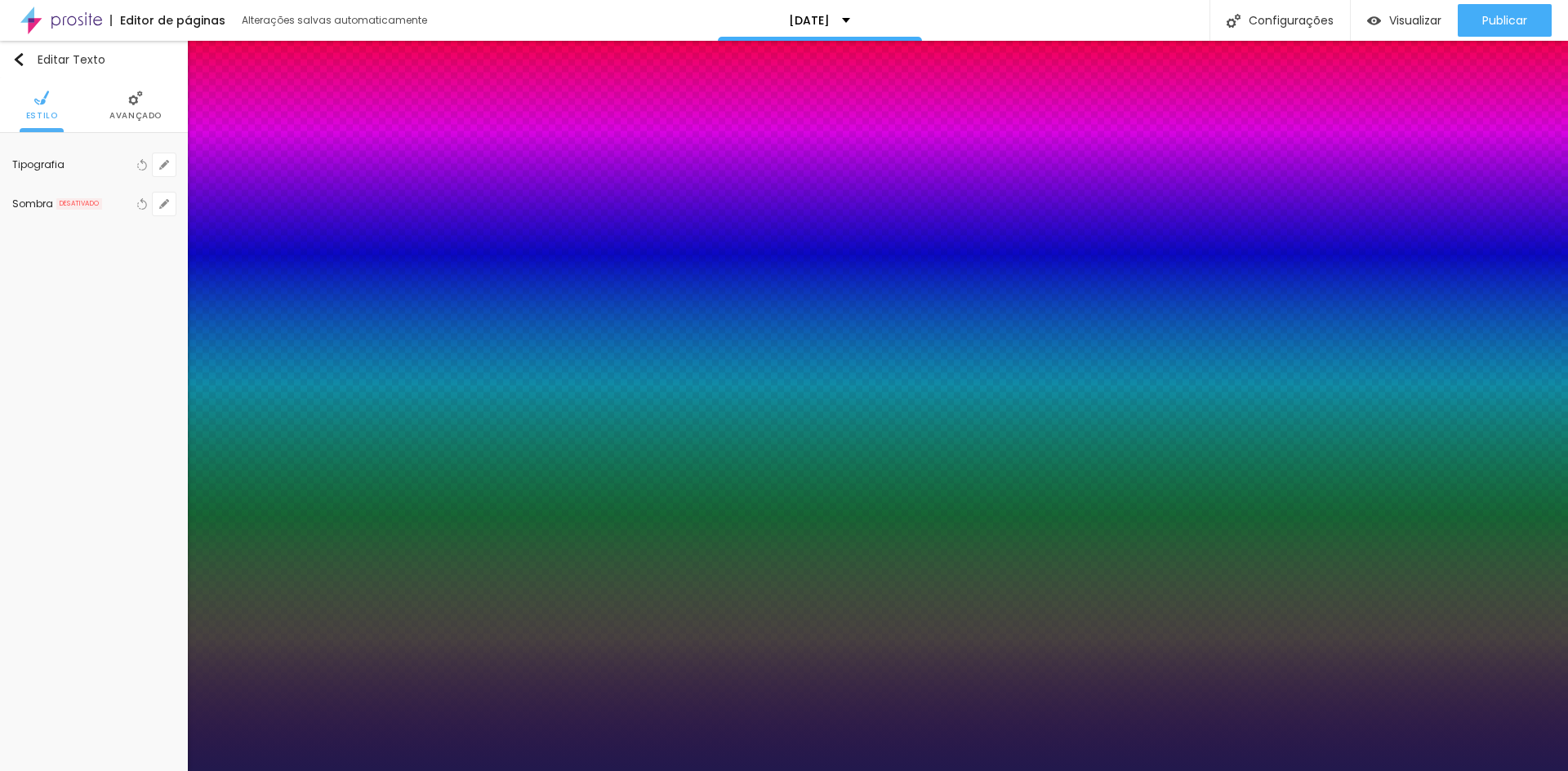
type input "1"
type input "14"
type input "1"
type input "15"
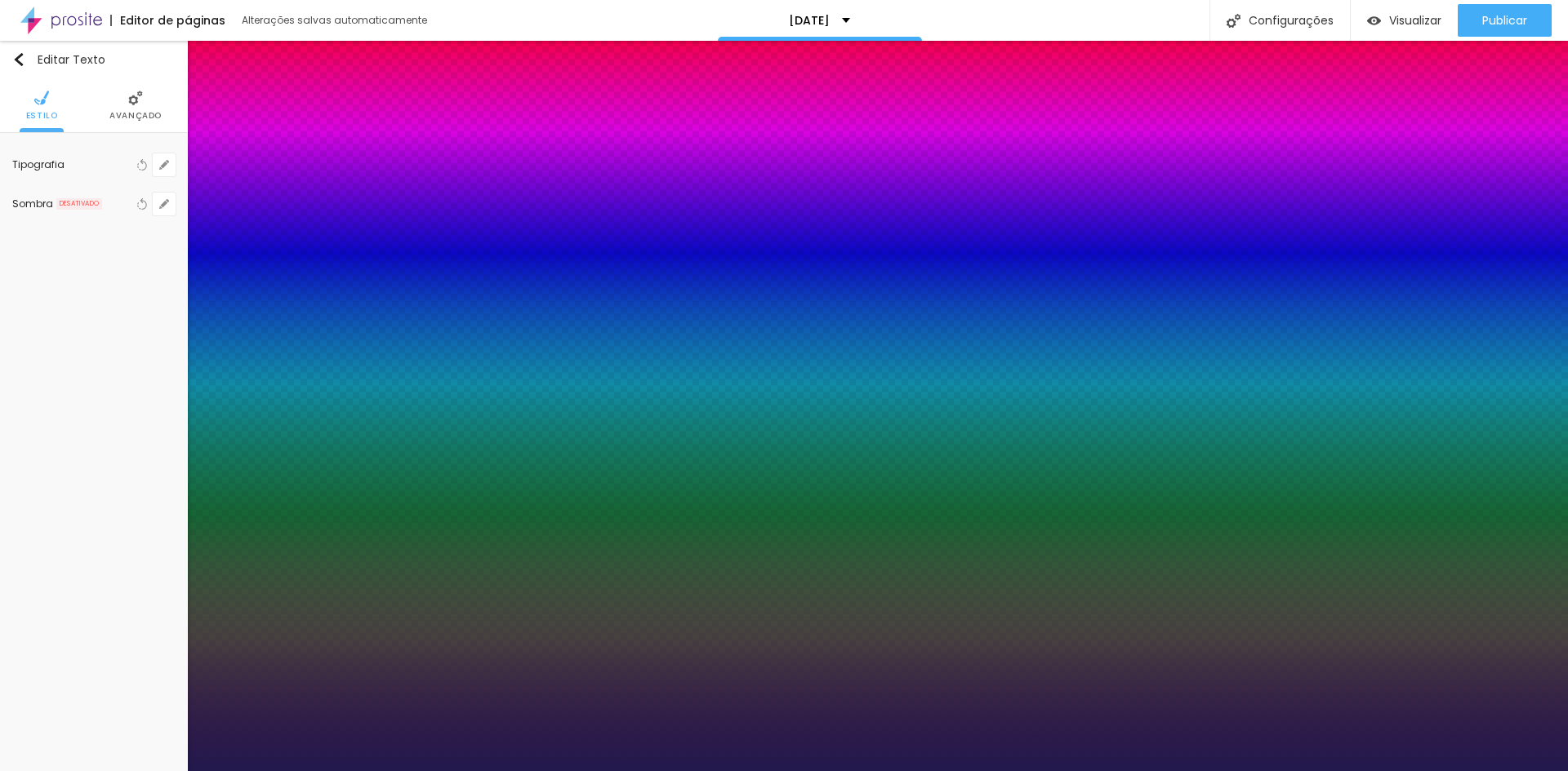
type input "15"
type input "1"
type input "16"
type input "1"
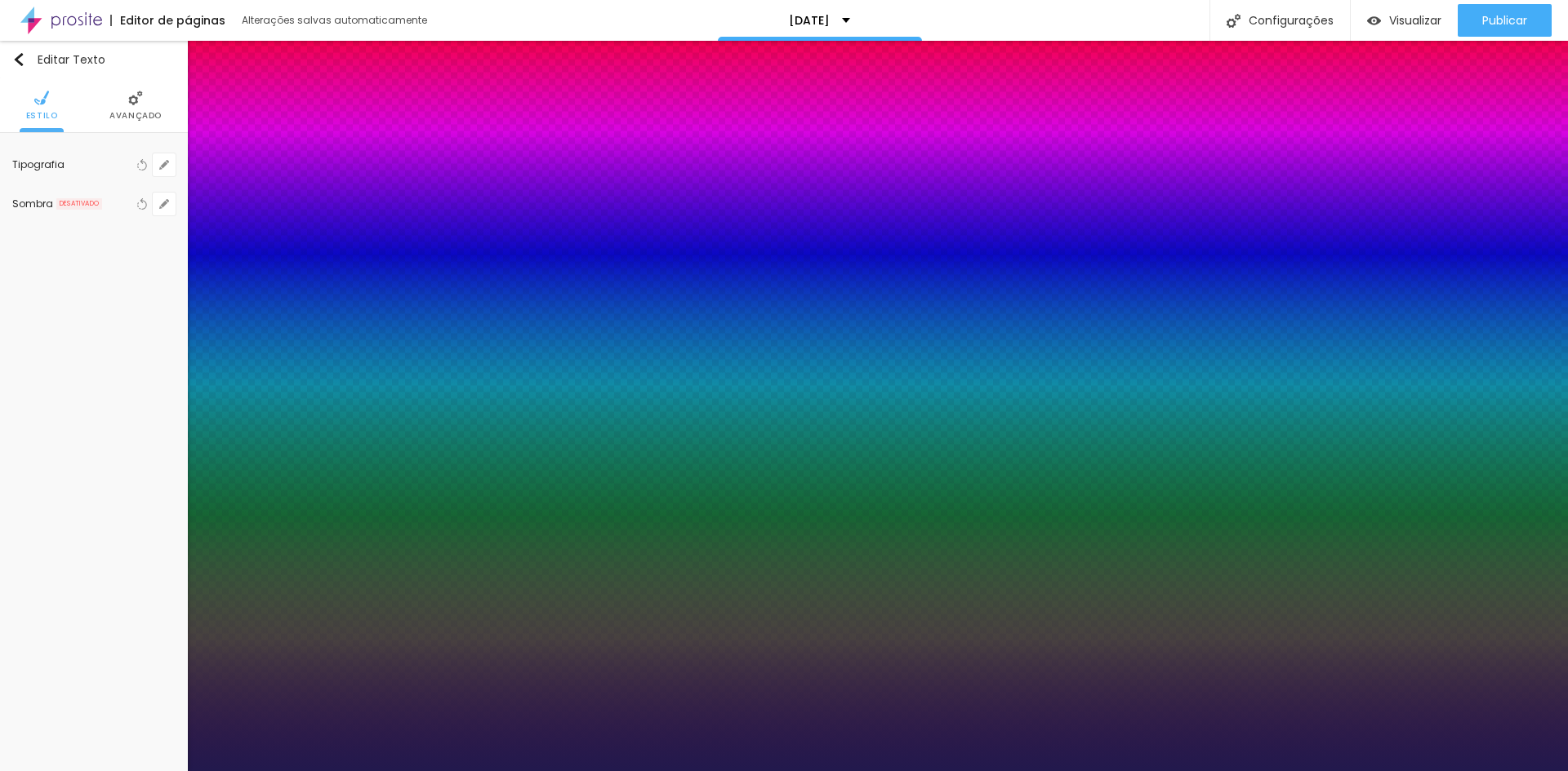
type input "17"
type input "1"
type input "18"
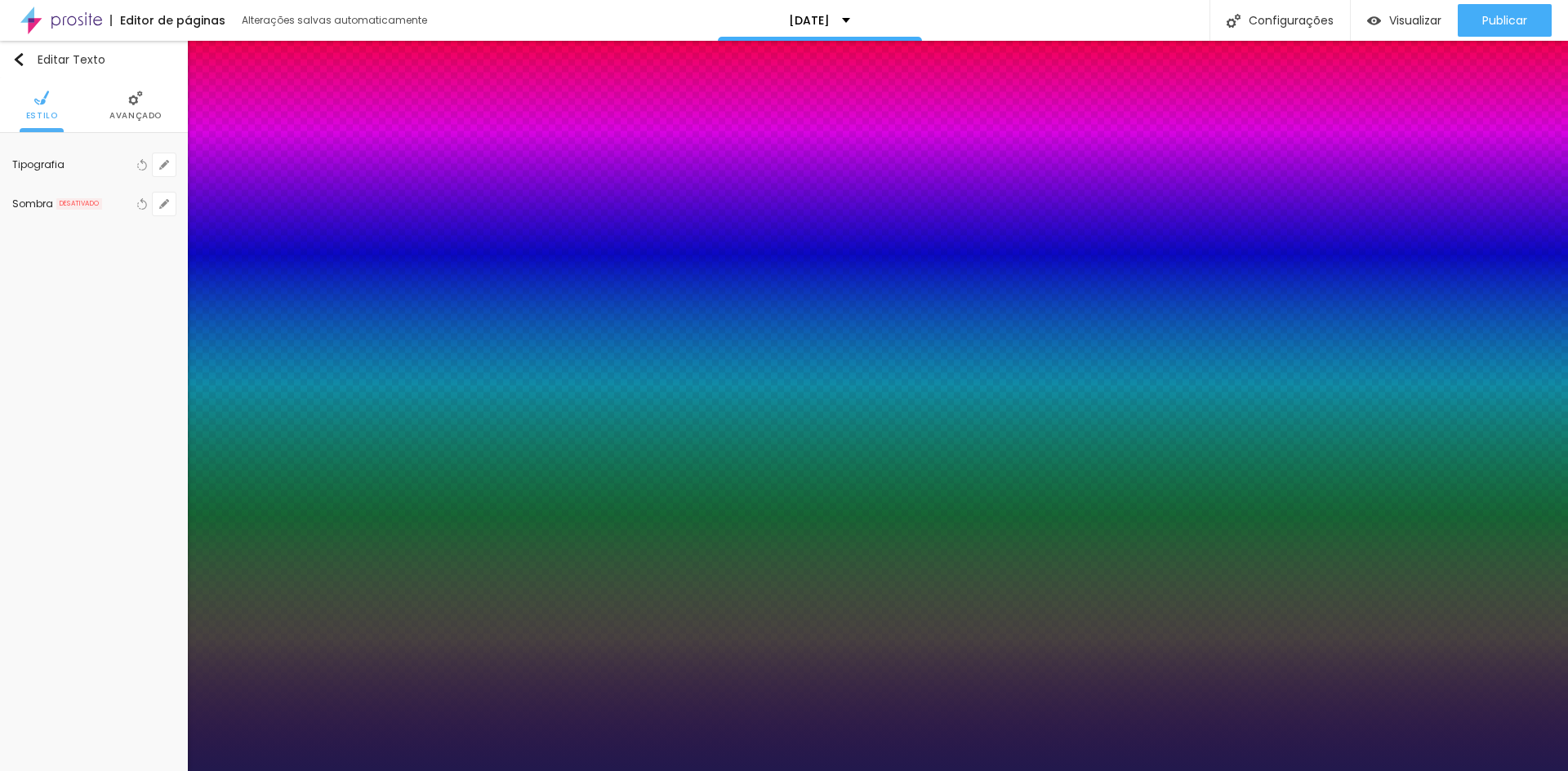
type input "1"
type input "18"
type input "1"
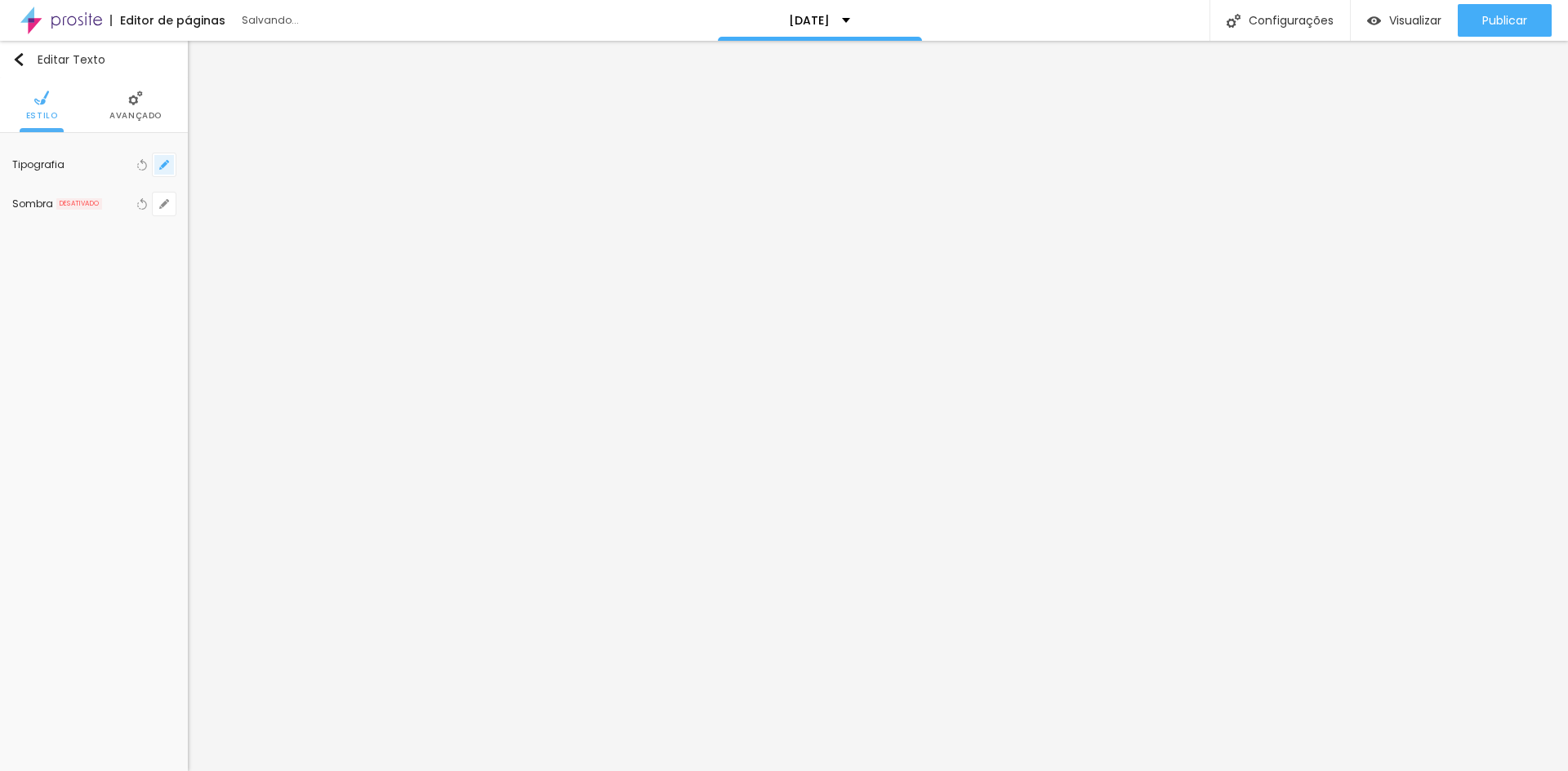
click at [155, 169] on button "button" at bounding box center [164, 165] width 22 height 22
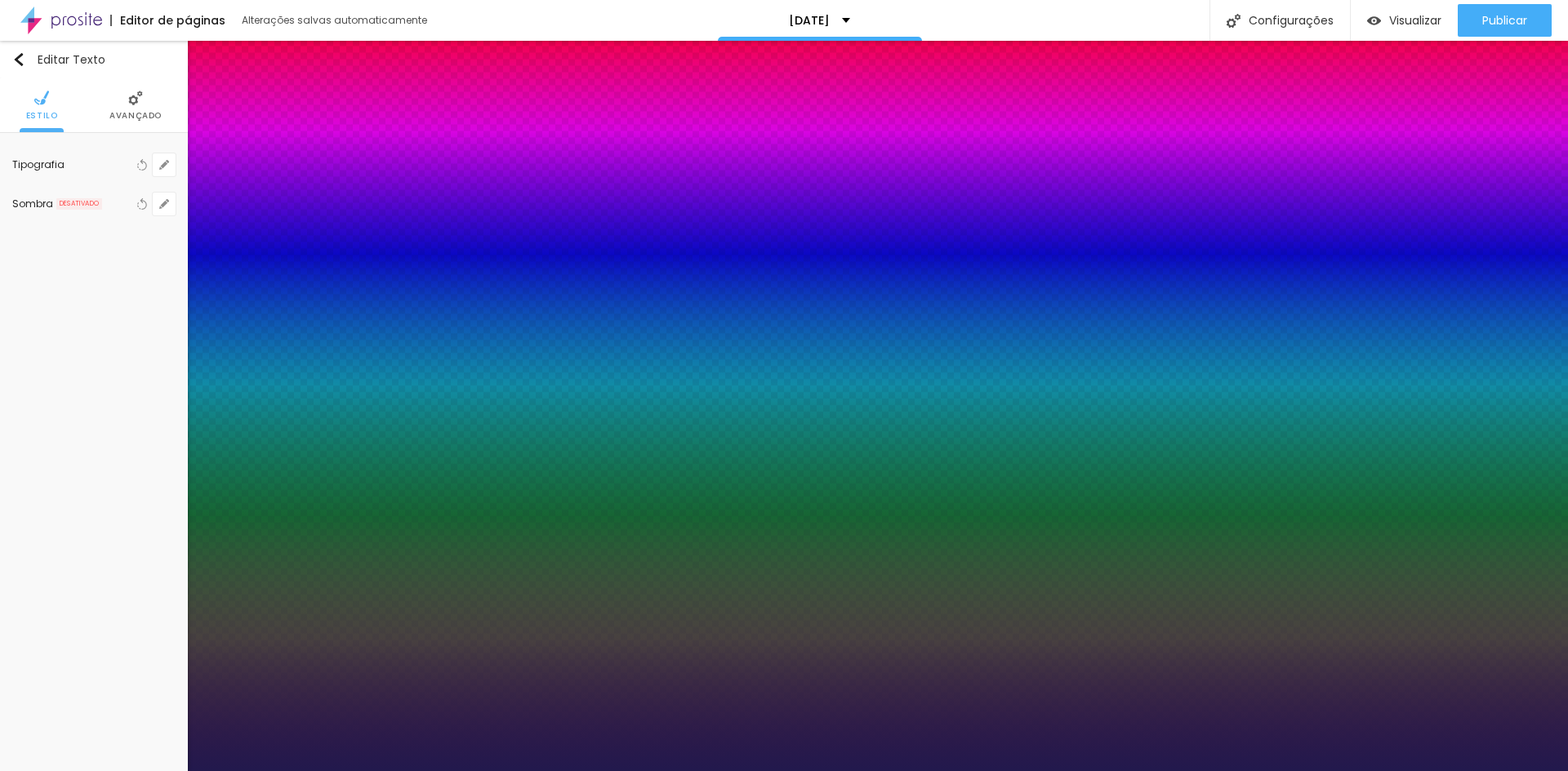
type input "1"
type input "14"
type input "1"
type input "15"
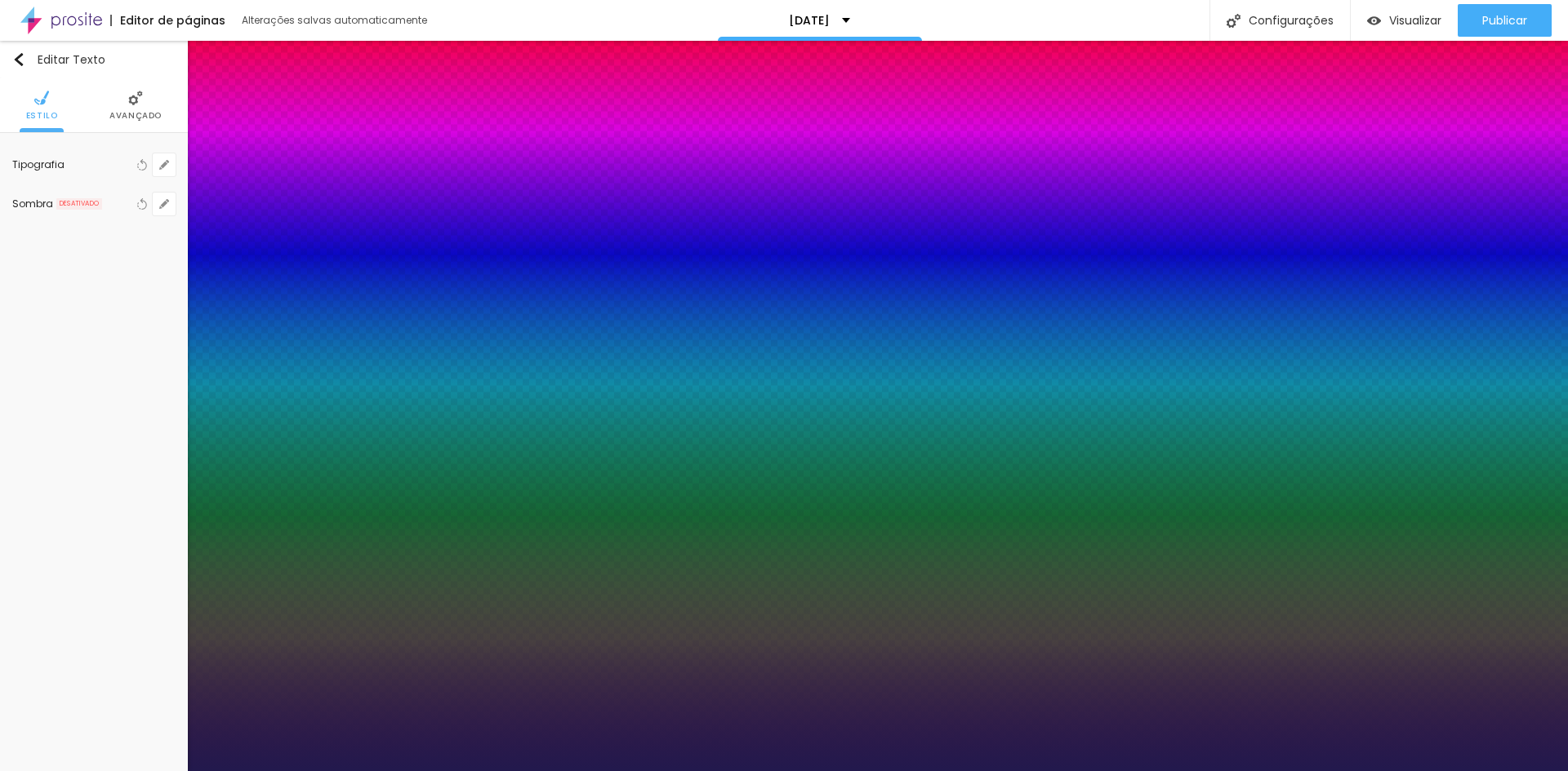
type input "15"
type input "1"
type input "16"
type input "1"
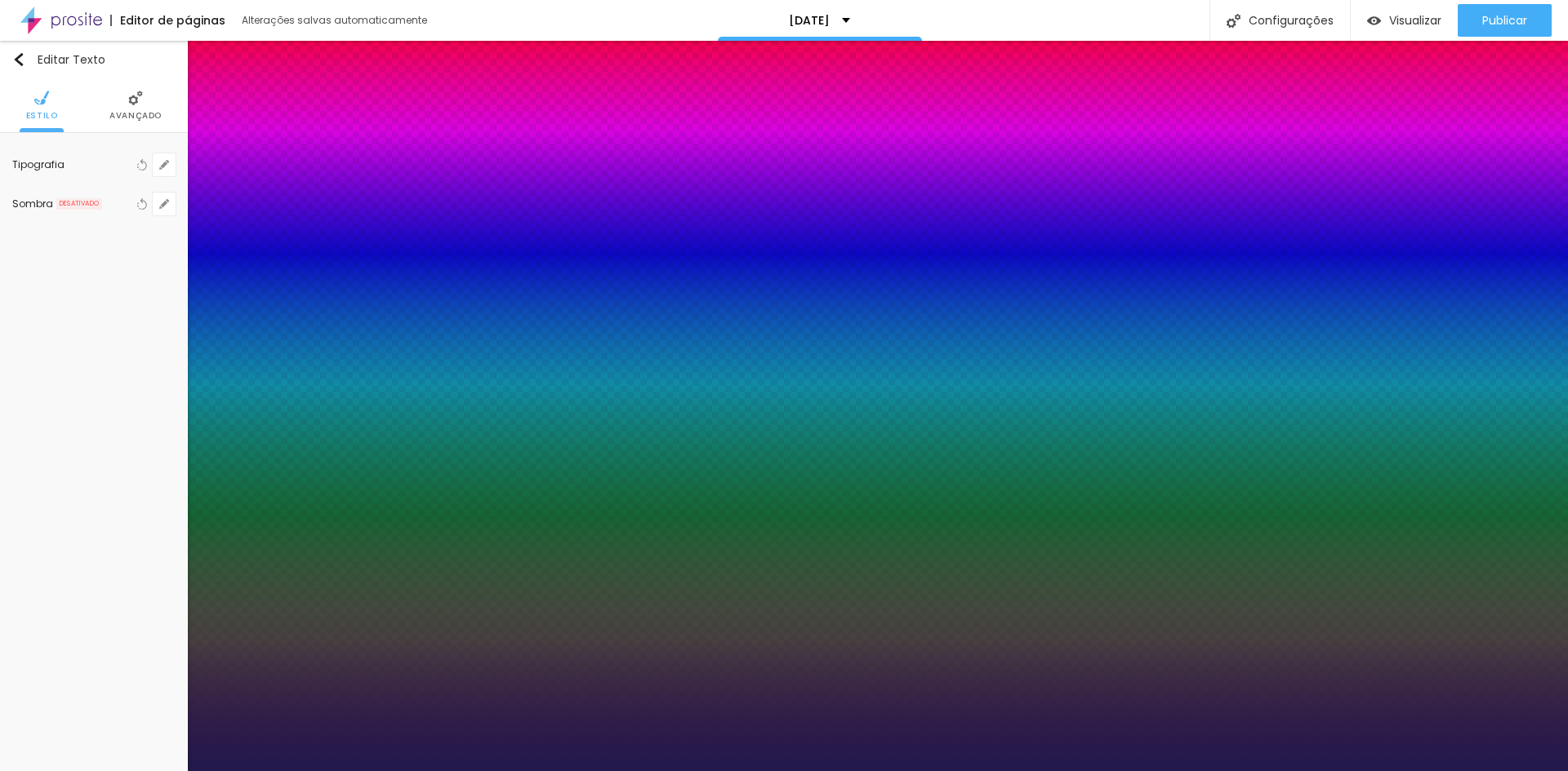
type input "17"
type input "1"
type input "18"
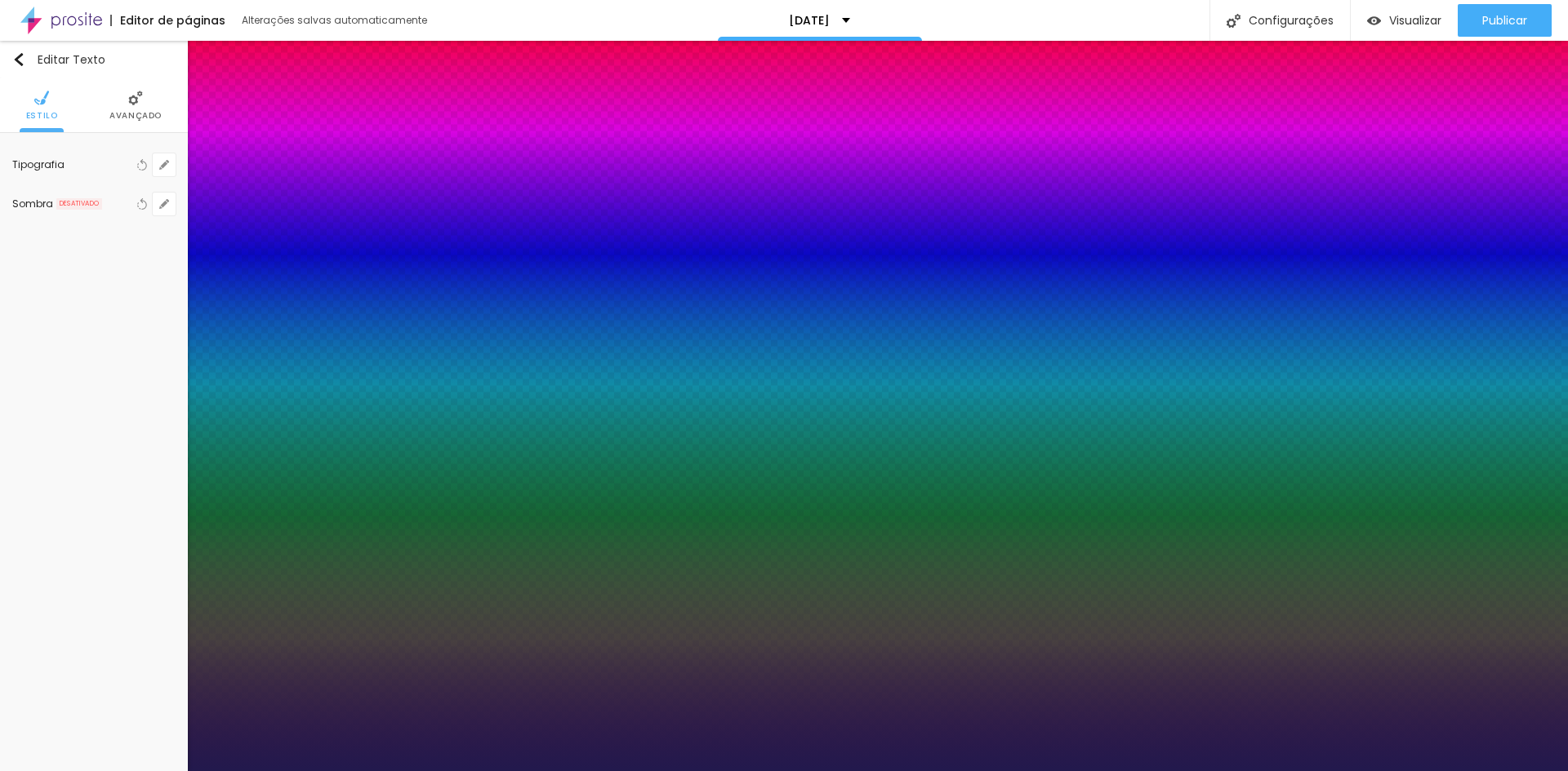
type input "1"
type input "18"
type input "1"
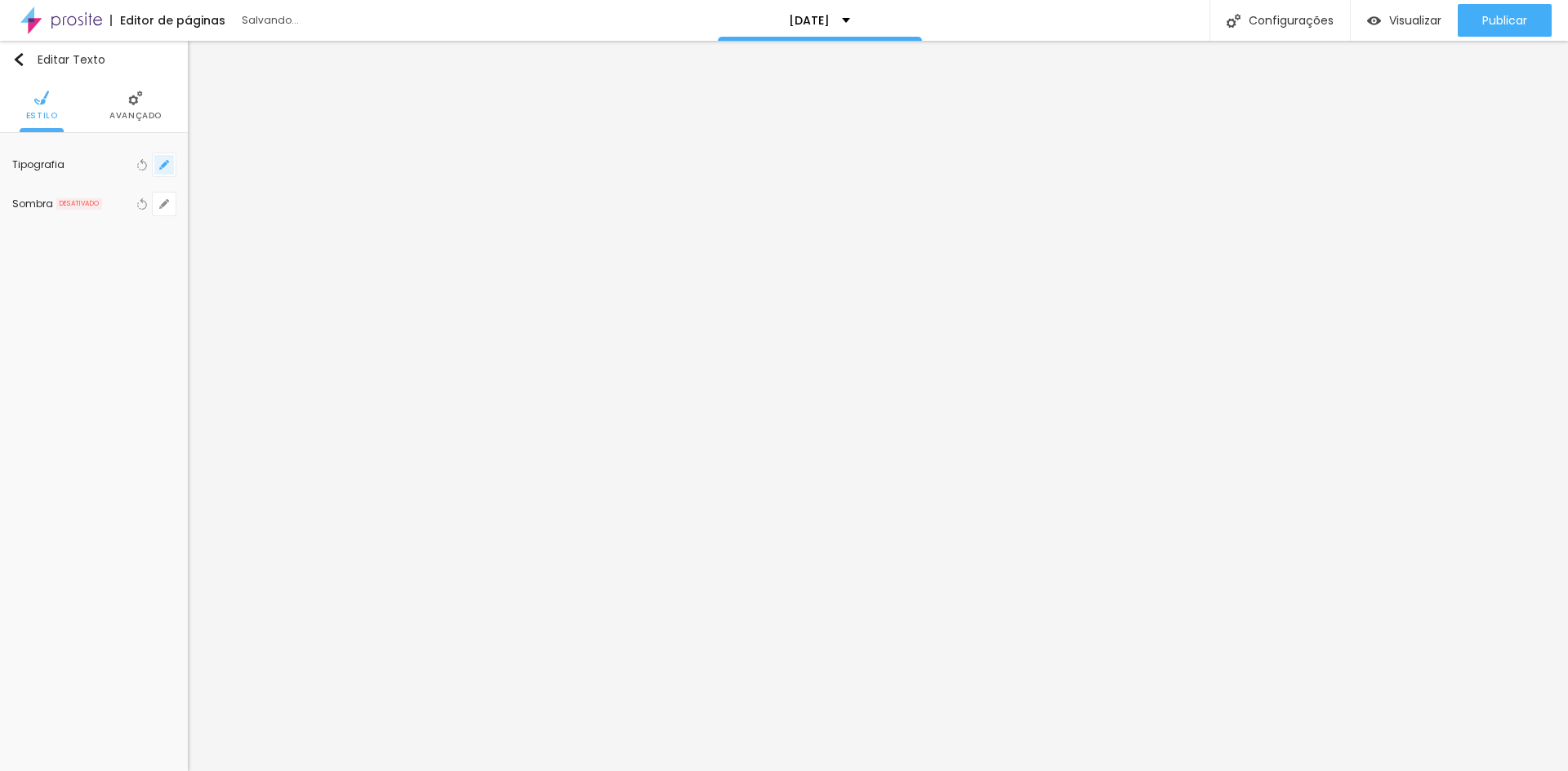
click at [157, 171] on button "button" at bounding box center [164, 165] width 22 height 22
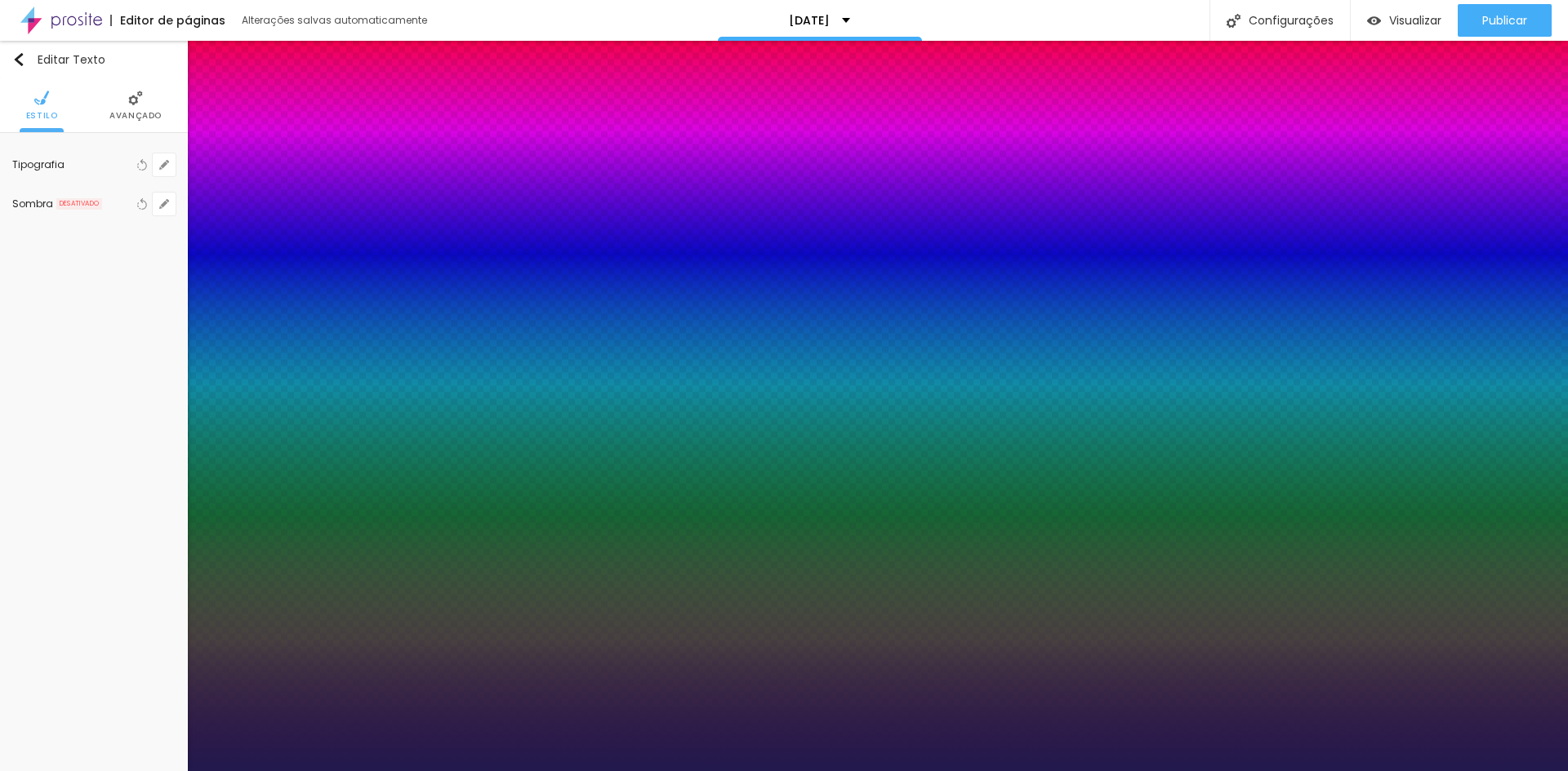
type input "1"
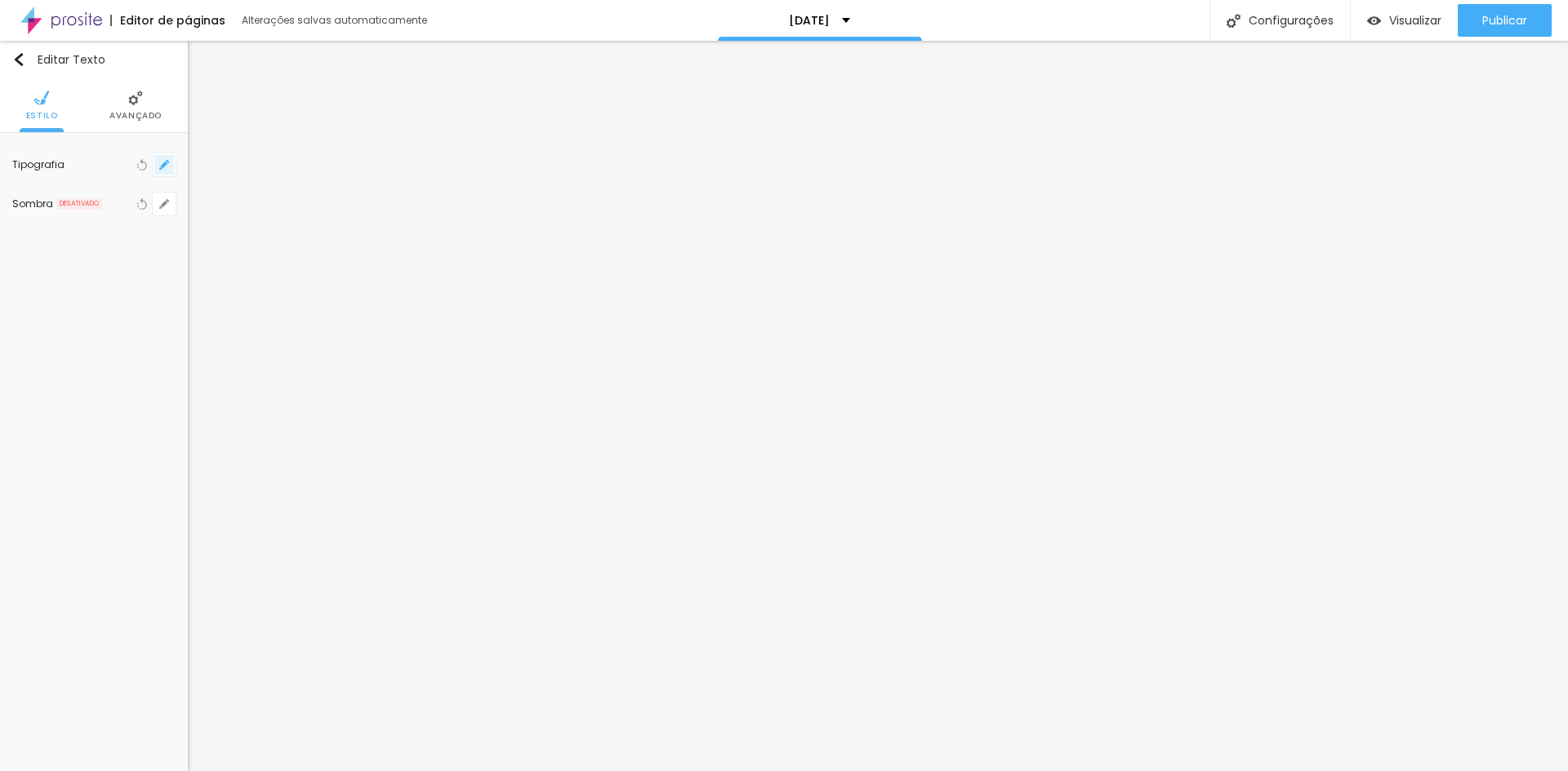
click at [171, 166] on button "button" at bounding box center [164, 165] width 22 height 22
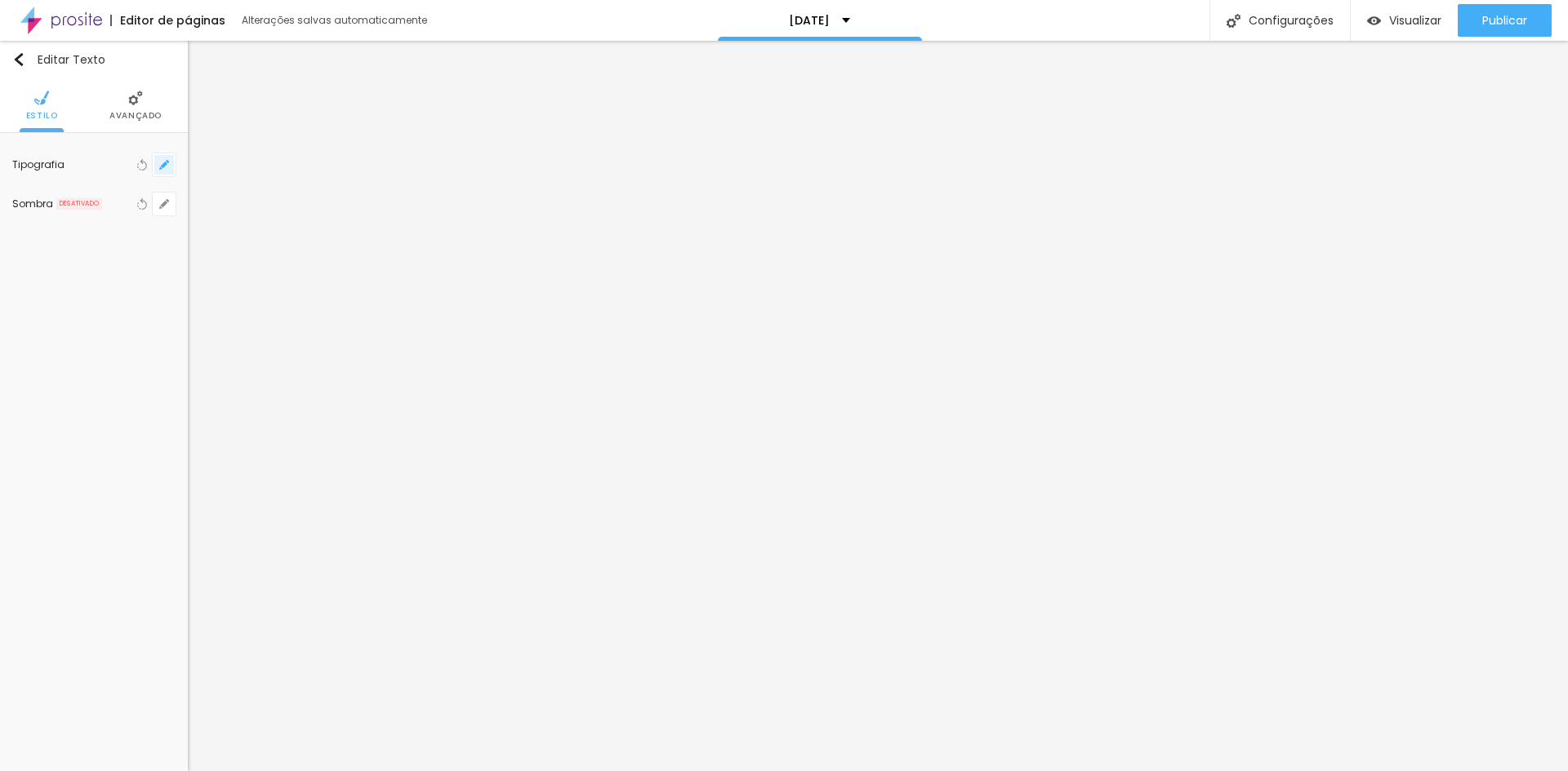
click at [154, 169] on button "button" at bounding box center [164, 165] width 22 height 22
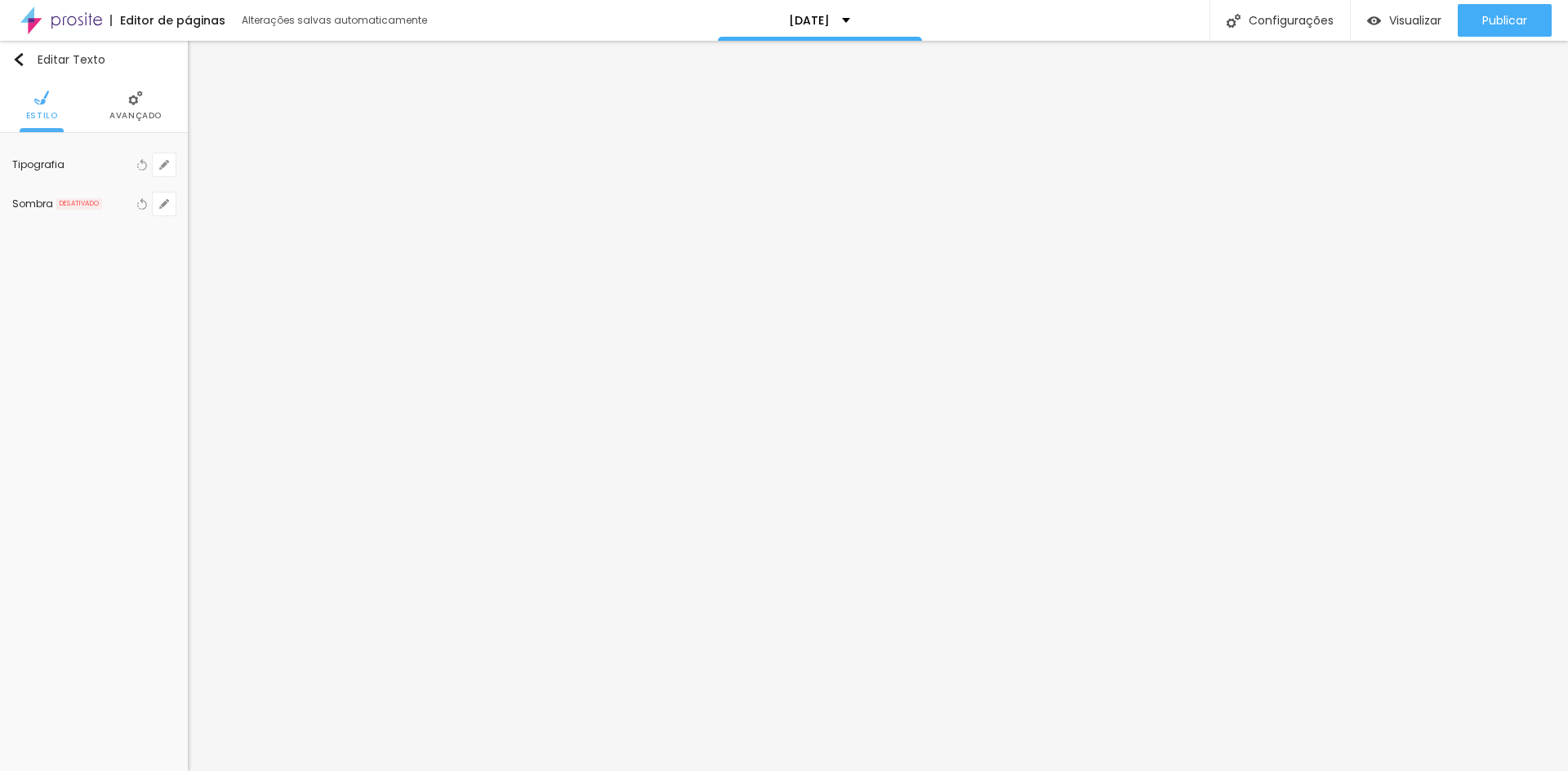
click at [1510, 23] on span "Publicar" at bounding box center [1505, 20] width 45 height 13
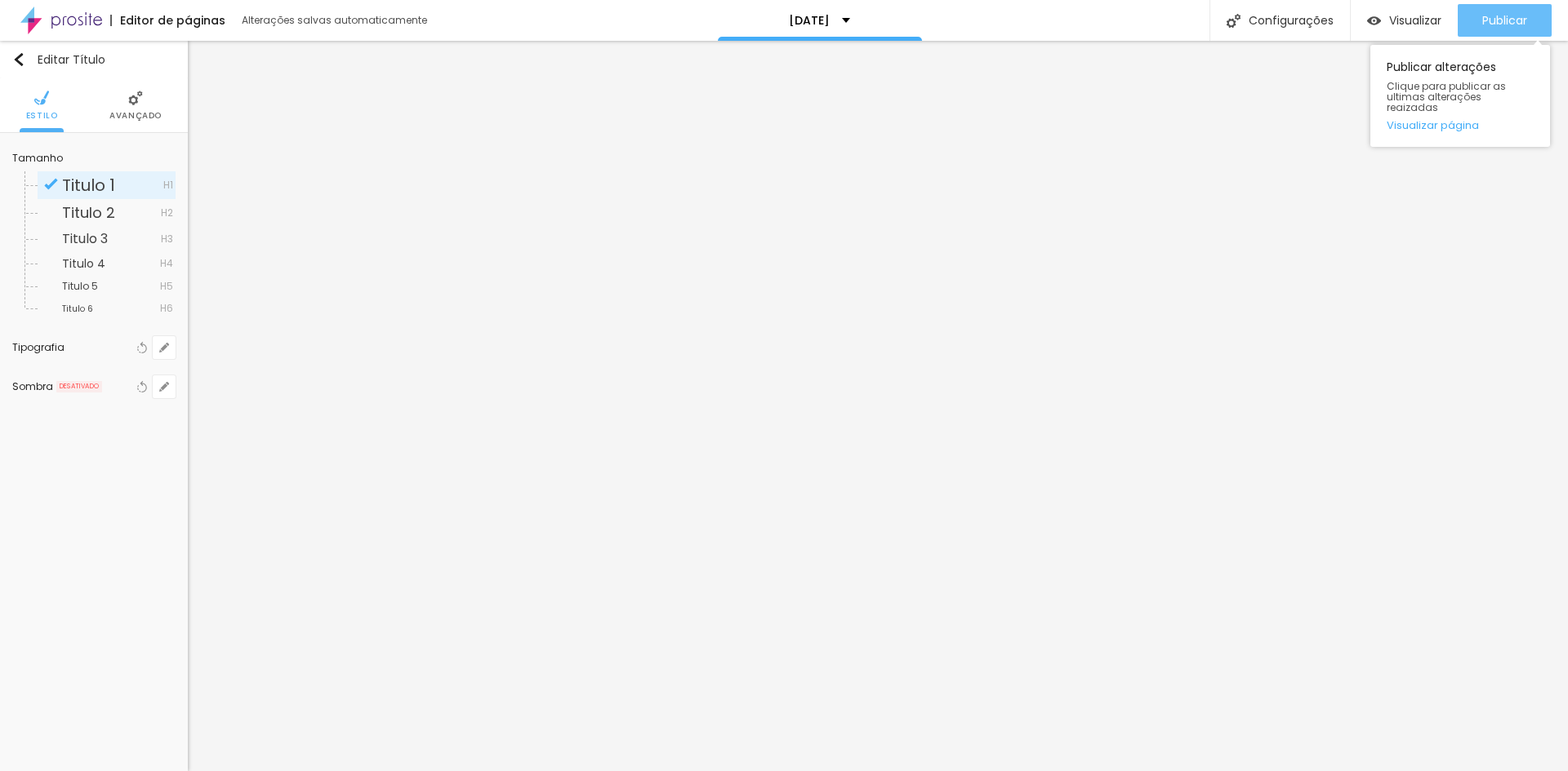
click at [1535, 16] on button "Publicar" at bounding box center [1505, 21] width 94 height 33
click at [22, 53] on img "button" at bounding box center [18, 59] width 13 height 13
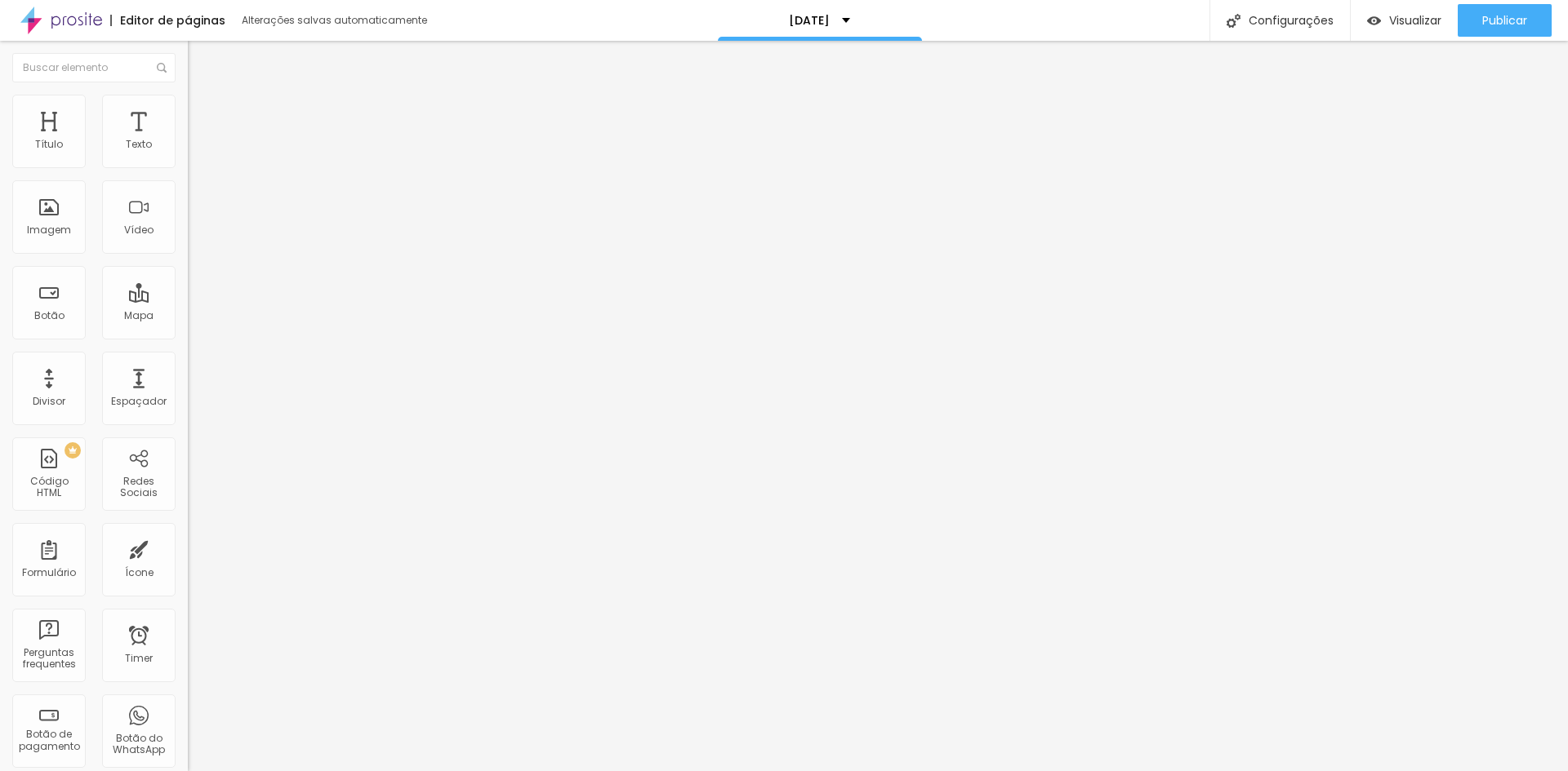
click at [76, 19] on img at bounding box center [61, 20] width 81 height 41
click at [852, 25] on p "Proposta acompanhamento mensal 2025 - Antiga" at bounding box center [795, 20] width 200 height 11
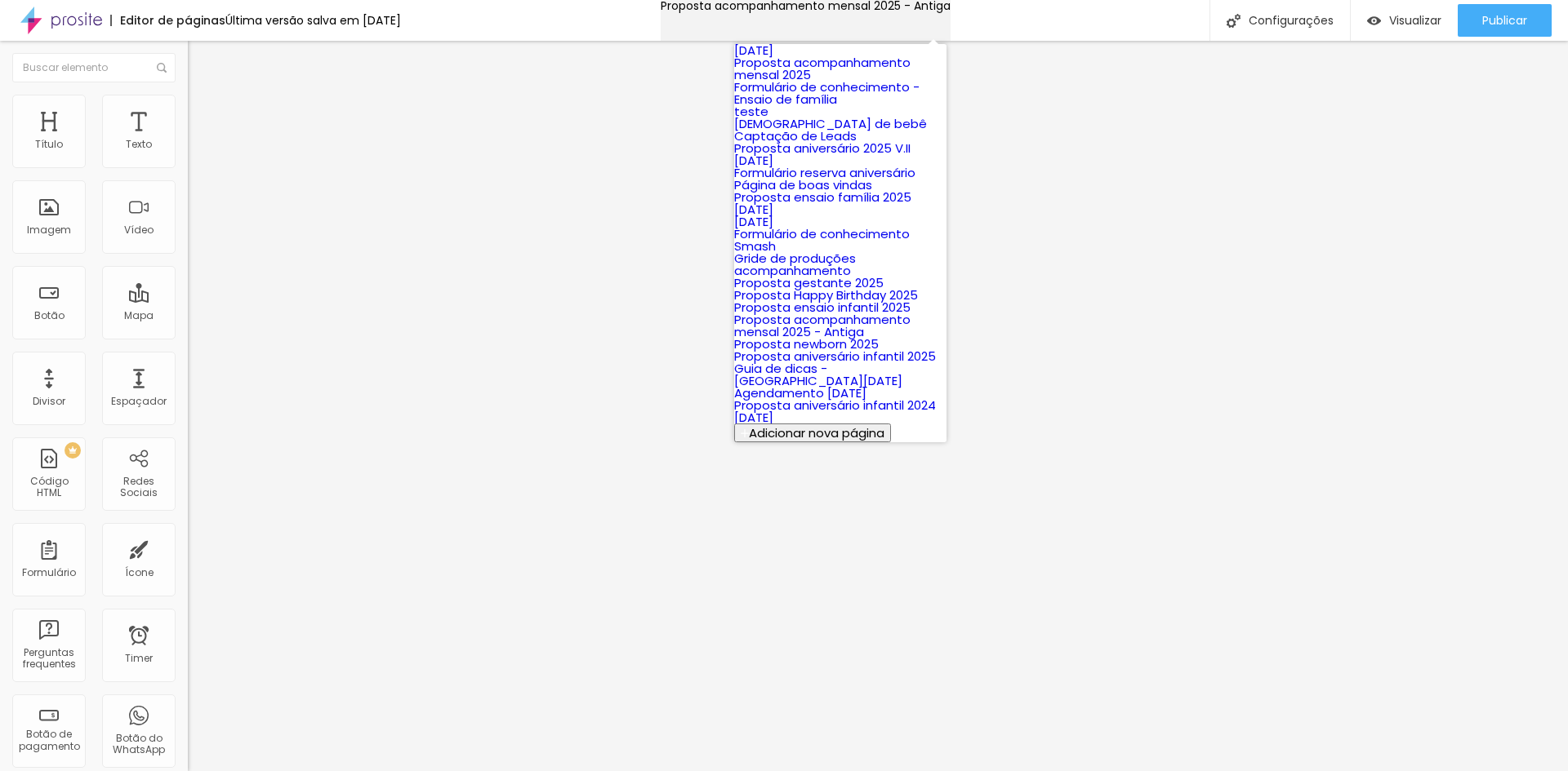
click at [880, 11] on div "Proposta acompanhamento mensal 2025 - Antiga" at bounding box center [805, 5] width 290 height 11
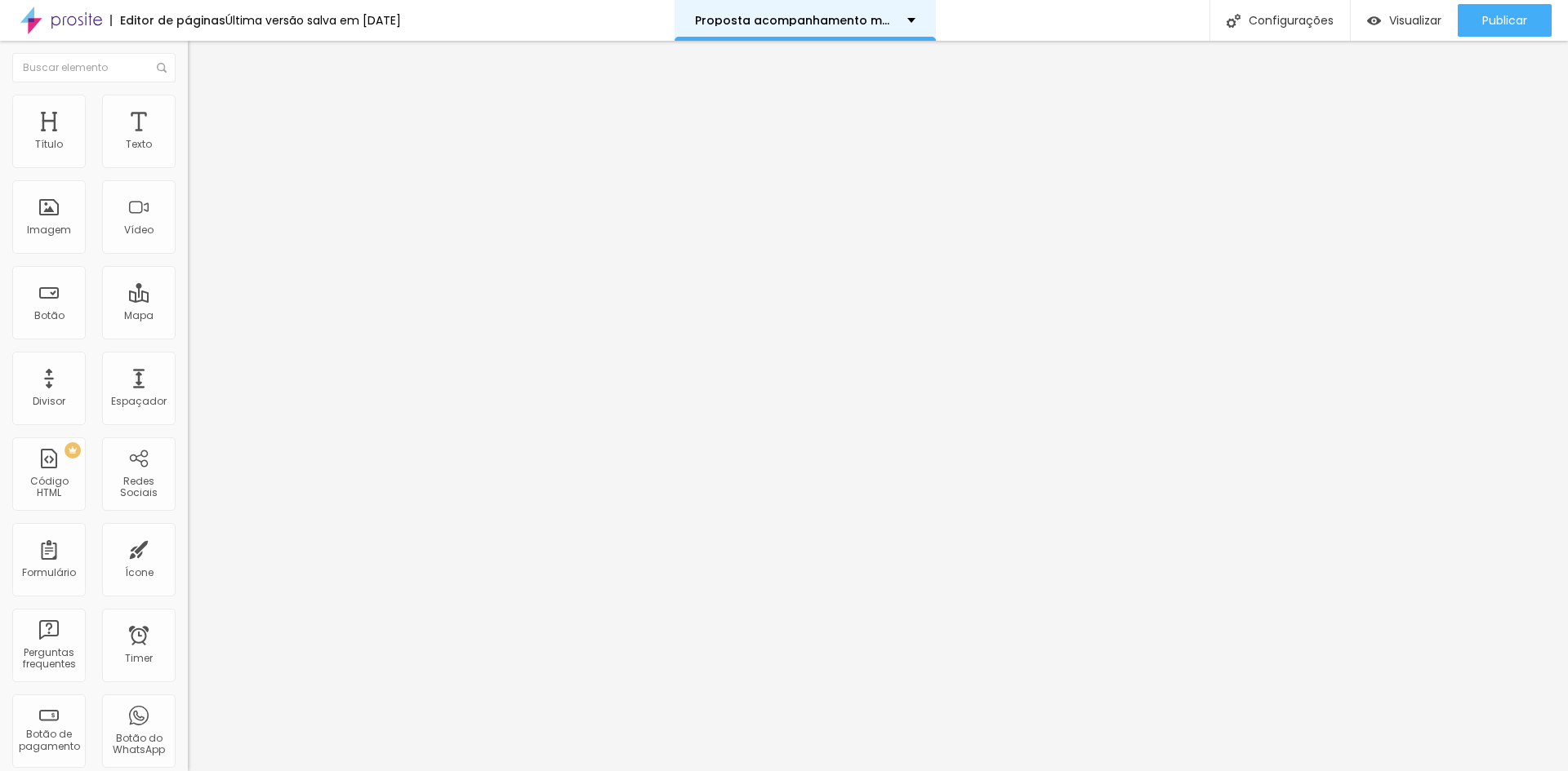
click at [880, 11] on div "Proposta acompanhamento mensal 2025 - Antiga" at bounding box center [805, 20] width 261 height 41
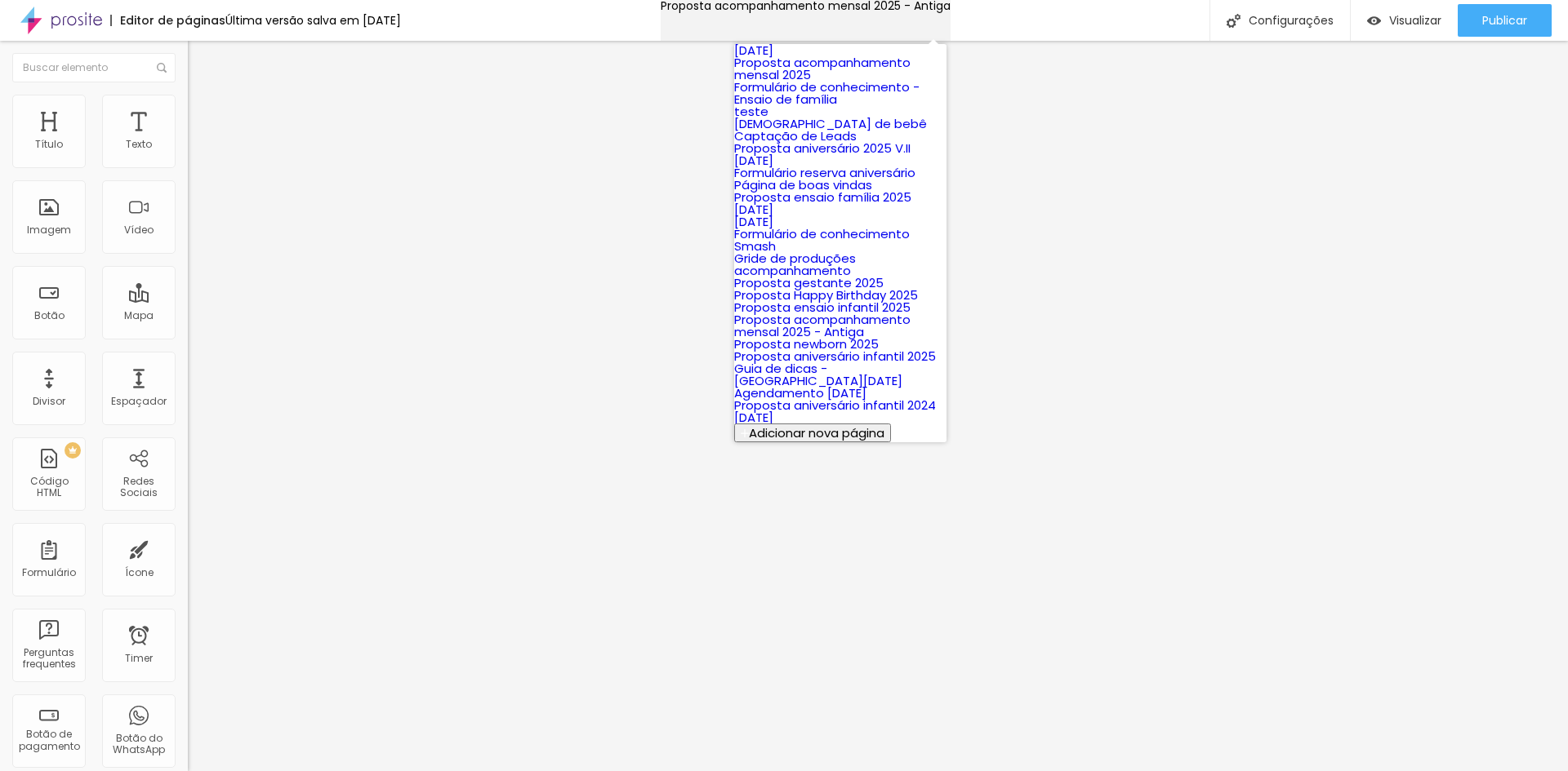
click at [880, 11] on div "Proposta acompanhamento mensal 2025 - Antiga" at bounding box center [805, 5] width 290 height 11
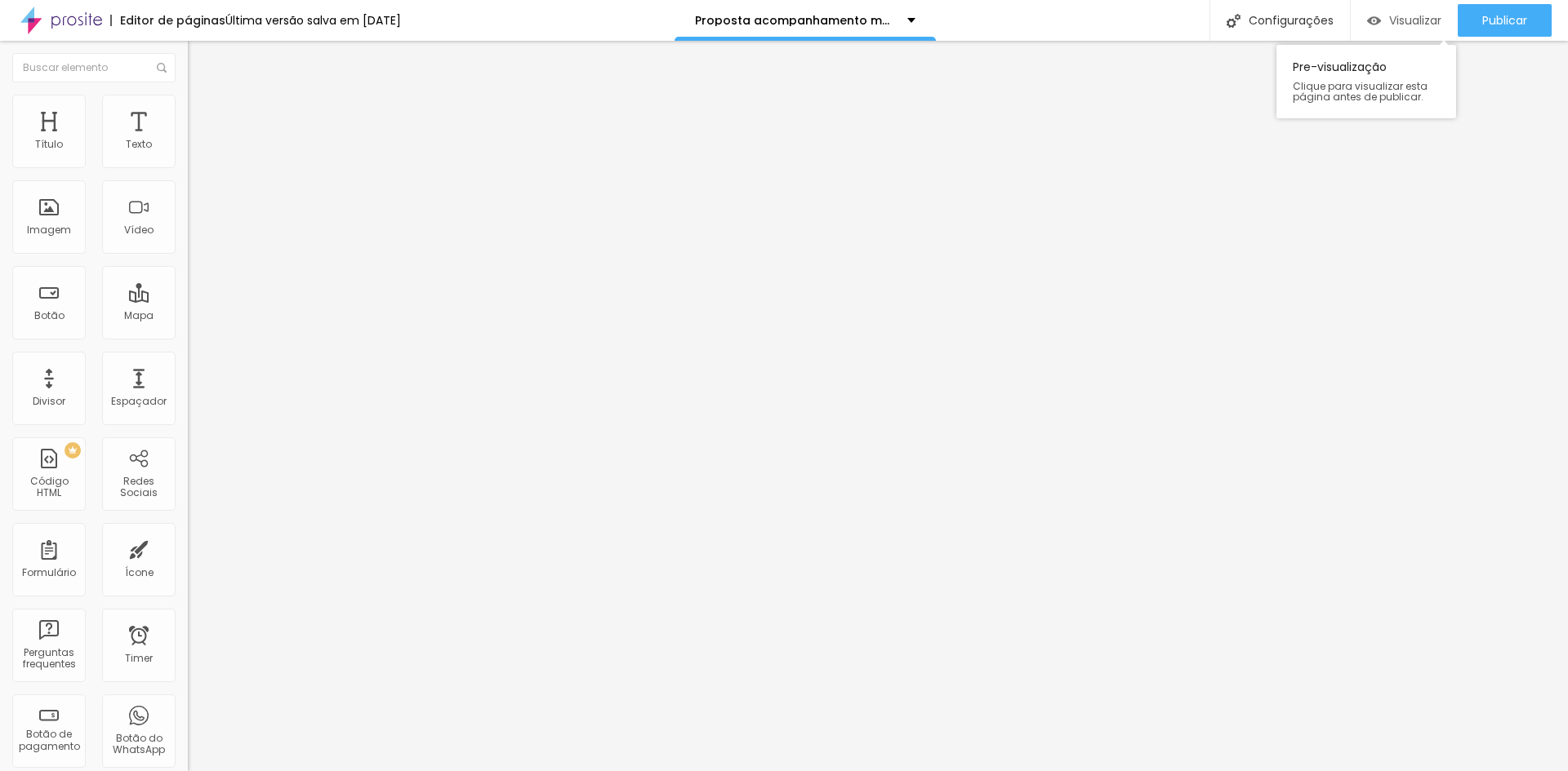
click at [1418, 22] on span "Visualizar" at bounding box center [1415, 20] width 52 height 13
click at [931, 20] on div "Proposta acompanhamento mensal 2025 - Antiga" at bounding box center [805, 20] width 261 height 41
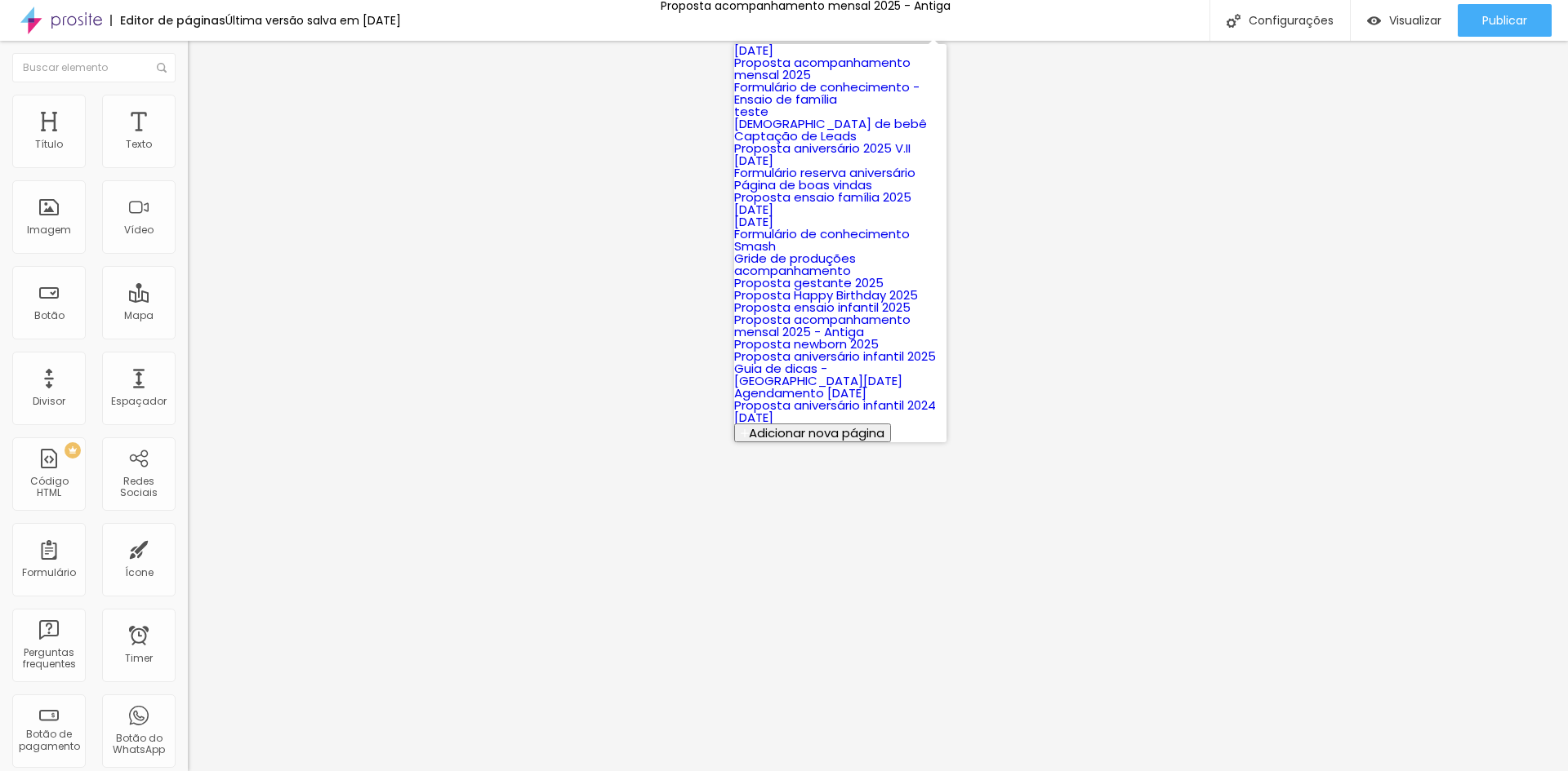
scroll to position [614, 0]
click at [991, 7] on div "Editor de páginas Última versão salva em [DATE] Proposta acompanhamento mensal …" at bounding box center [784, 20] width 1568 height 41
